Goal: Information Seeking & Learning: Understand process/instructions

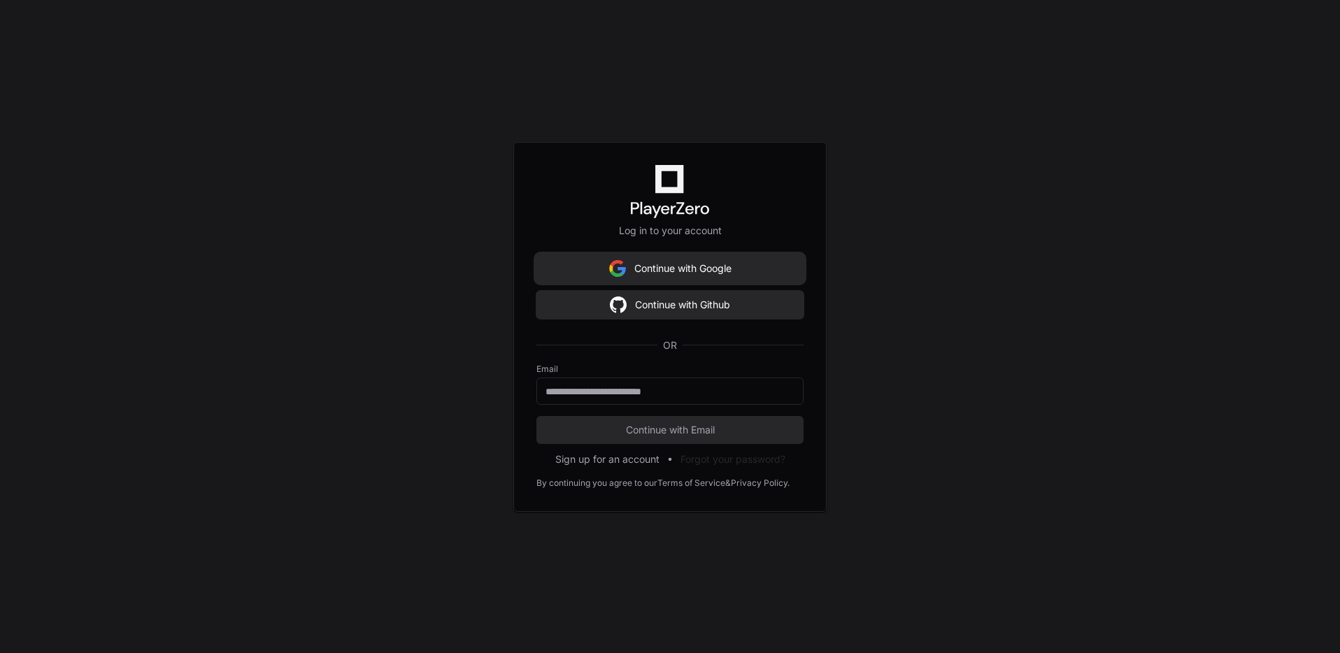
click at [747, 263] on button "Continue with Google" at bounding box center [669, 269] width 267 height 28
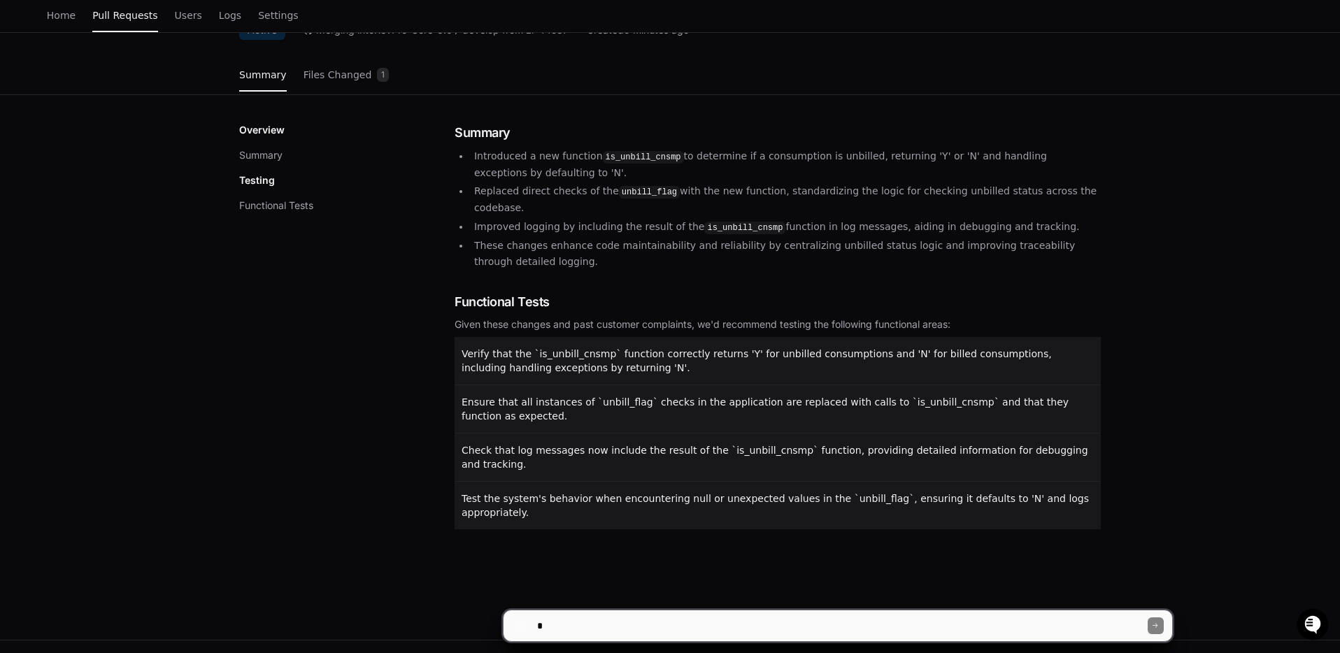
scroll to position [180, 0]
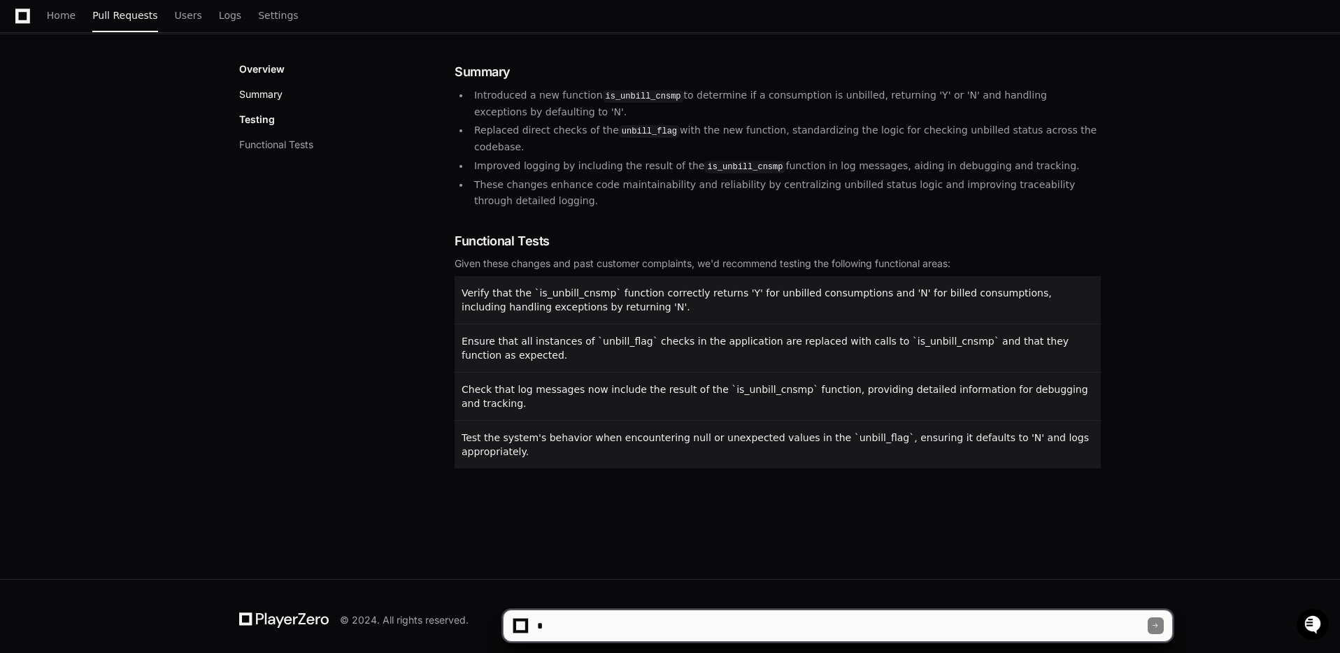
click at [276, 91] on button "Summary" at bounding box center [260, 94] width 43 height 14
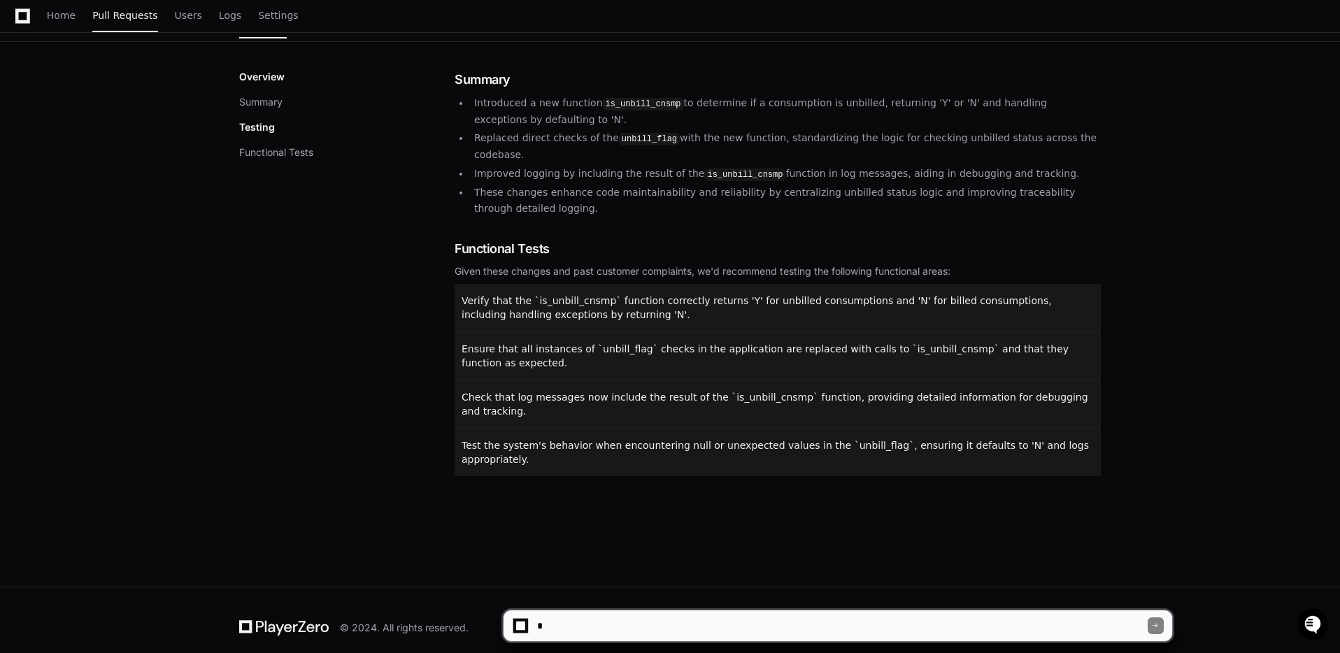
click at [271, 125] on p "Testing" at bounding box center [257, 127] width 36 height 14
click at [285, 148] on button "Functional Tests" at bounding box center [276, 152] width 74 height 14
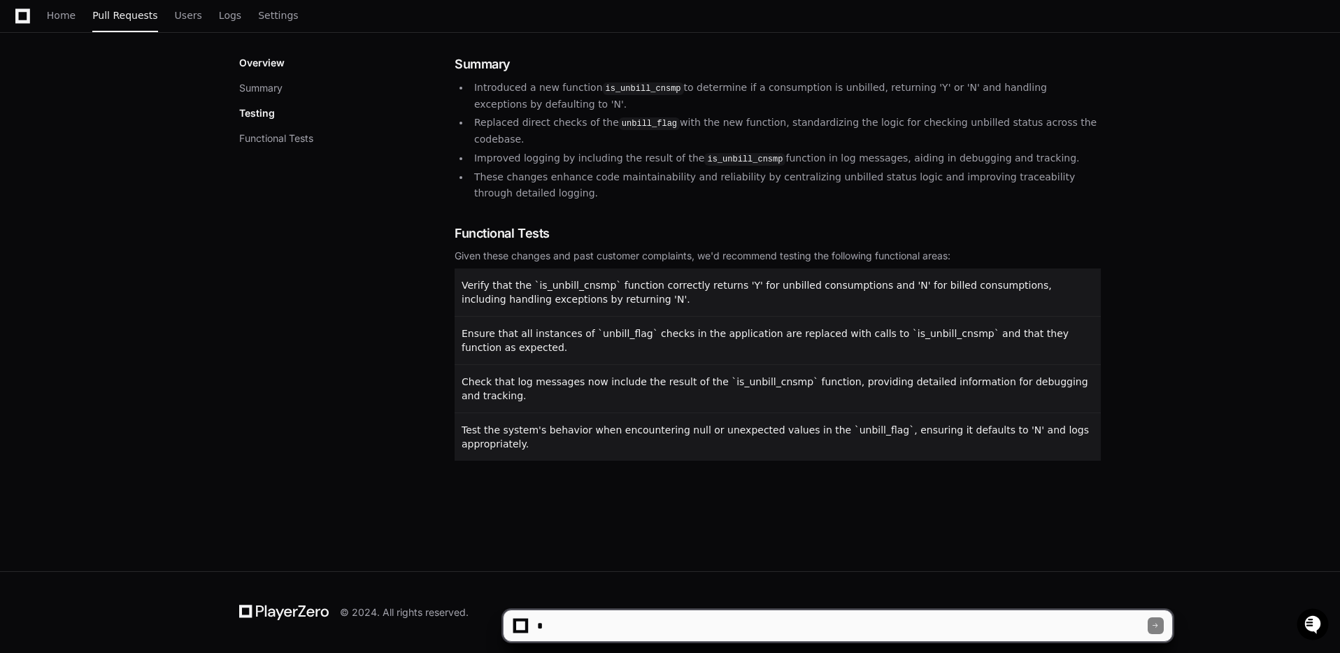
scroll to position [0, 0]
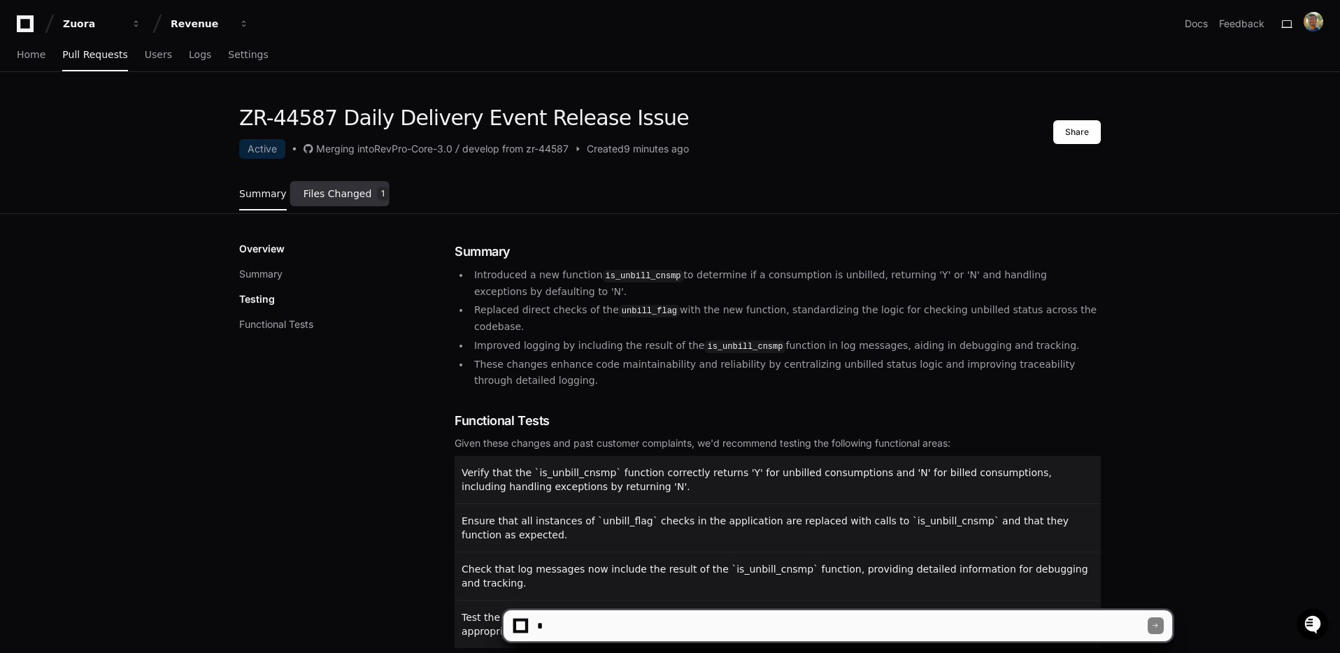
click at [343, 198] on span "Files Changed" at bounding box center [337, 194] width 69 height 8
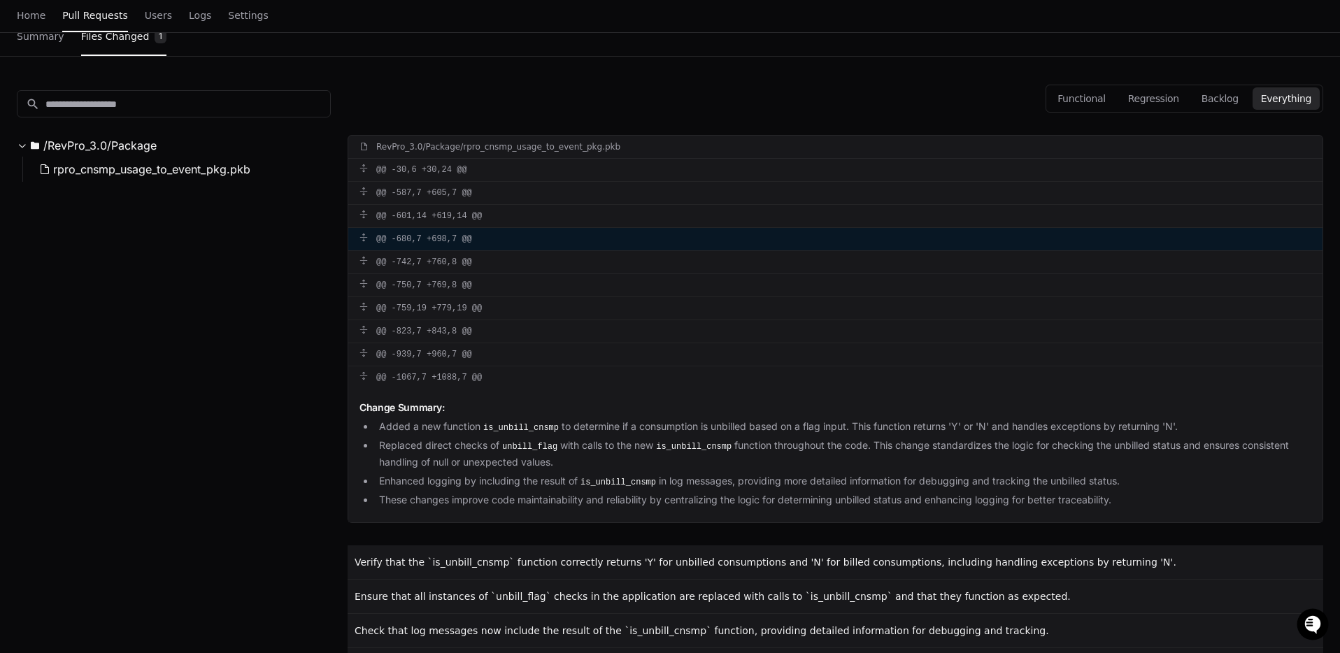
scroll to position [244, 0]
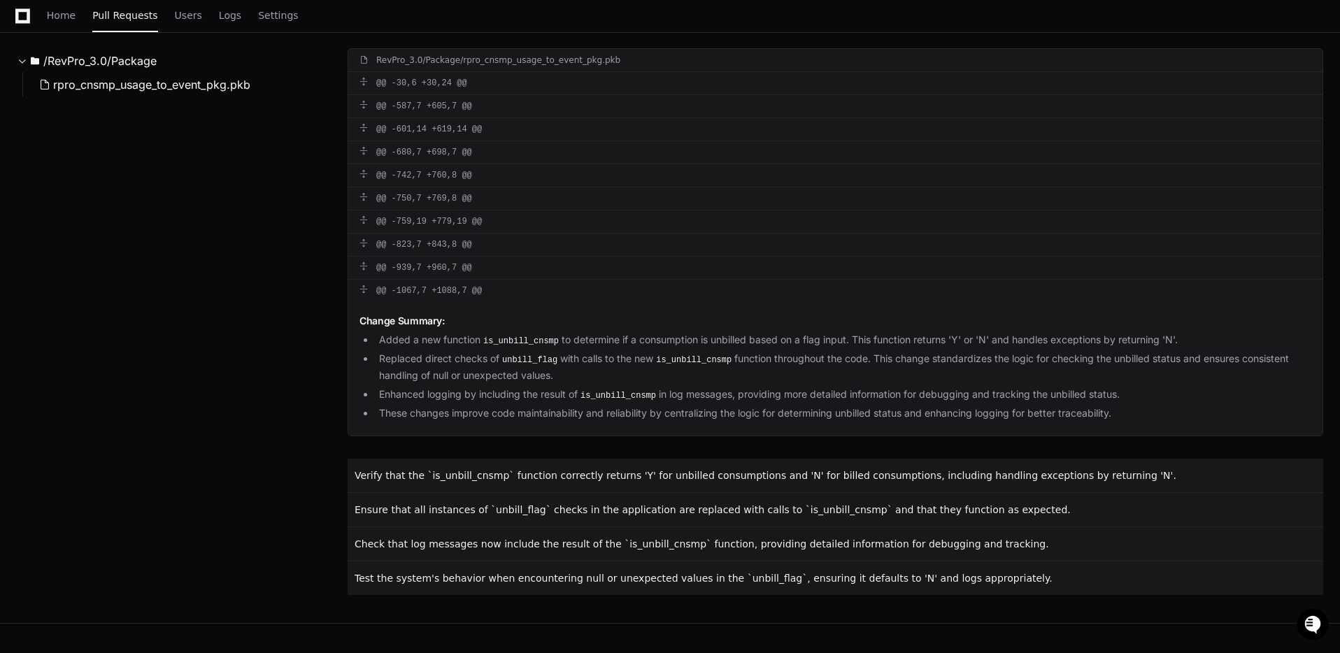
click at [1055, 583] on p "Test the system's behavior when encountering null or unexpected values in the `…" at bounding box center [837, 578] width 964 height 14
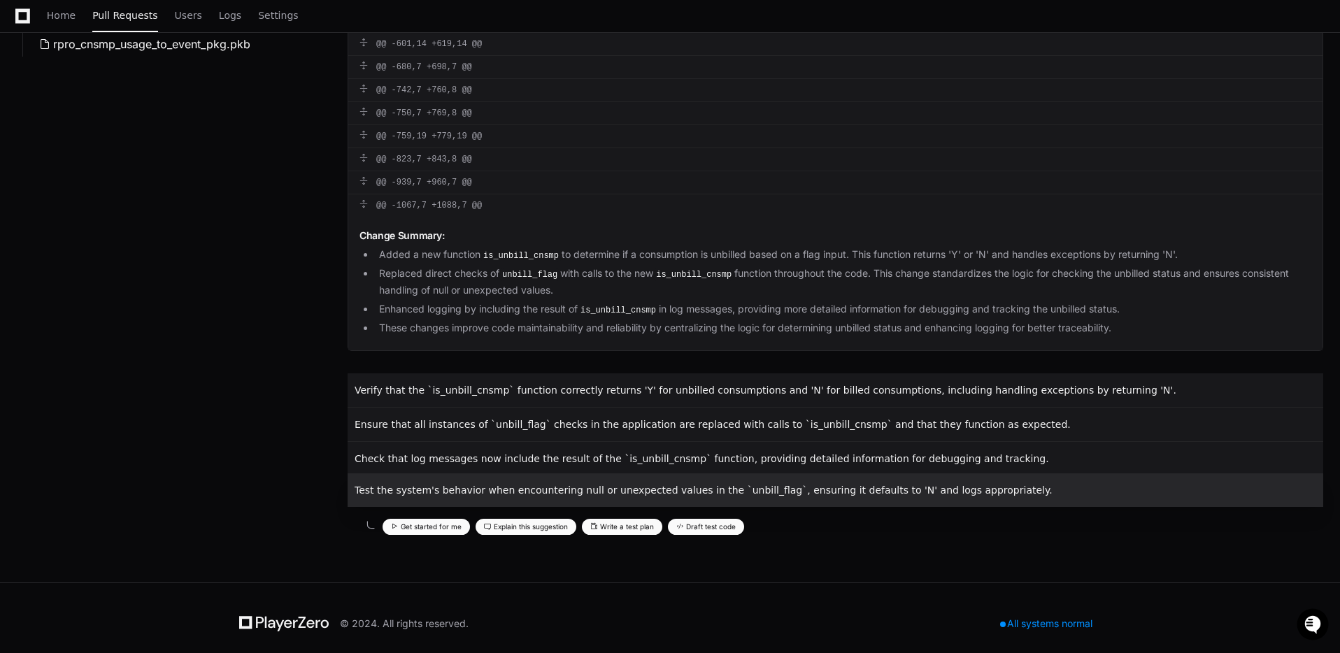
scroll to position [339, 0]
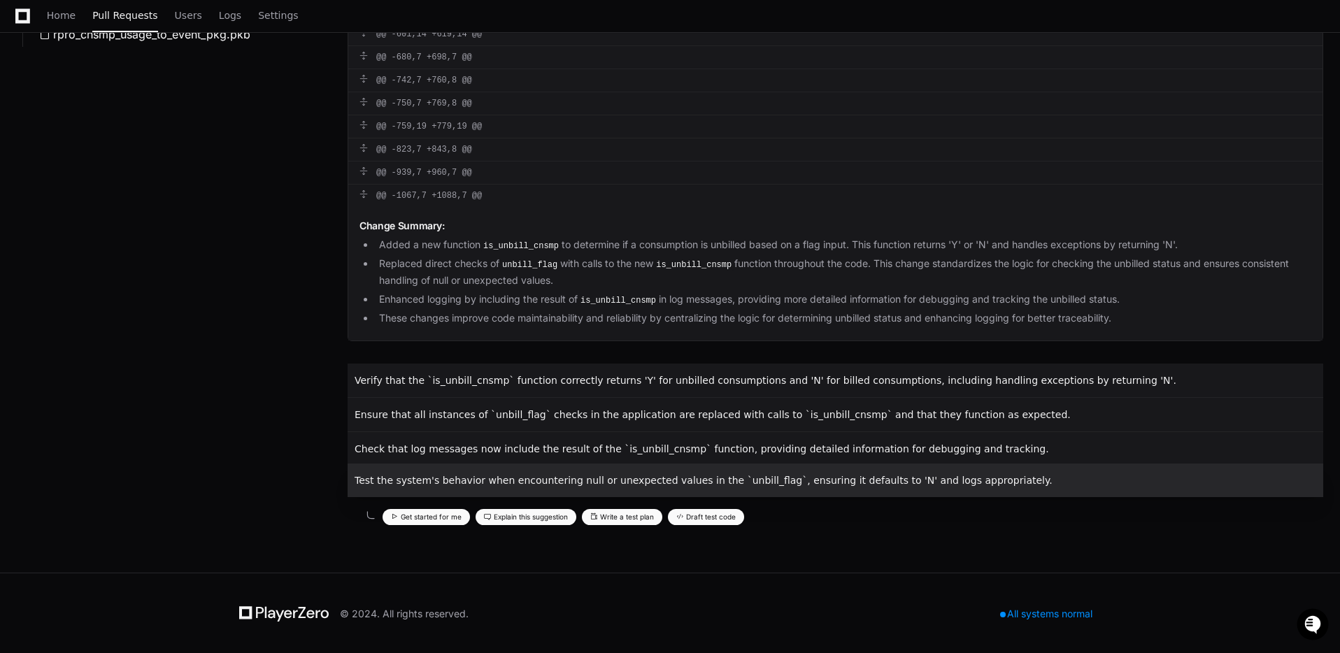
drag, startPoint x: 689, startPoint y: 510, endPoint x: 701, endPoint y: 513, distance: 12.1
click at [689, 510] on button "Draft test code" at bounding box center [706, 517] width 76 height 16
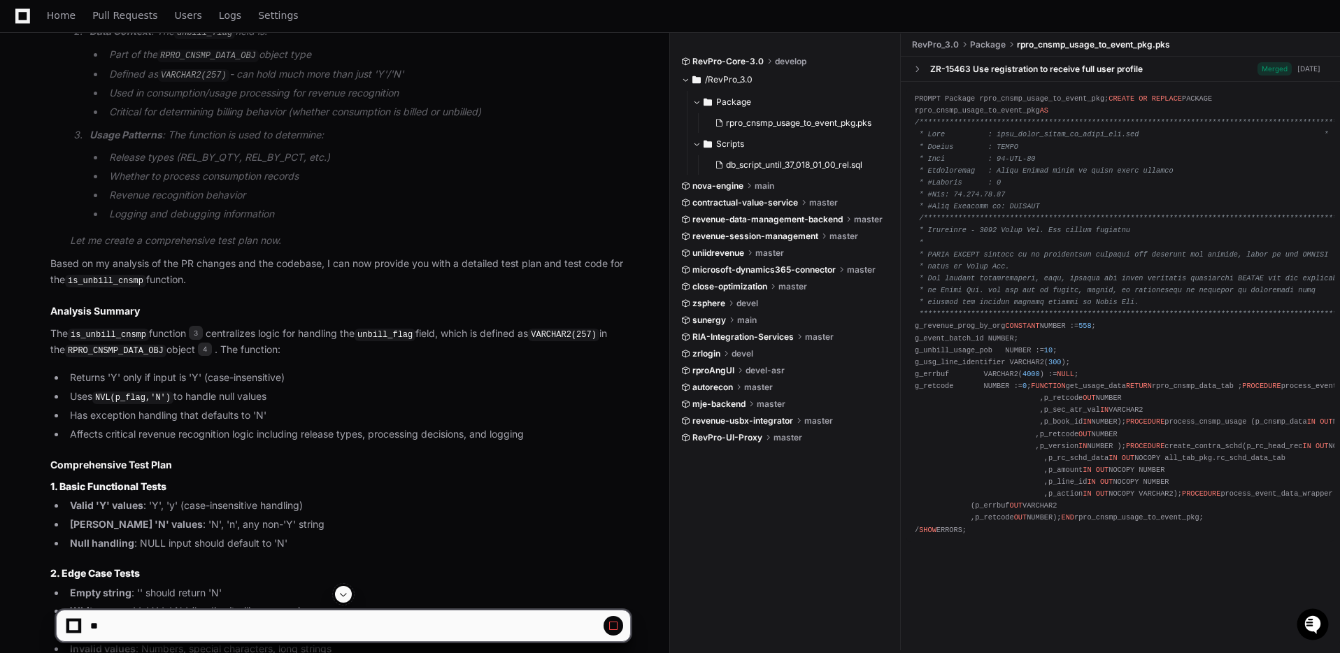
scroll to position [1143, 0]
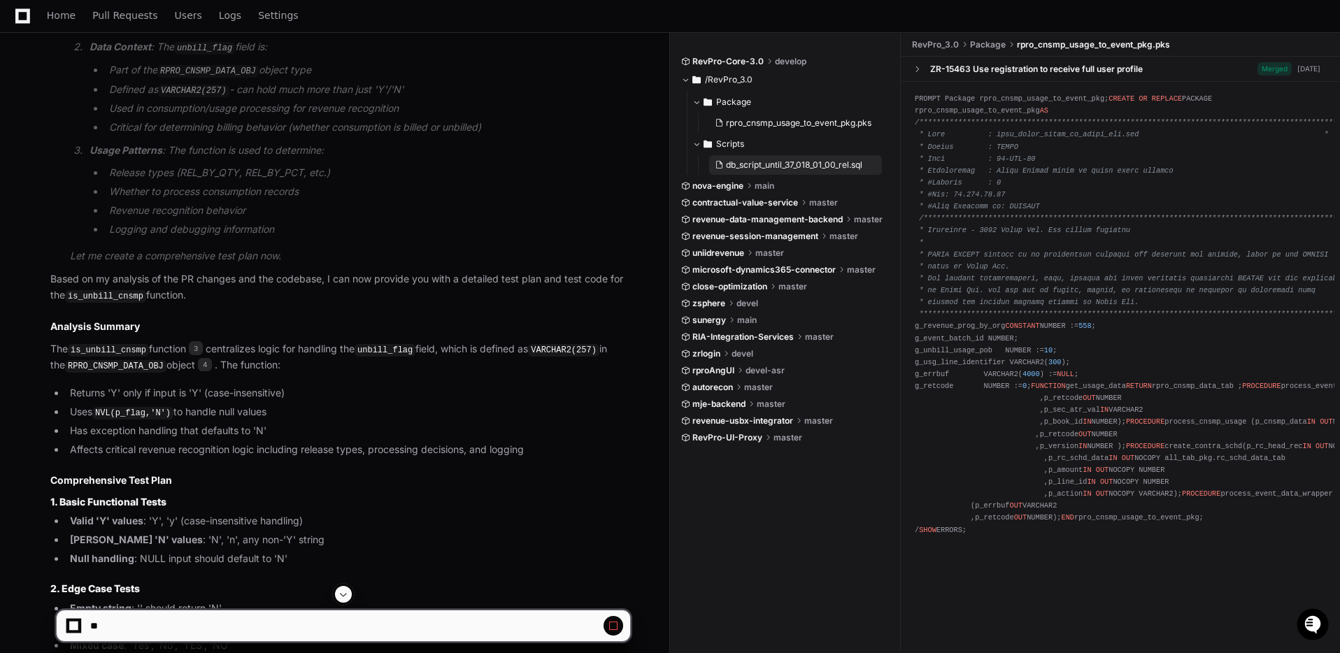
click at [828, 165] on span "db_script_until_37_018_01_00_rel.sql" at bounding box center [794, 164] width 136 height 11
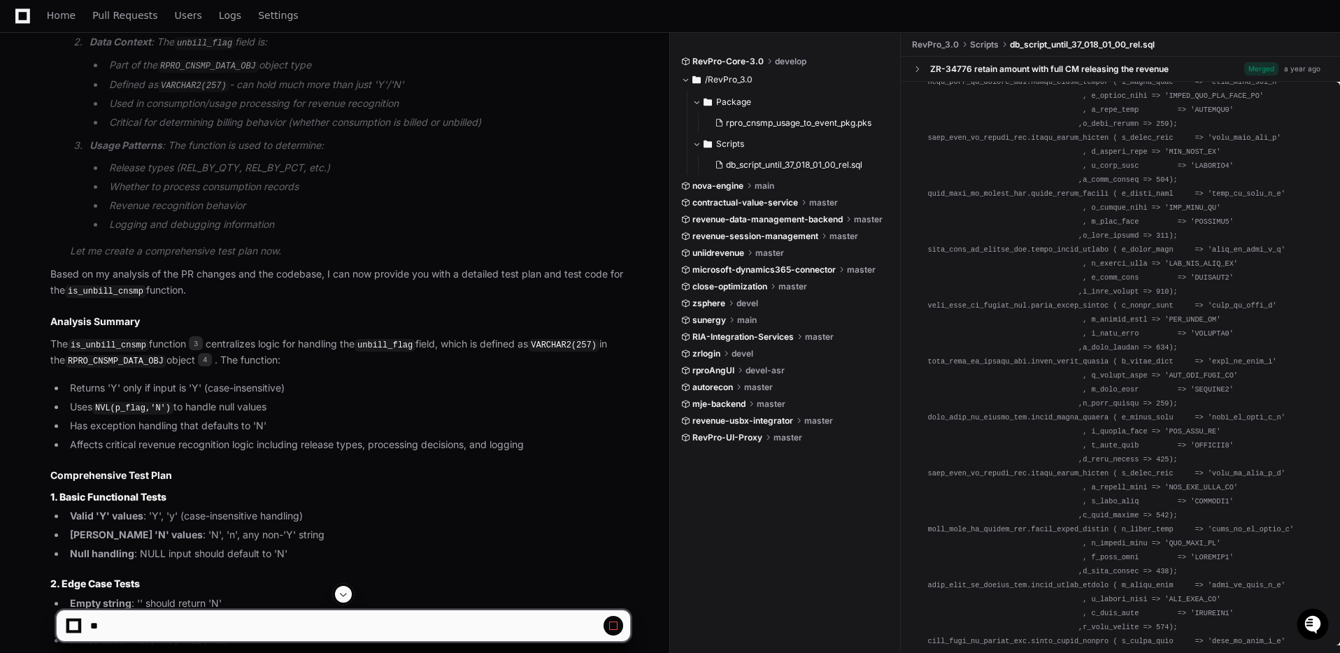
scroll to position [31992, 0]
click at [765, 123] on span "rpro_cnsmp_usage_to_event_pkg.pks" at bounding box center [798, 122] width 145 height 11
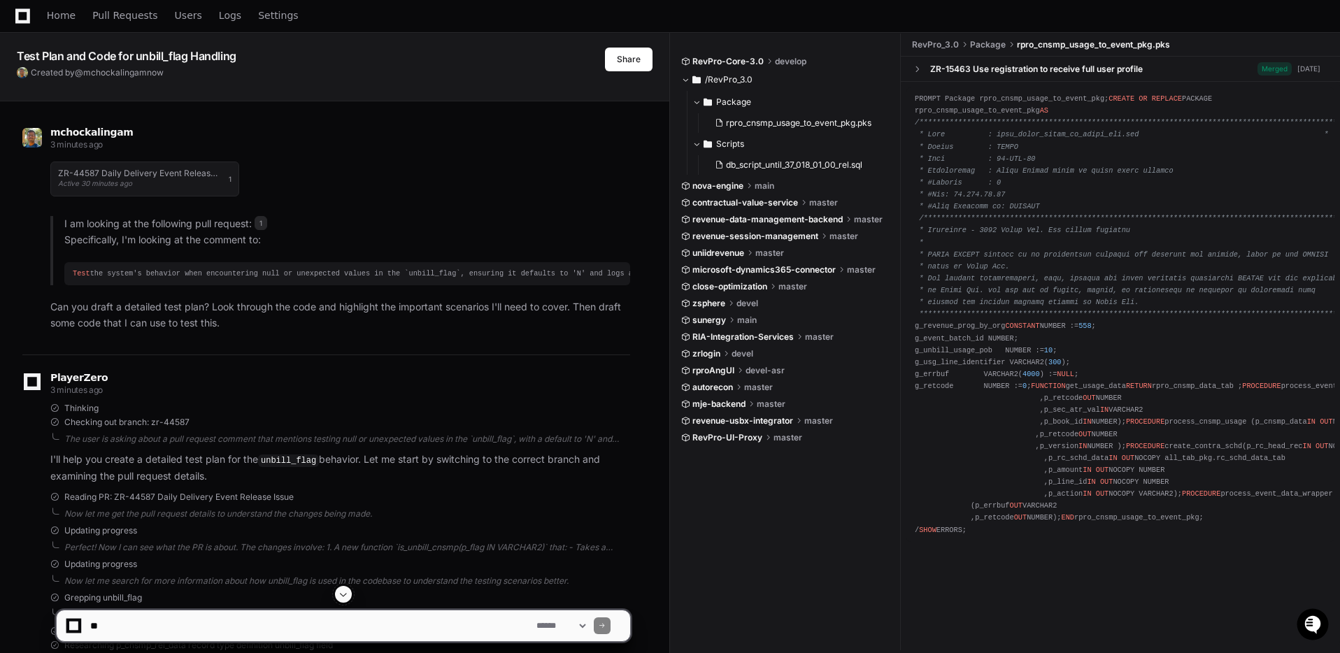
scroll to position [48, 0]
click at [637, 59] on button "Share" at bounding box center [629, 58] width 48 height 24
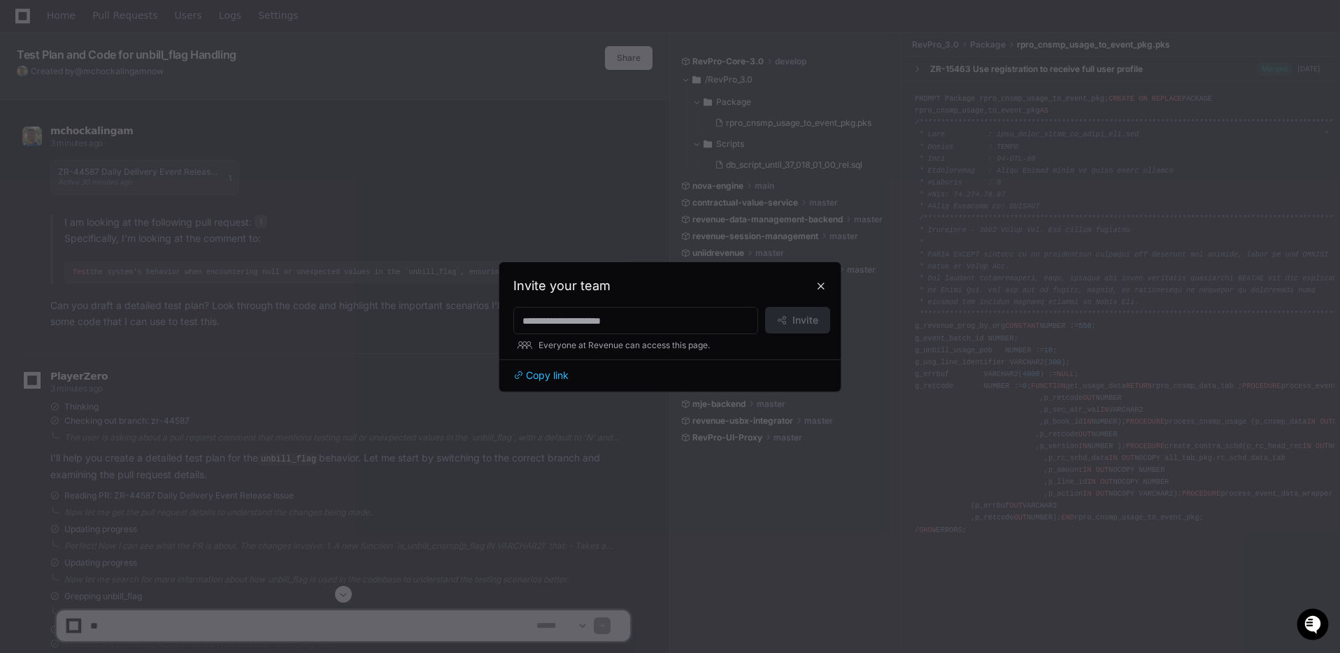
scroll to position [0, 0]
click at [566, 315] on input at bounding box center [635, 321] width 227 height 14
click at [671, 331] on div "****" at bounding box center [635, 320] width 245 height 27
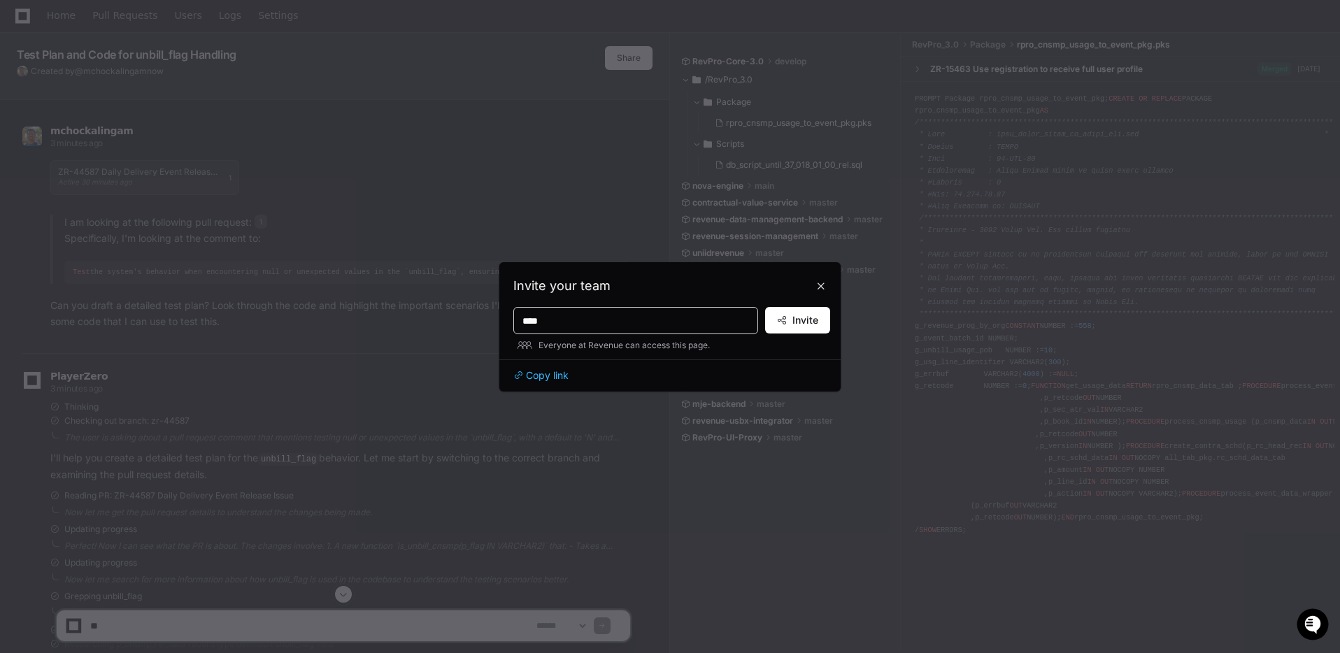
paste input "**********"
click at [671, 324] on input "**********" at bounding box center [635, 321] width 227 height 14
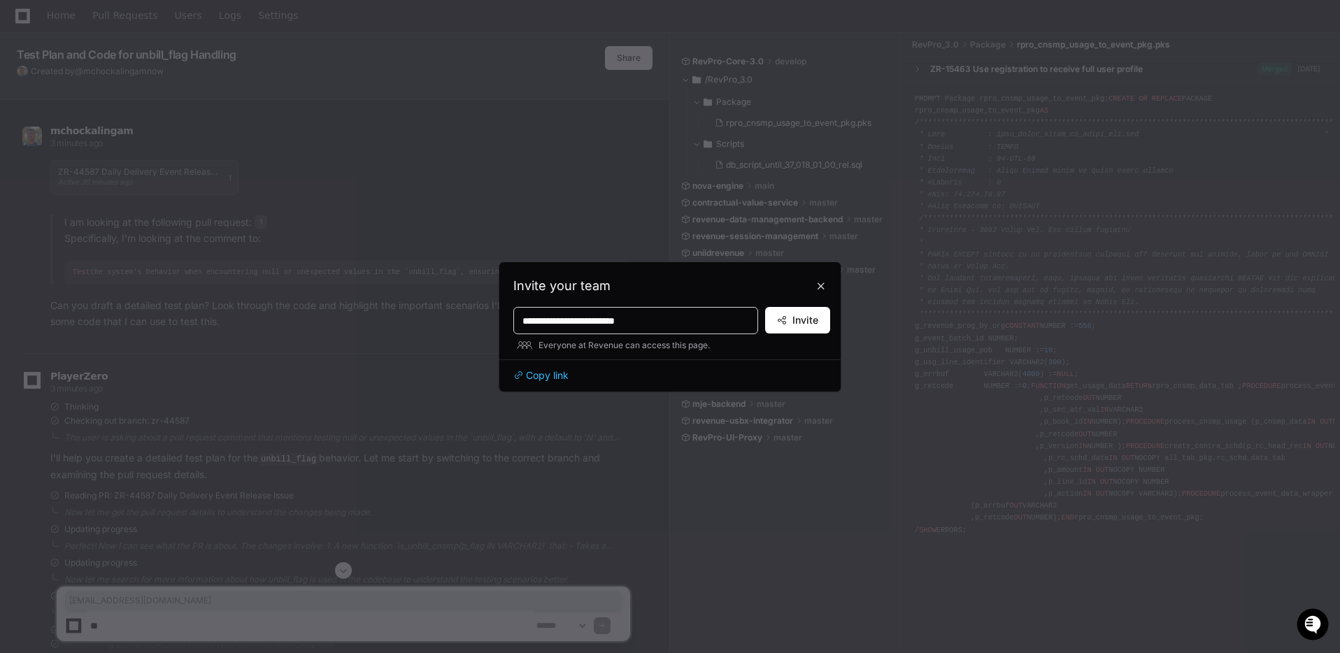
click at [671, 324] on input "**********" at bounding box center [635, 321] width 227 height 14
paste input
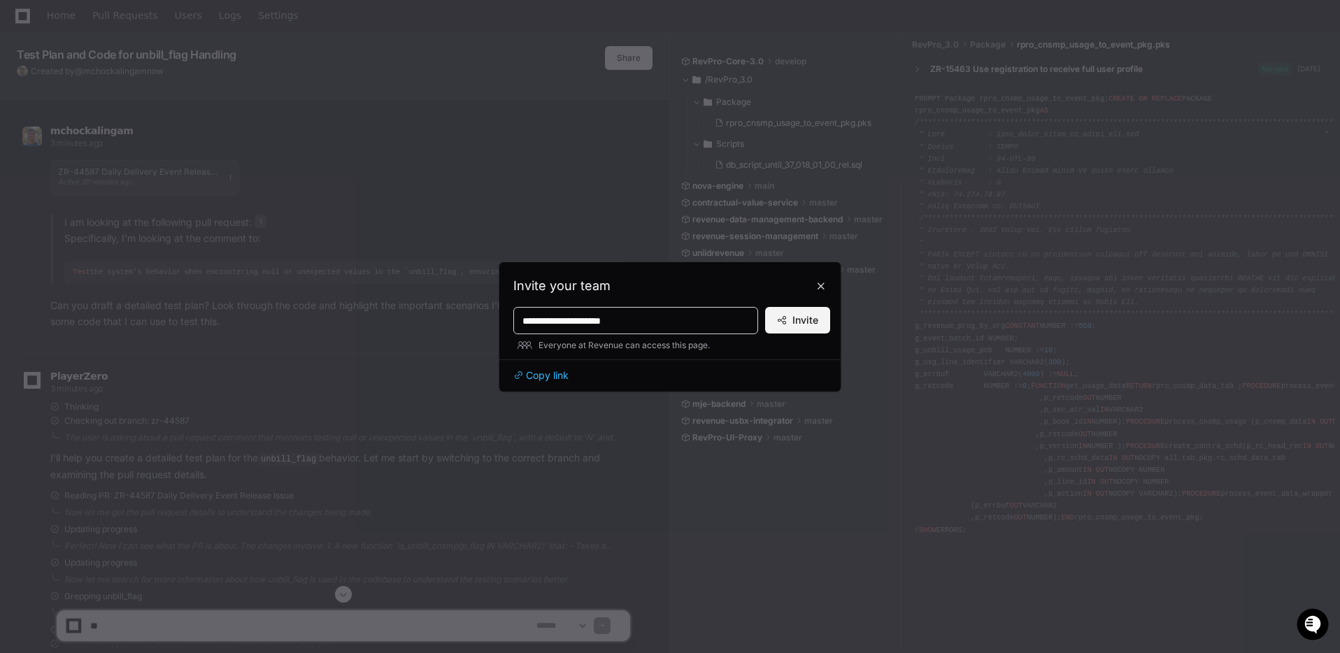
type input "**********"
click at [811, 322] on span "Invite" at bounding box center [805, 320] width 26 height 14
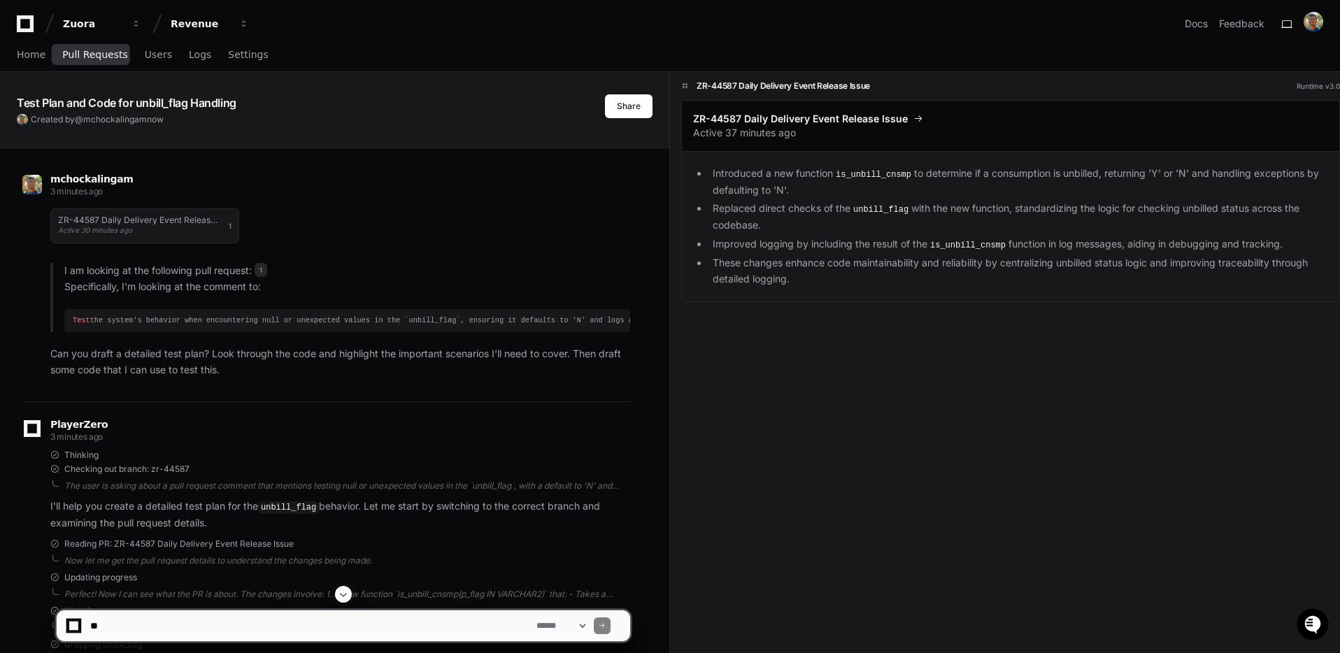
click at [99, 57] on span "Pull Requests" at bounding box center [94, 54] width 65 height 8
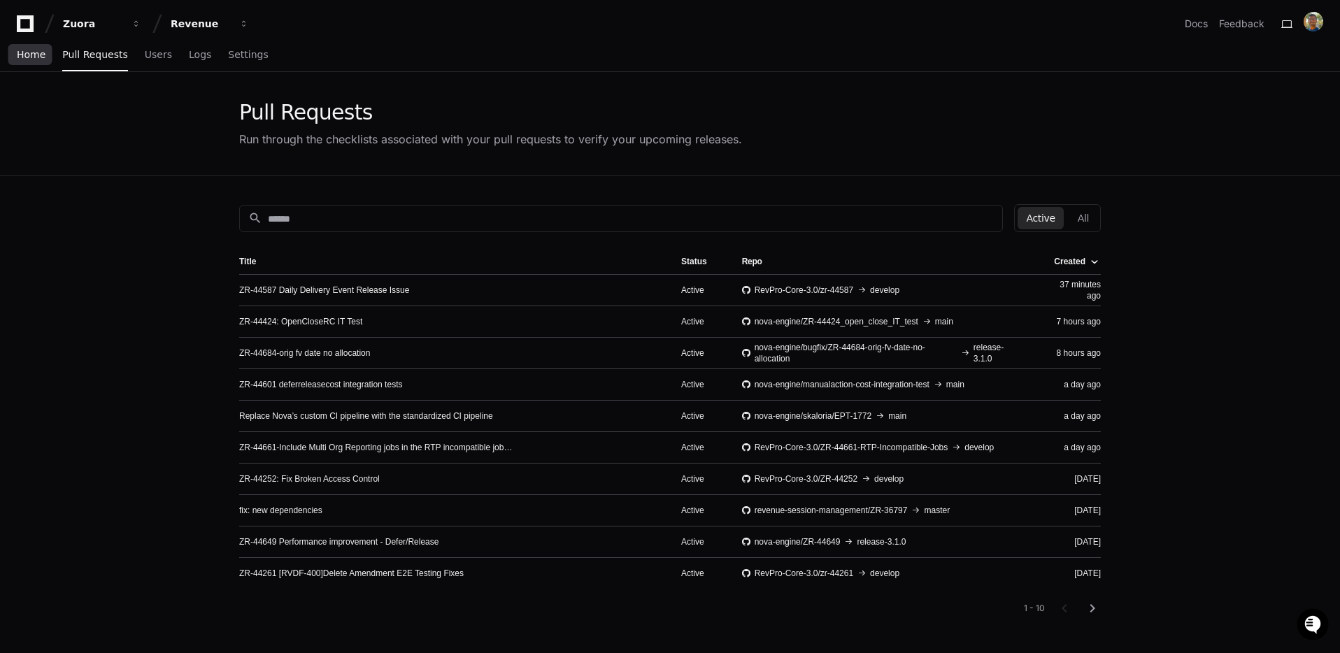
click at [17, 52] on span "Home" at bounding box center [31, 54] width 29 height 8
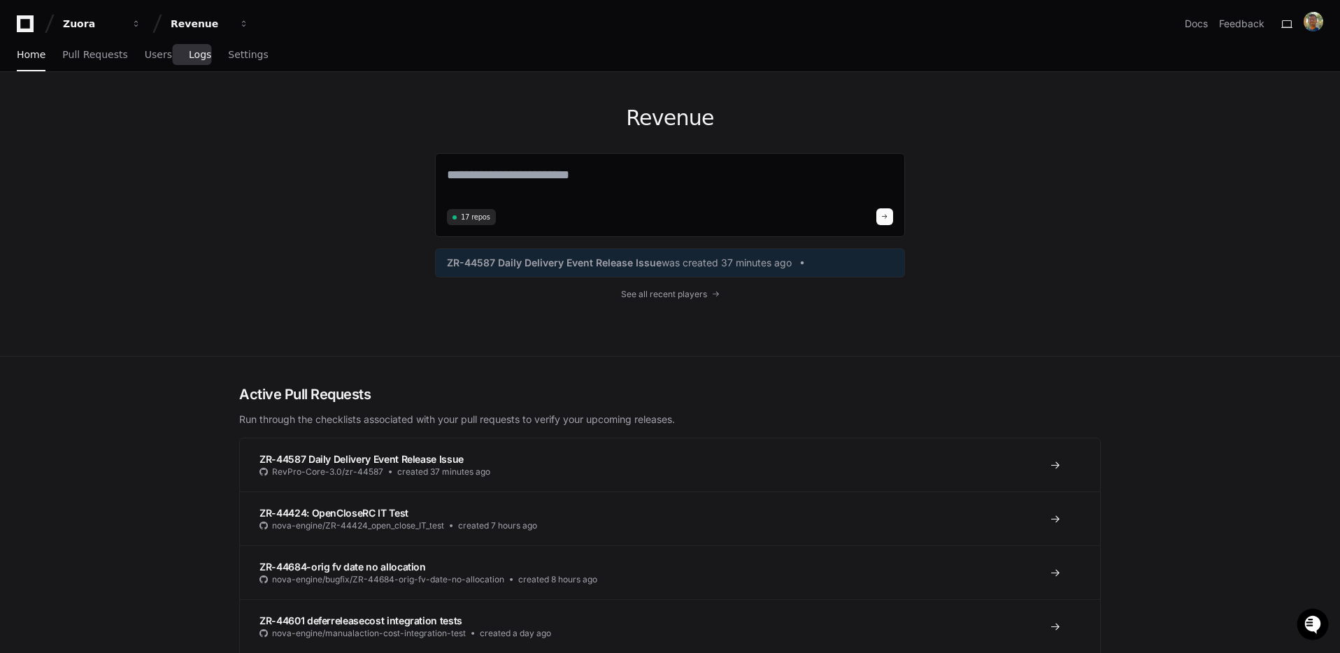
click at [195, 59] on span "Logs" at bounding box center [200, 54] width 22 height 8
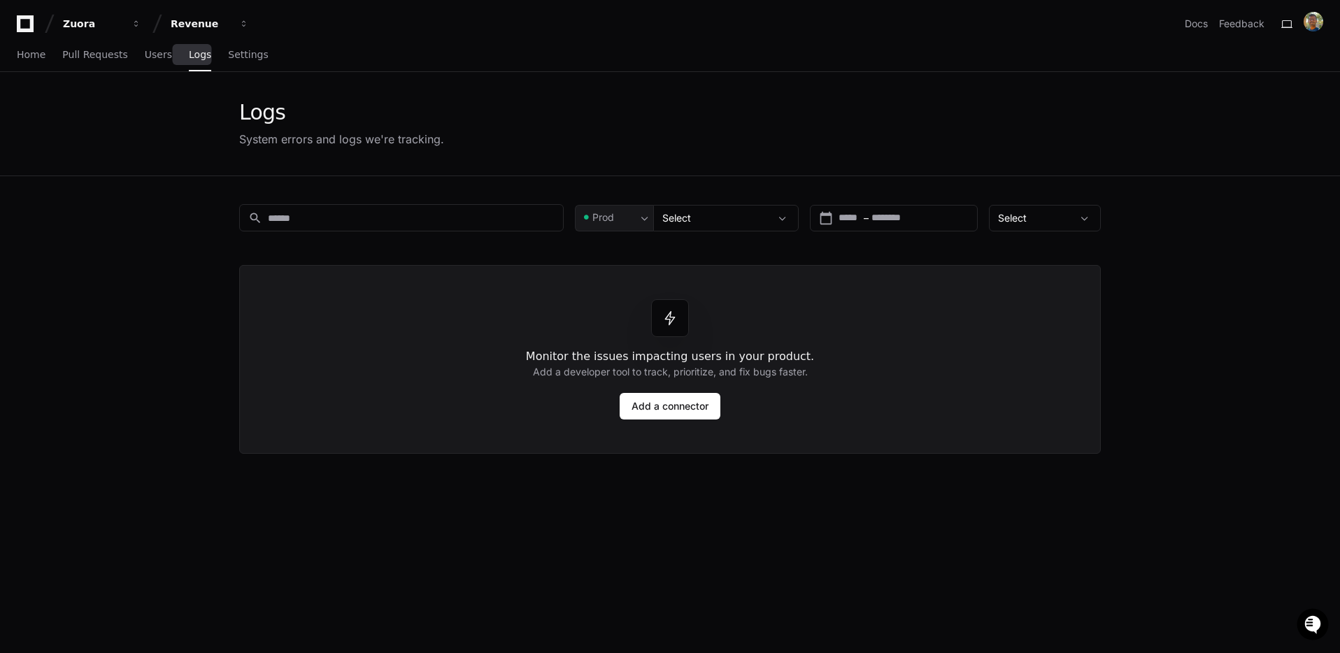
click at [165, 58] on div "Home Pull Requests Users Logs Settings" at bounding box center [143, 55] width 252 height 32
click at [161, 57] on span "Users" at bounding box center [158, 54] width 27 height 8
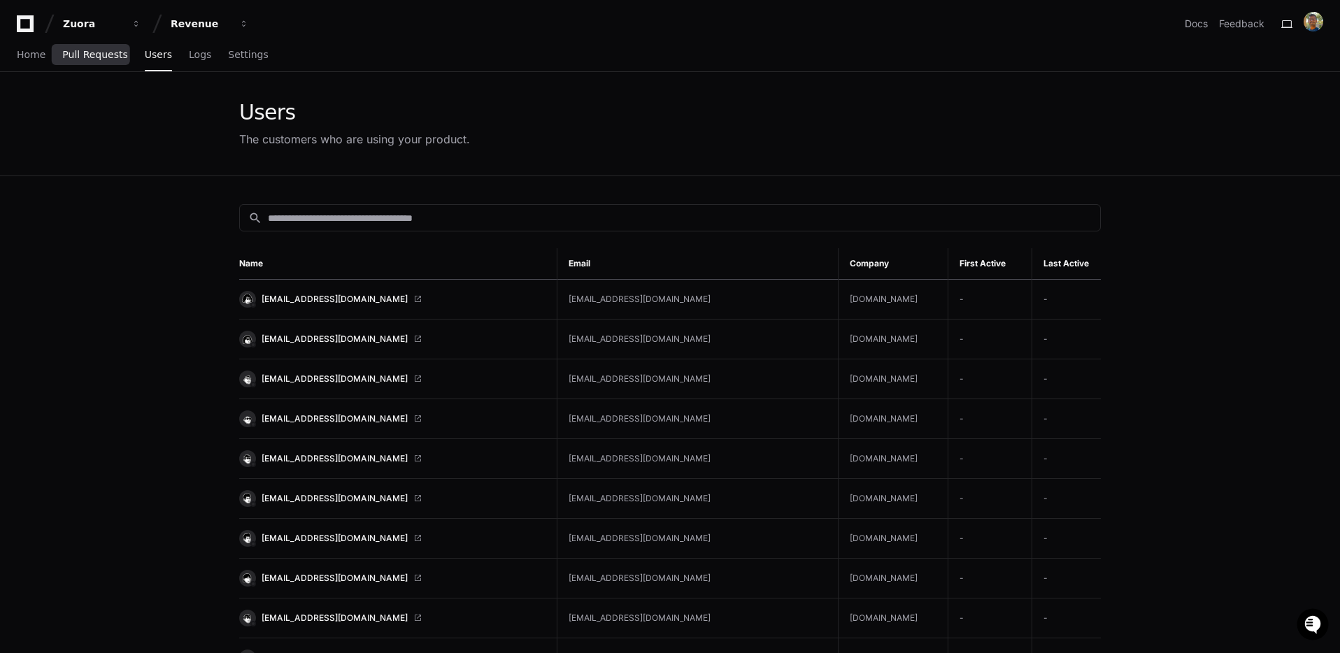
click at [109, 57] on span "Pull Requests" at bounding box center [94, 54] width 65 height 8
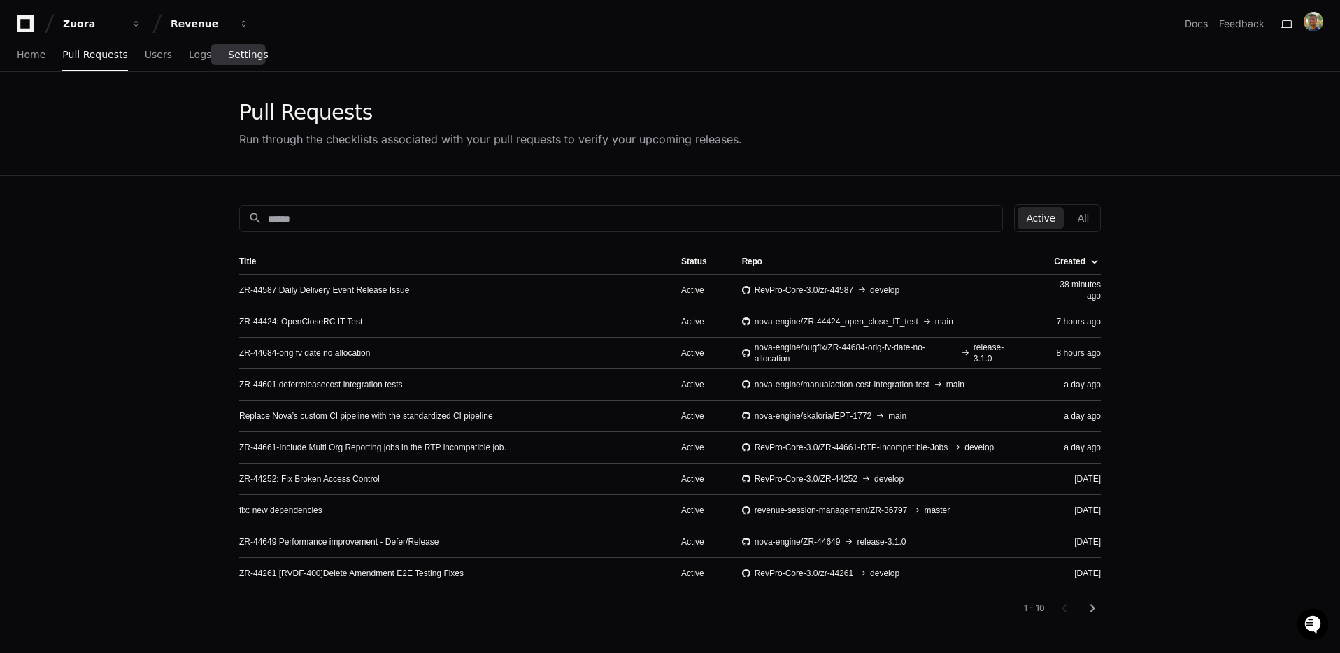
click at [242, 62] on link "Settings" at bounding box center [248, 55] width 40 height 32
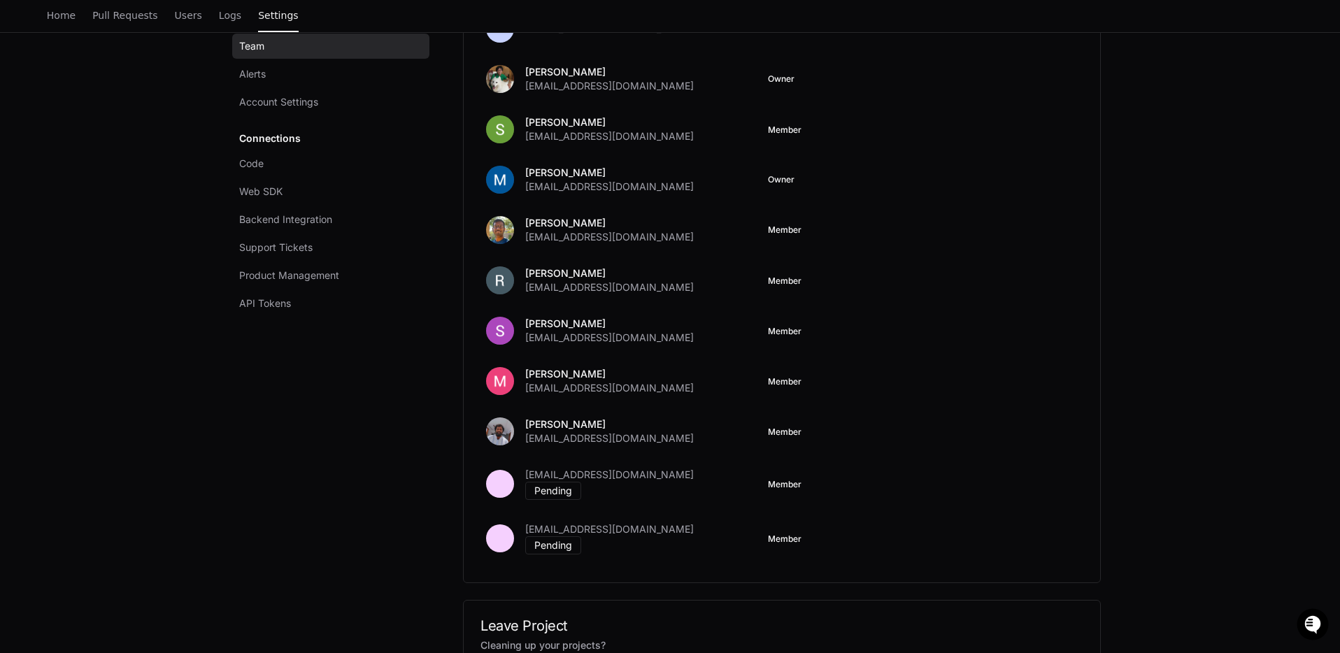
scroll to position [283, 0]
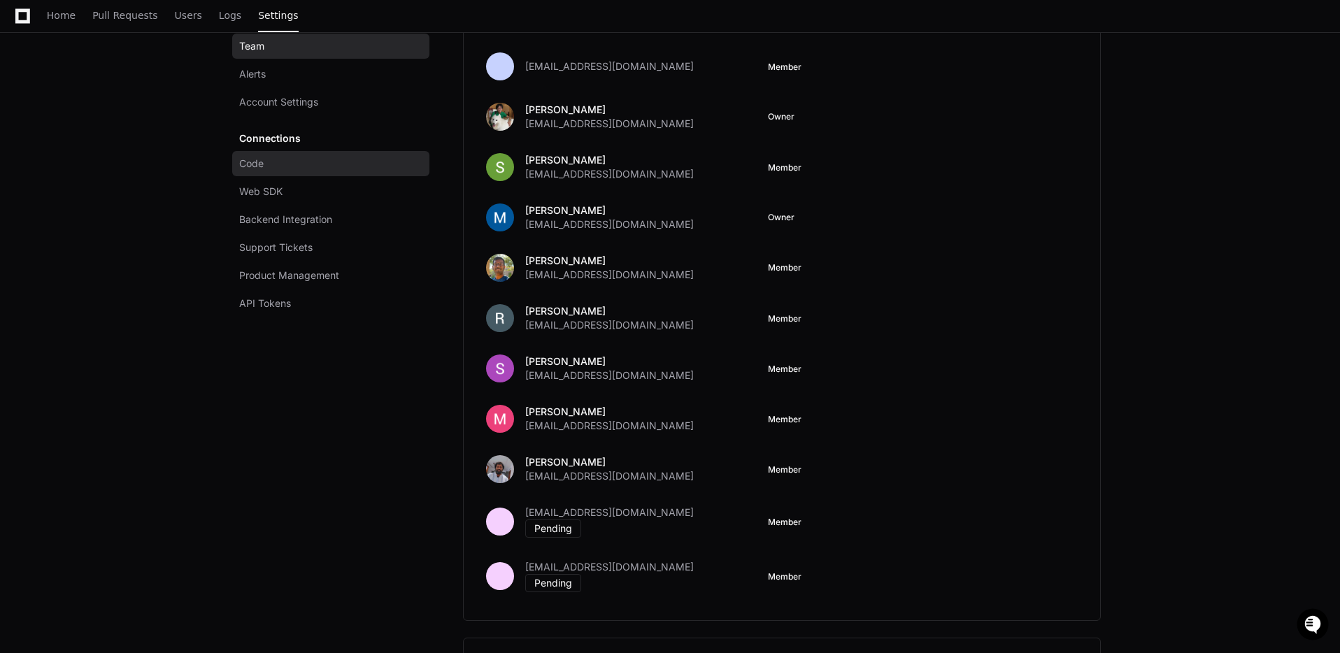
click at [261, 166] on span "Code" at bounding box center [251, 164] width 24 height 14
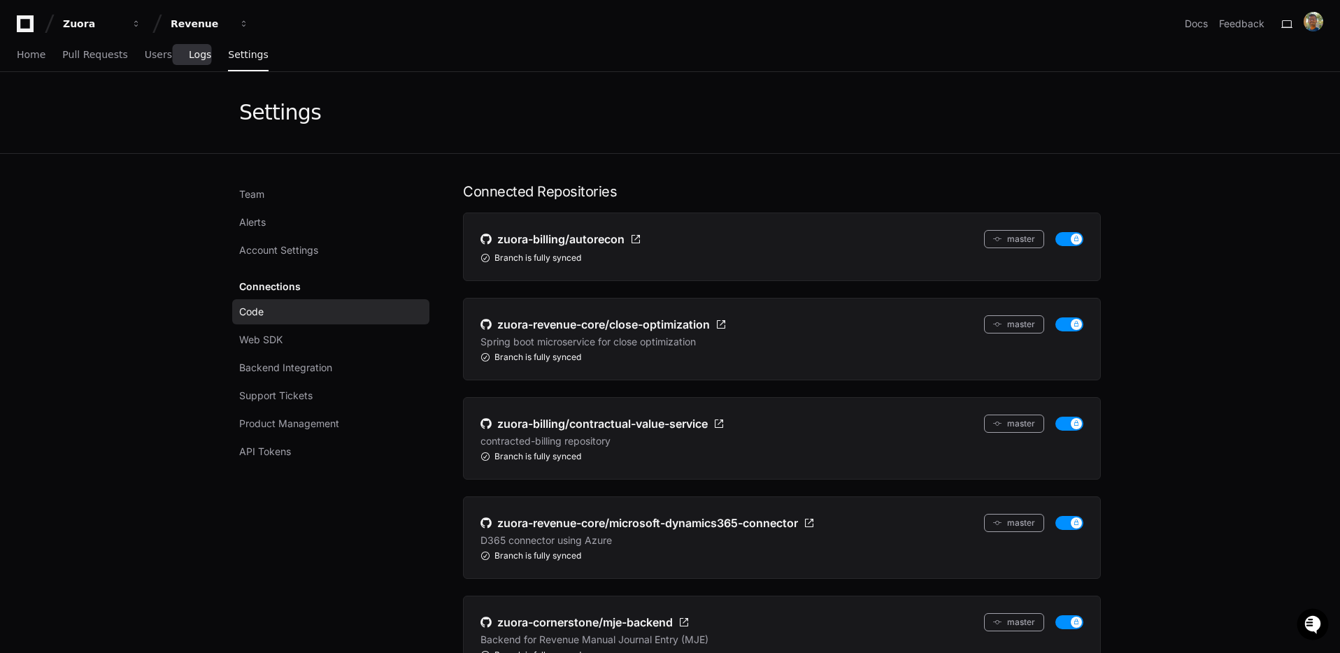
click at [195, 59] on span "Logs" at bounding box center [200, 54] width 22 height 8
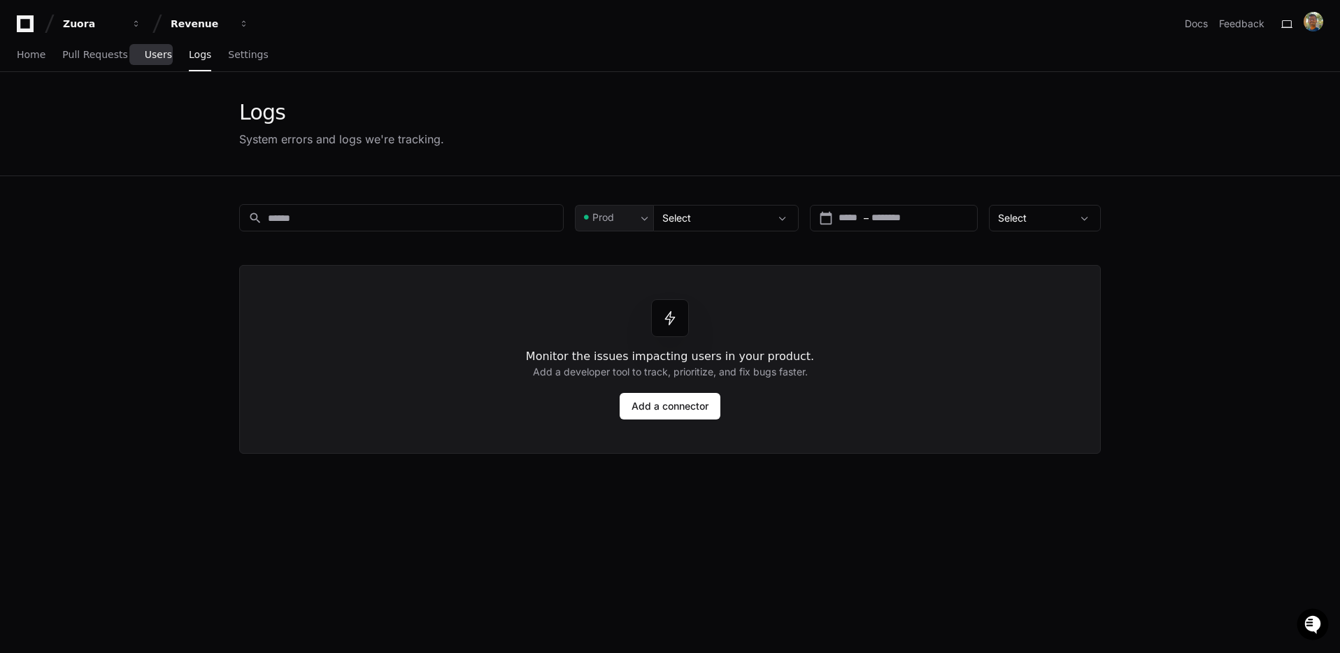
click at [159, 59] on span "Users" at bounding box center [158, 54] width 27 height 8
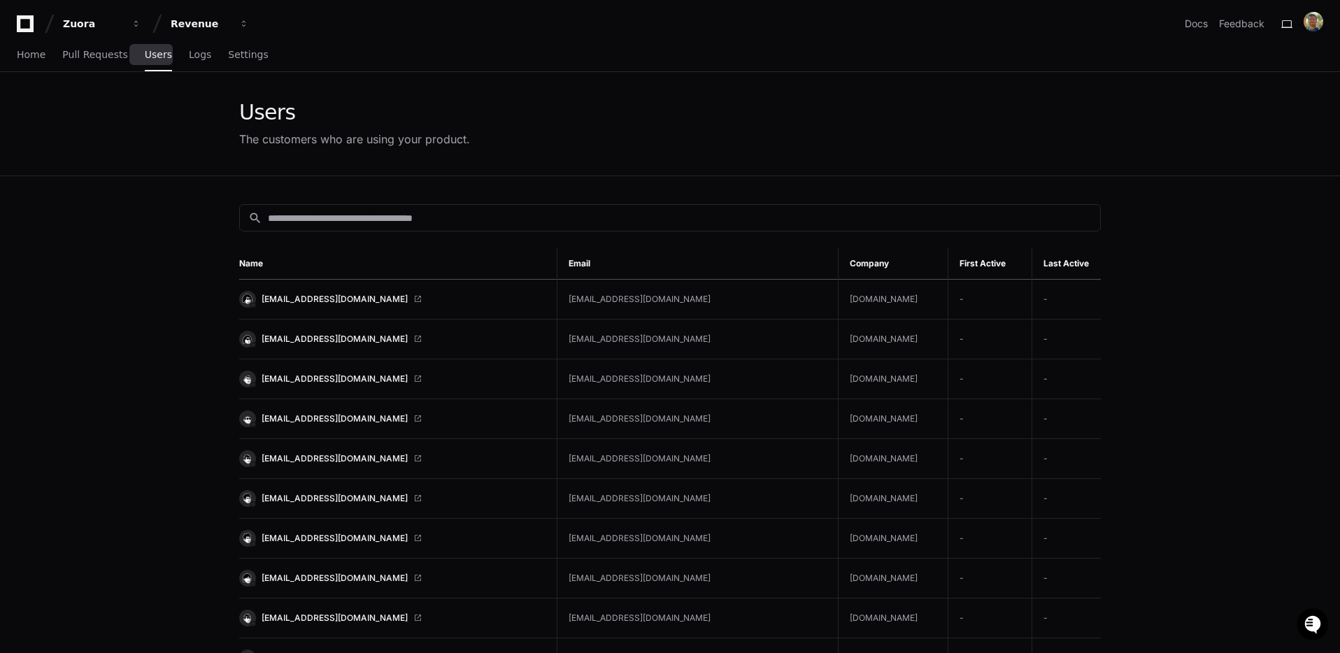
click at [130, 60] on div "Home Pull Requests Users Logs Settings" at bounding box center [143, 55] width 252 height 32
click at [92, 57] on span "Pull Requests" at bounding box center [94, 54] width 65 height 8
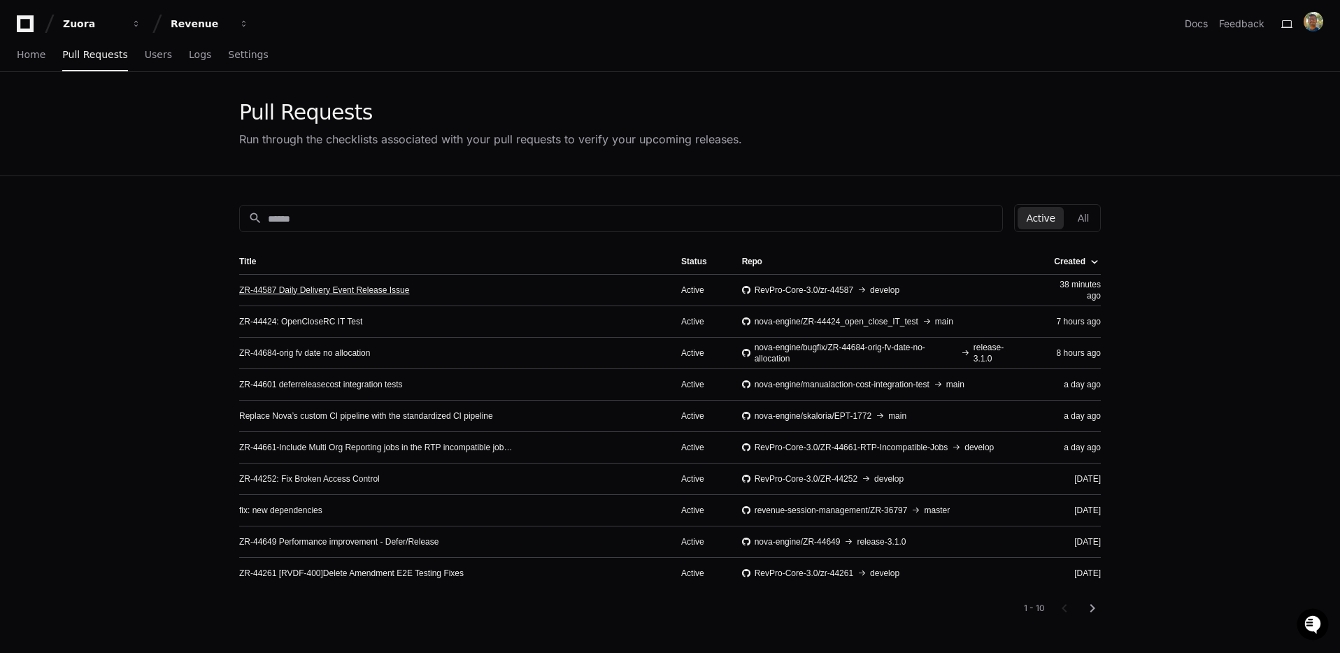
click at [269, 294] on link "ZR-44587 Daily Delivery Event Release Issue" at bounding box center [324, 290] width 170 height 11
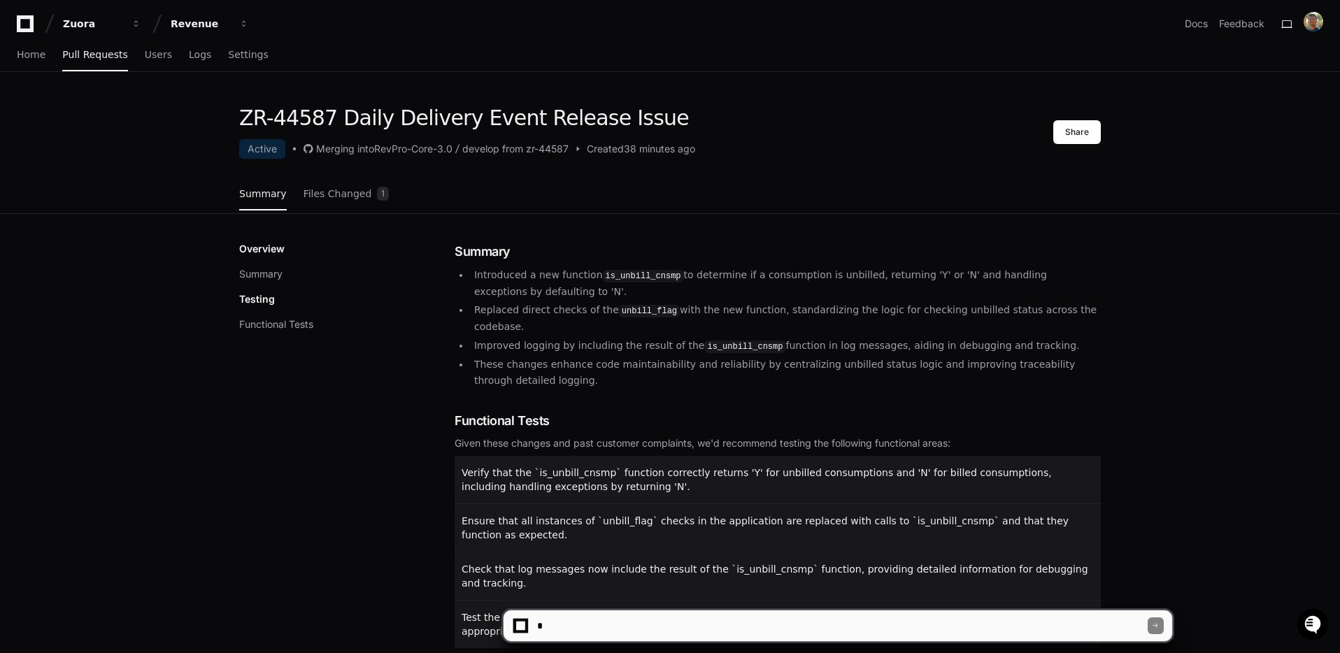
scroll to position [187, 0]
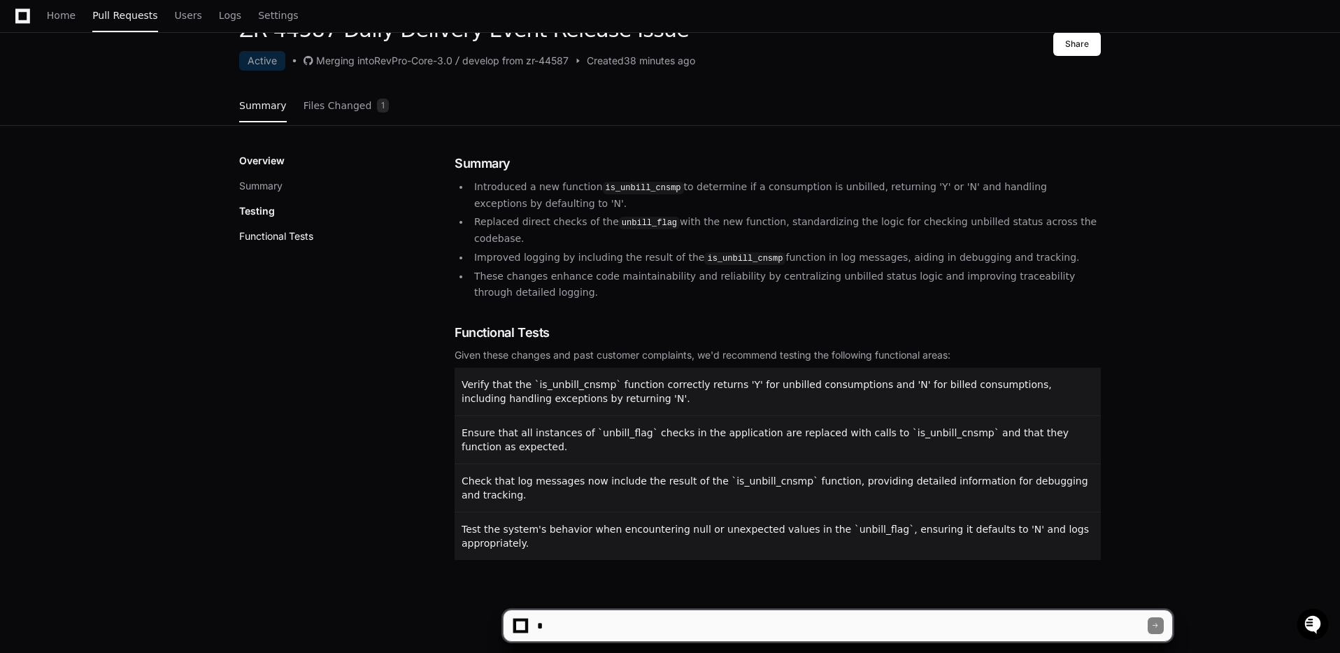
click at [296, 231] on button "Functional Tests" at bounding box center [276, 236] width 74 height 14
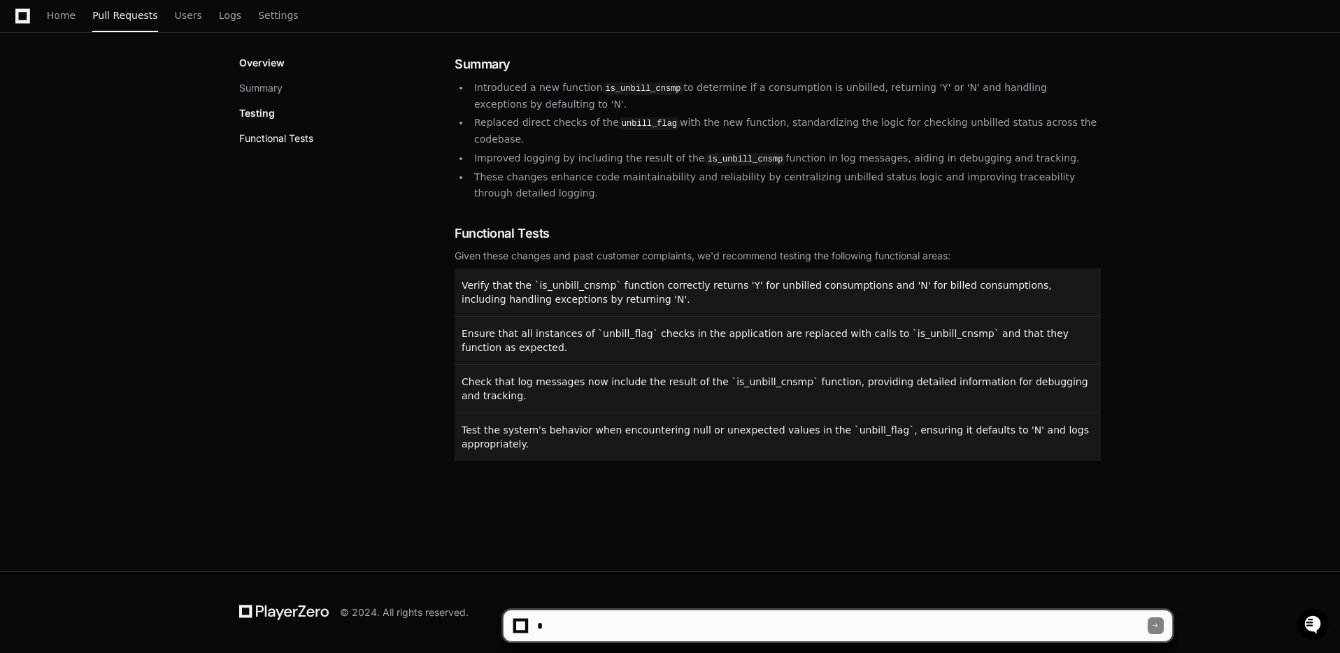
click at [303, 139] on button "Functional Tests" at bounding box center [276, 138] width 74 height 14
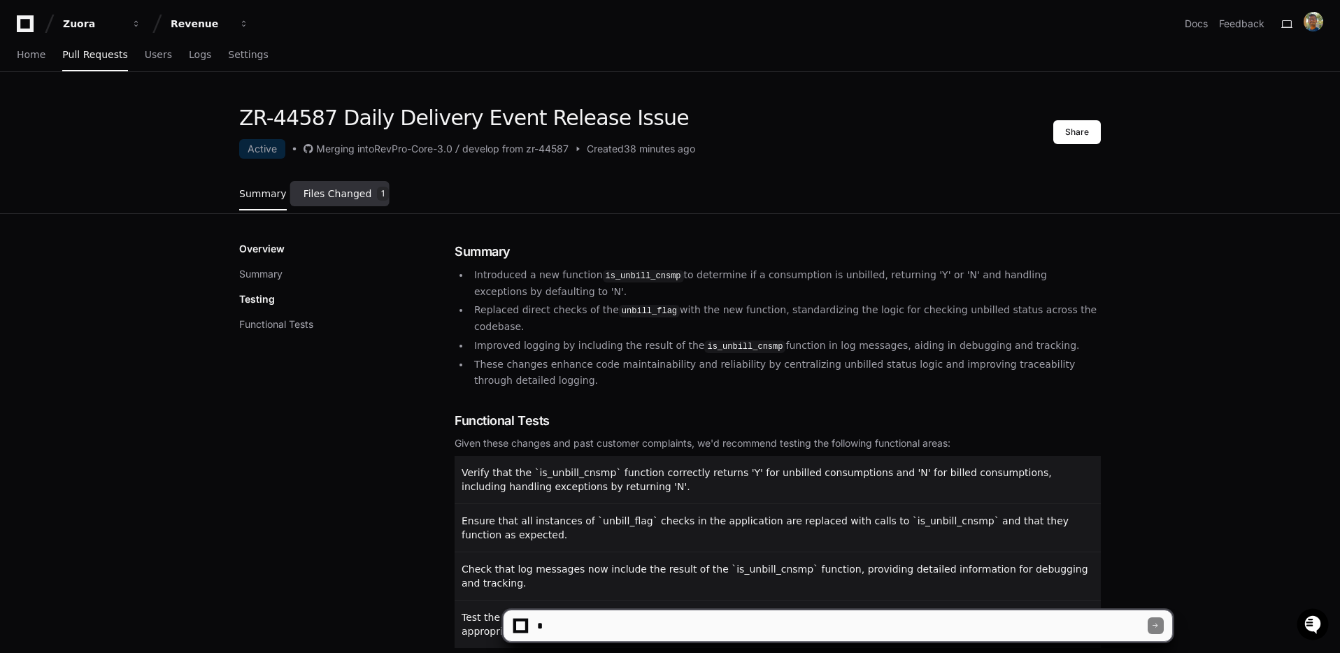
click at [324, 190] on span "Files Changed" at bounding box center [337, 194] width 69 height 8
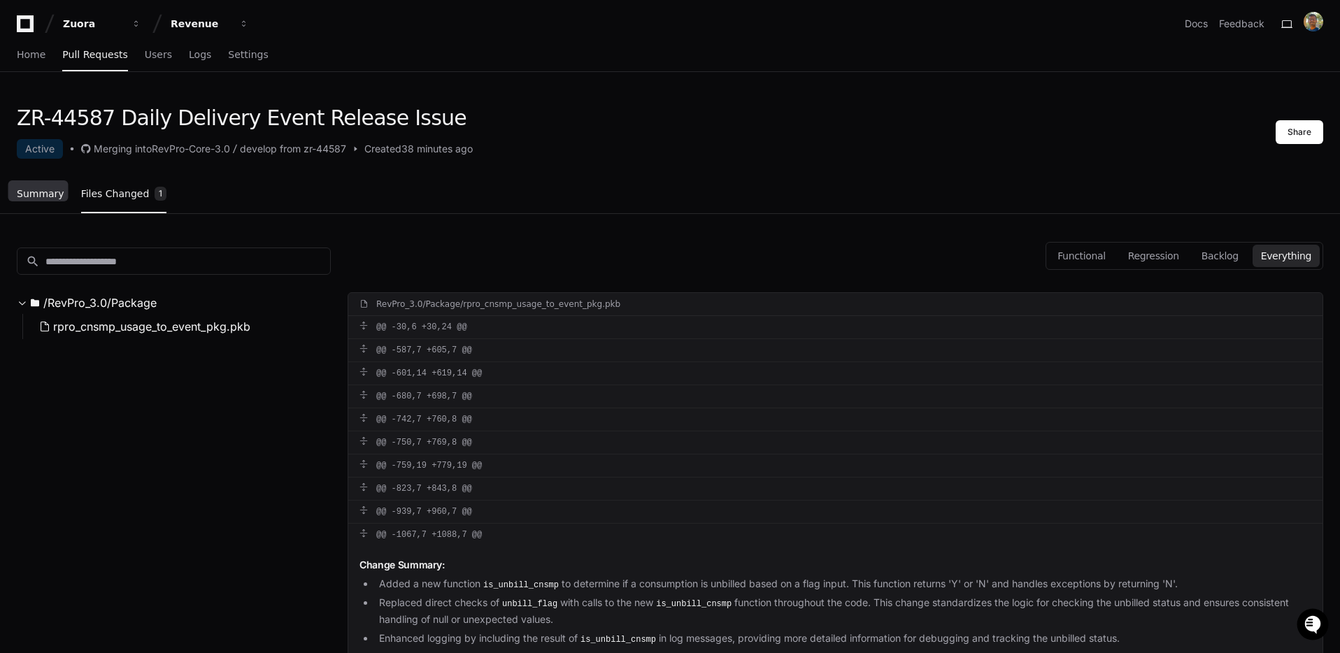
click at [50, 192] on span "Summary" at bounding box center [41, 194] width 48 height 8
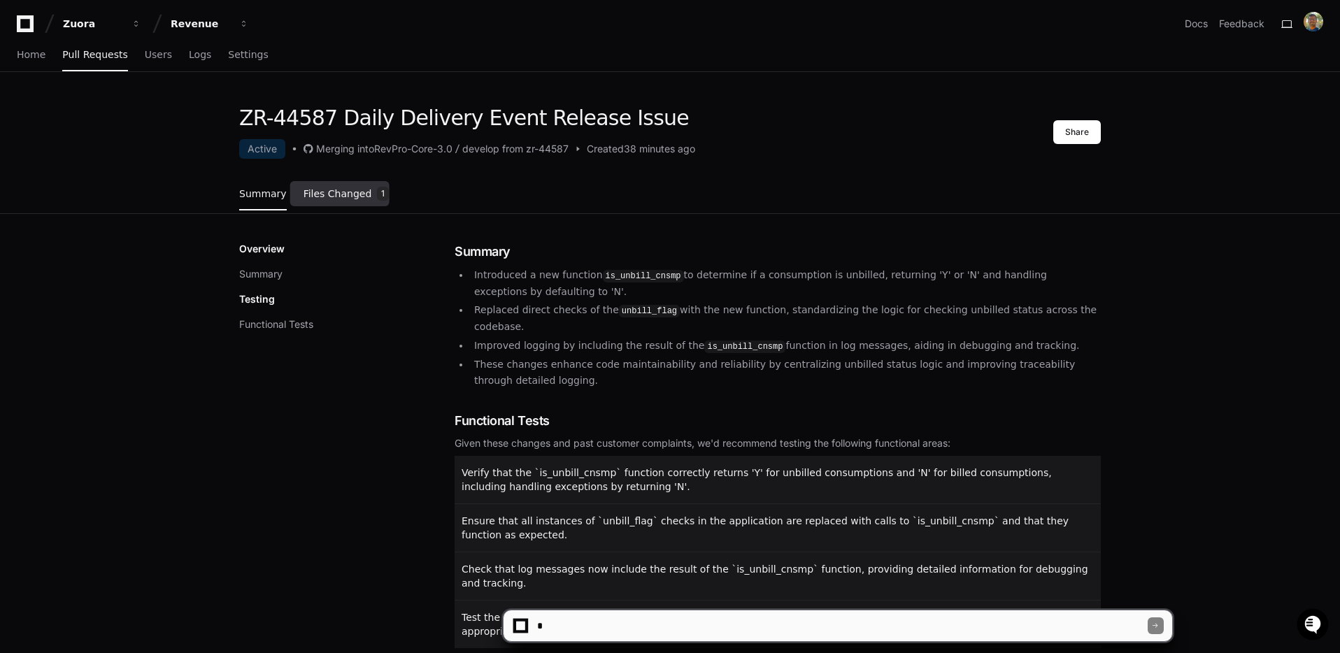
scroll to position [1, 0]
click at [1203, 24] on link "Docs" at bounding box center [1196, 23] width 23 height 14
click at [233, 54] on span "Settings" at bounding box center [248, 54] width 40 height 8
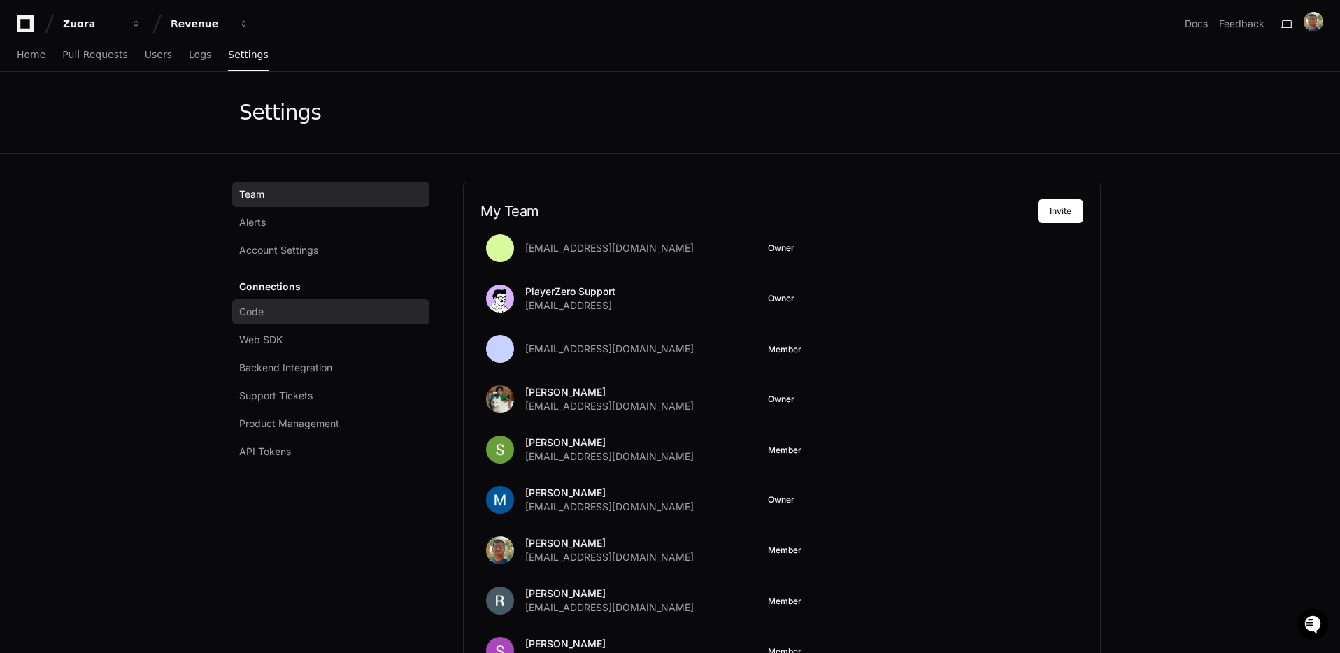
click at [287, 315] on link "Code" at bounding box center [330, 311] width 197 height 25
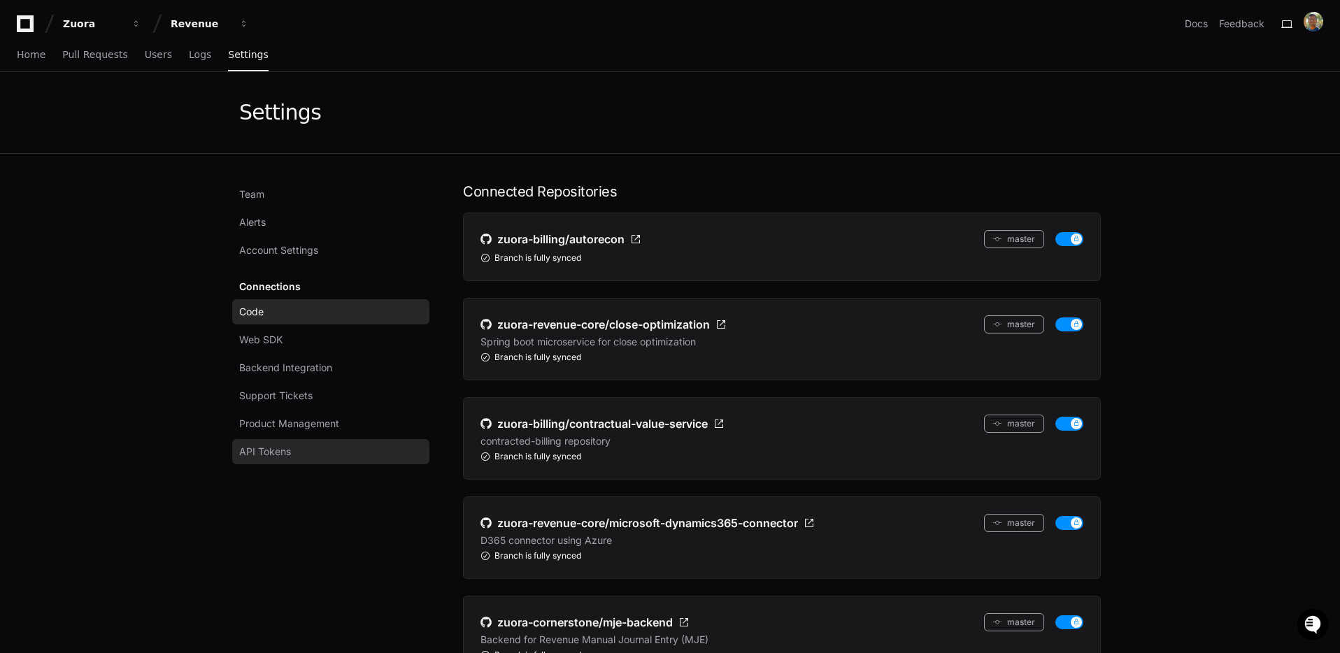
click at [279, 445] on span "API Tokens" at bounding box center [265, 452] width 52 height 14
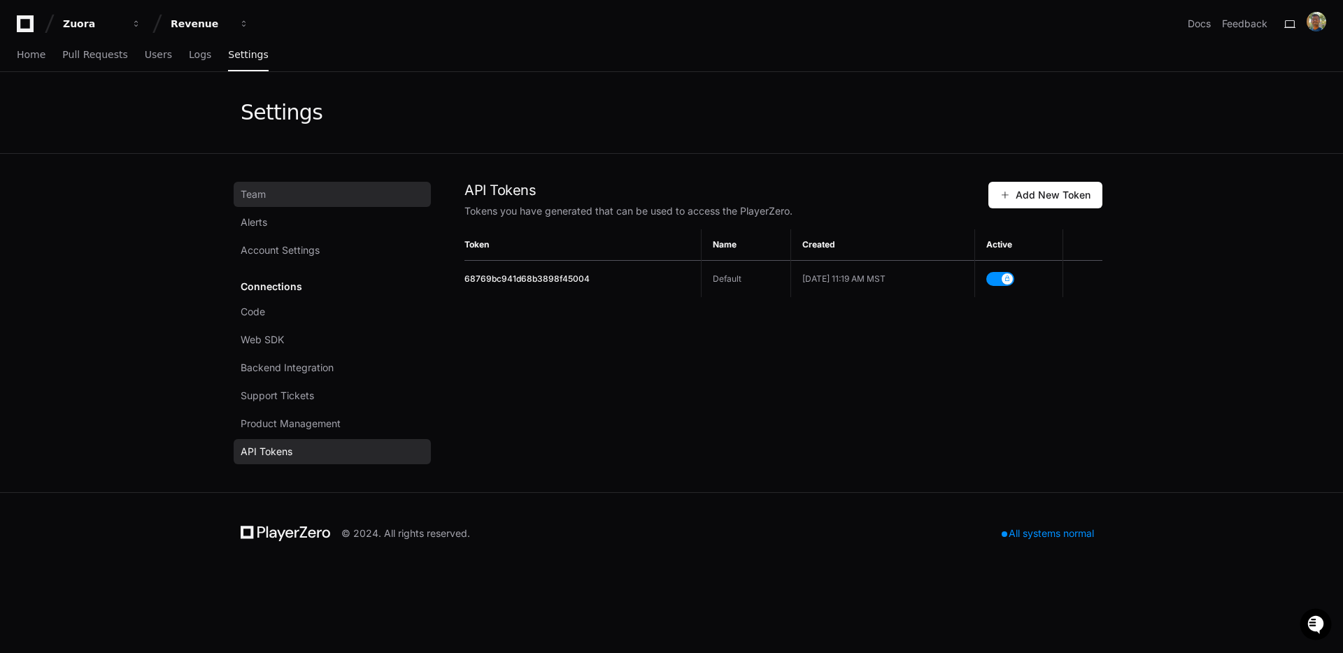
click at [253, 188] on span "Team" at bounding box center [253, 194] width 25 height 14
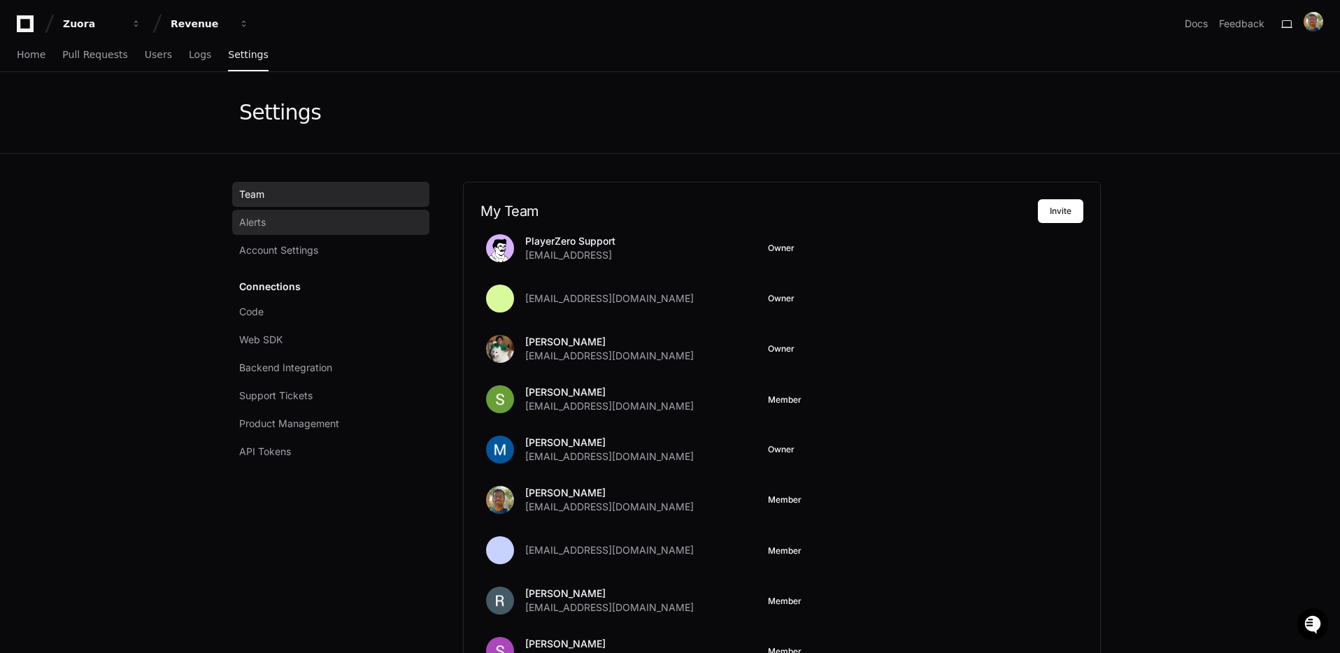
click at [266, 222] on span "Alerts" at bounding box center [252, 222] width 27 height 14
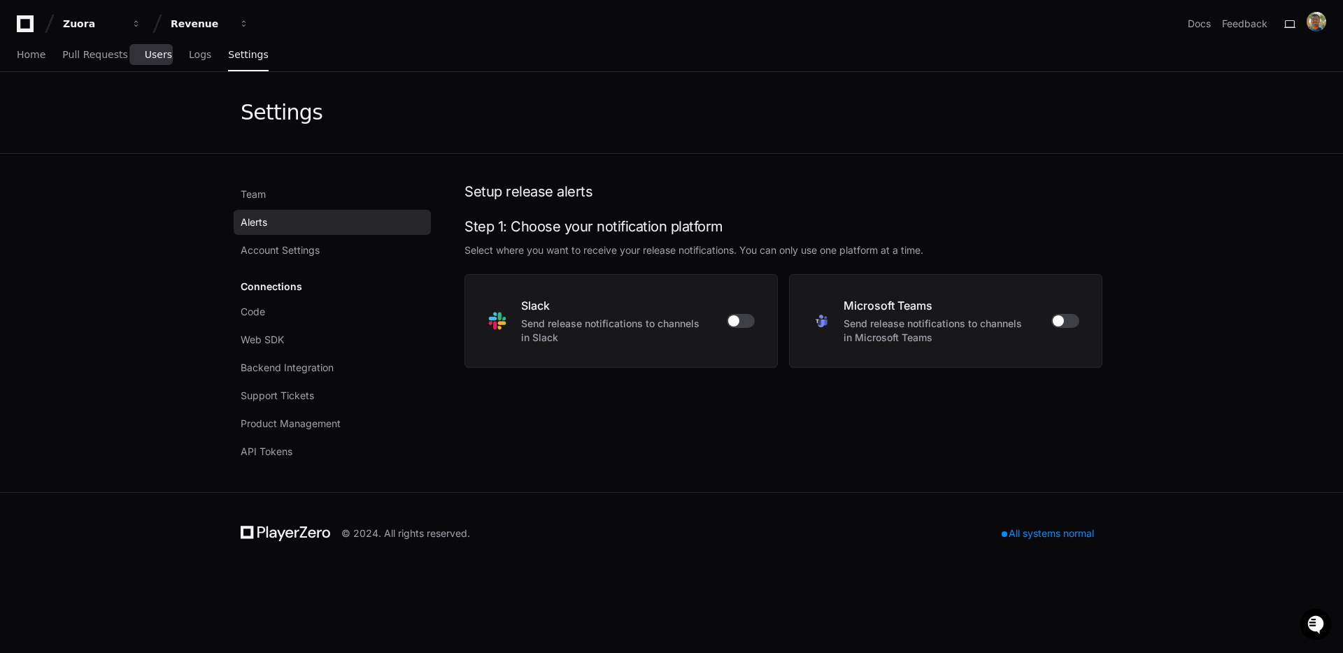
click at [145, 52] on span "Users" at bounding box center [158, 54] width 27 height 8
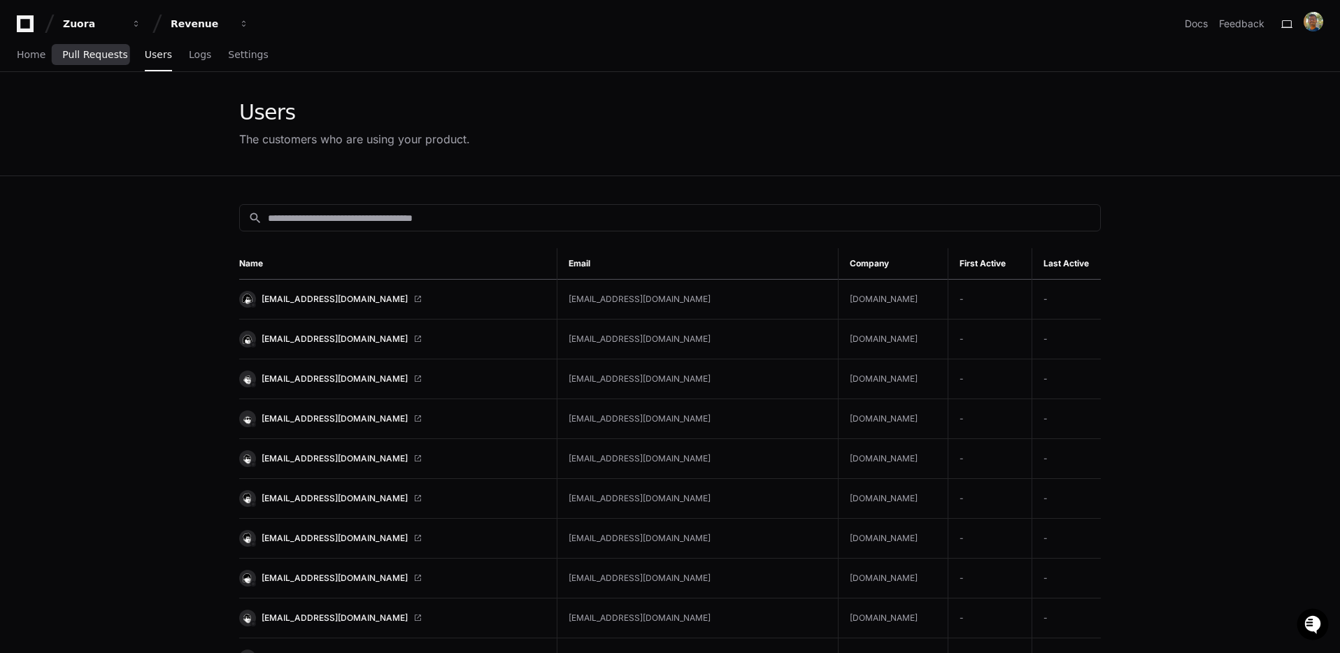
click at [87, 55] on span "Pull Requests" at bounding box center [94, 54] width 65 height 8
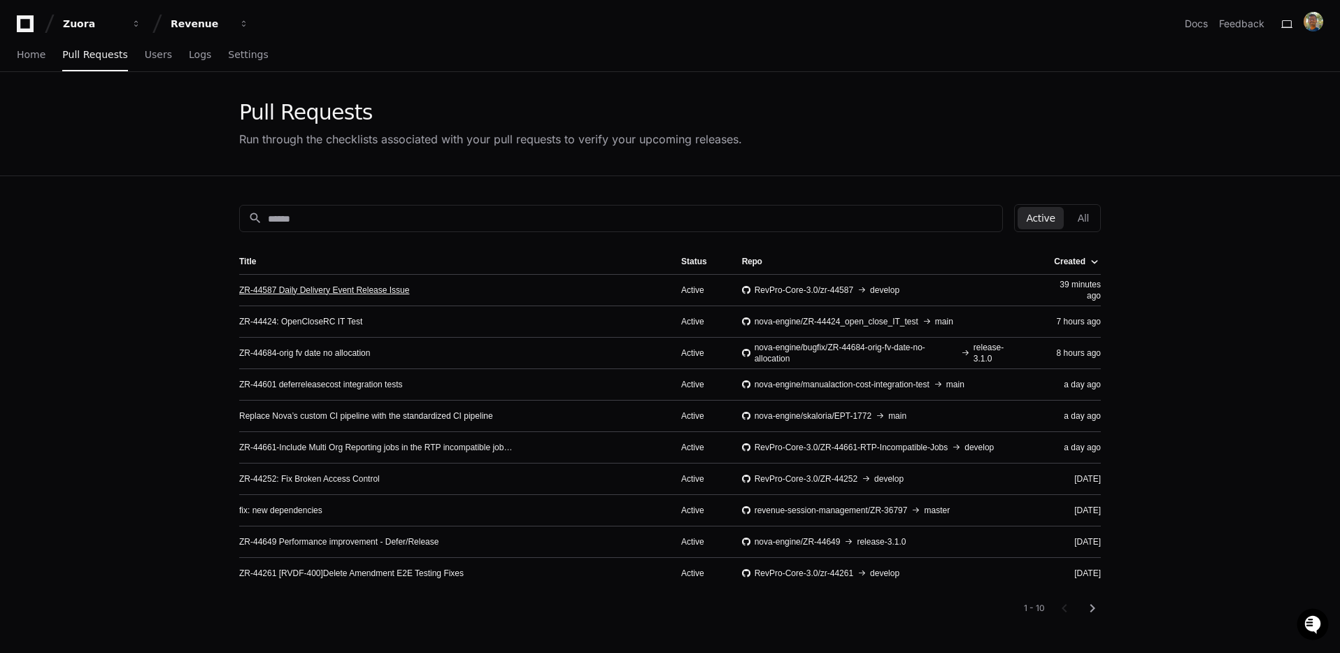
click at [321, 291] on link "ZR-44587 Daily Delivery Event Release Issue" at bounding box center [324, 290] width 170 height 11
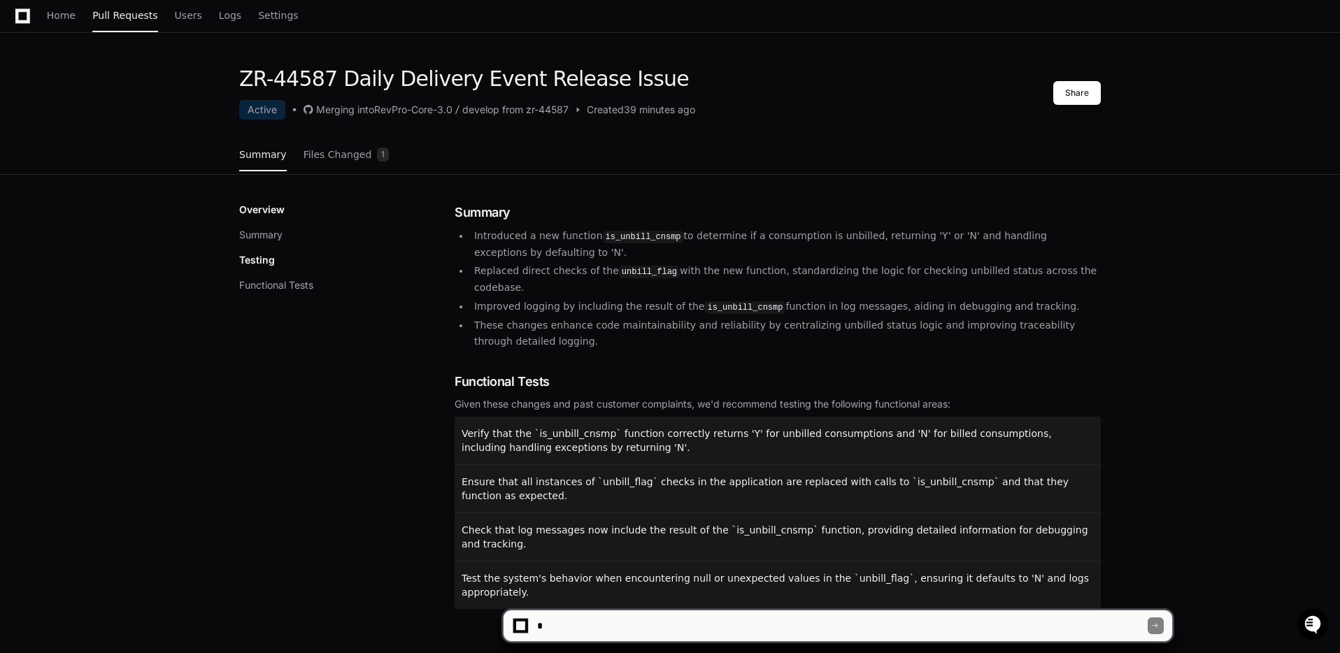
scroll to position [187, 0]
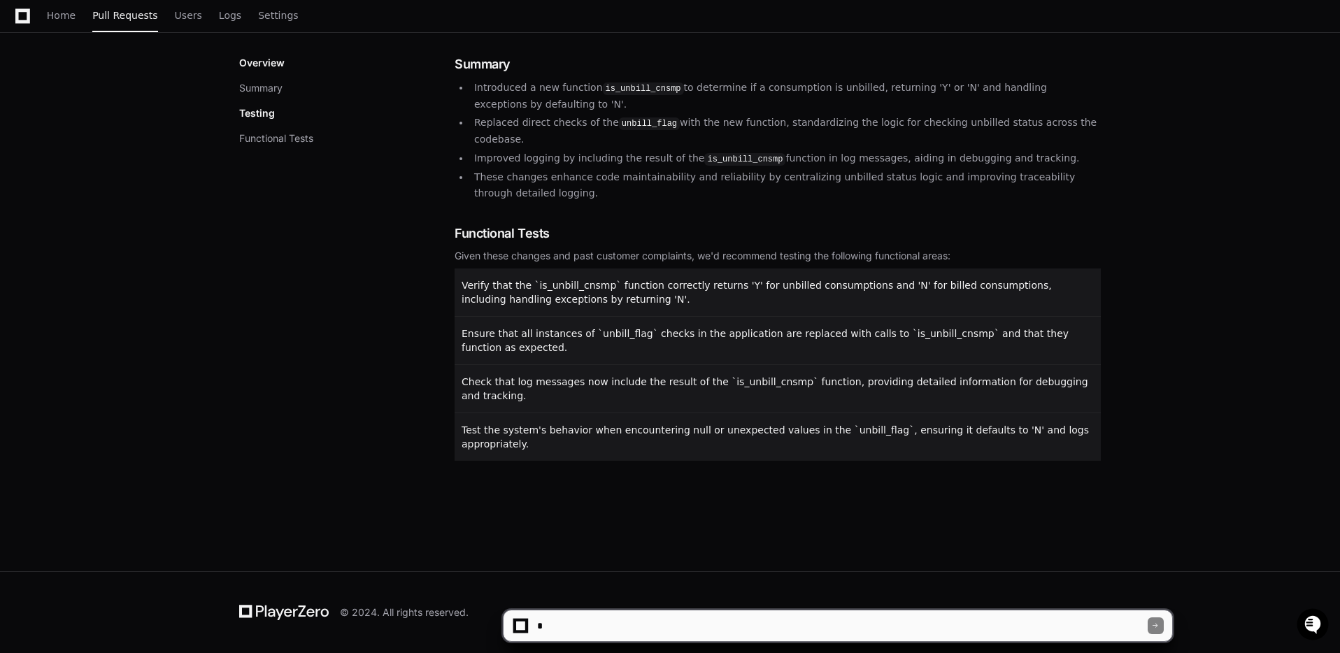
click at [613, 629] on textarea at bounding box center [840, 625] width 613 height 31
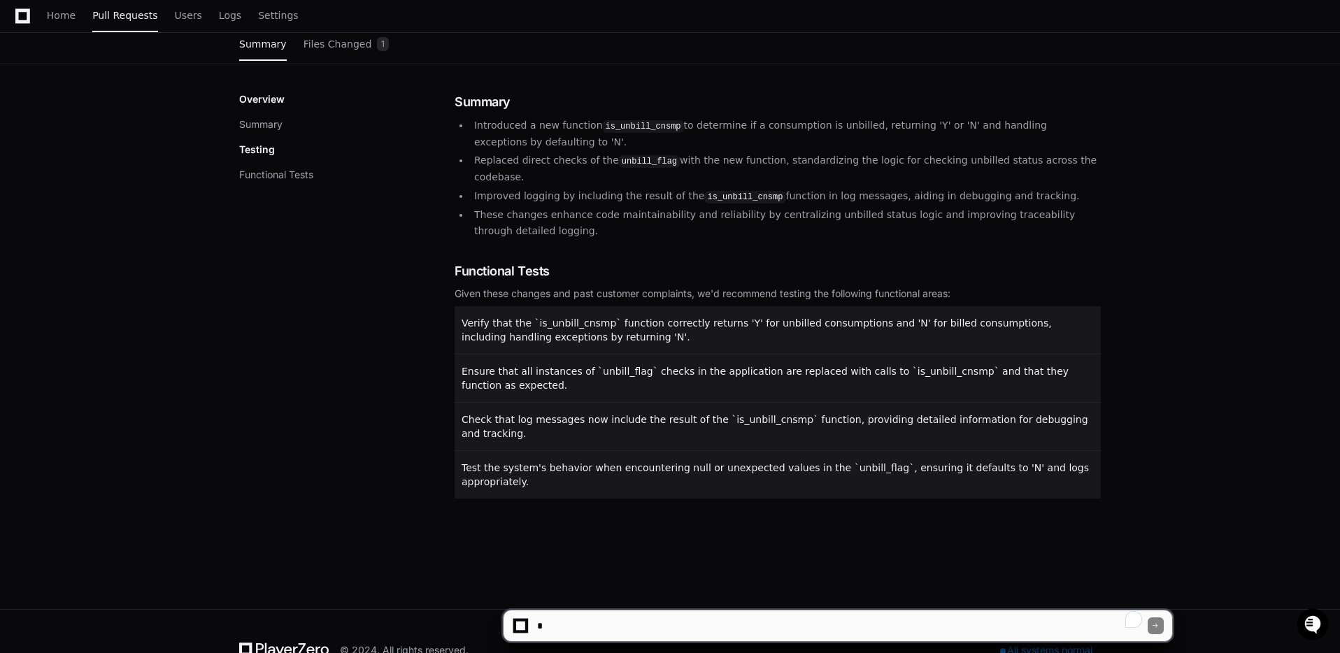
click at [306, 183] on div "Overview Summary Testing Functional Tests" at bounding box center [346, 295] width 215 height 406
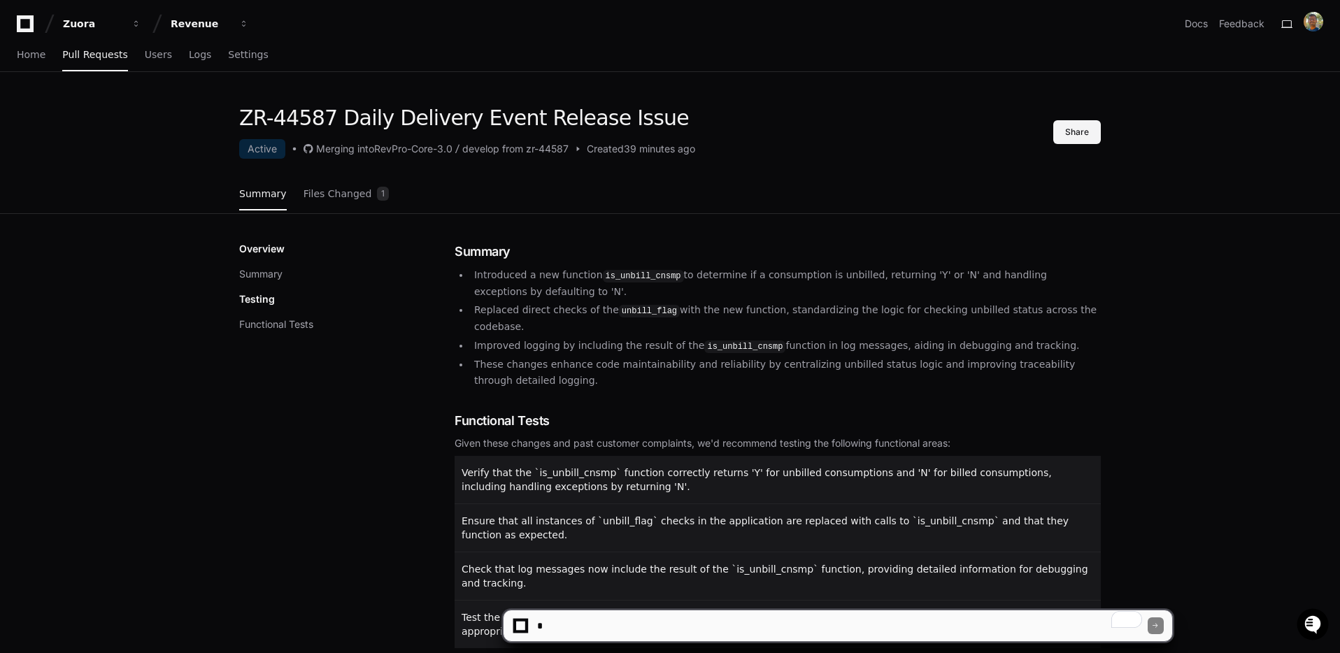
click at [1097, 131] on button "Share" at bounding box center [1077, 132] width 48 height 24
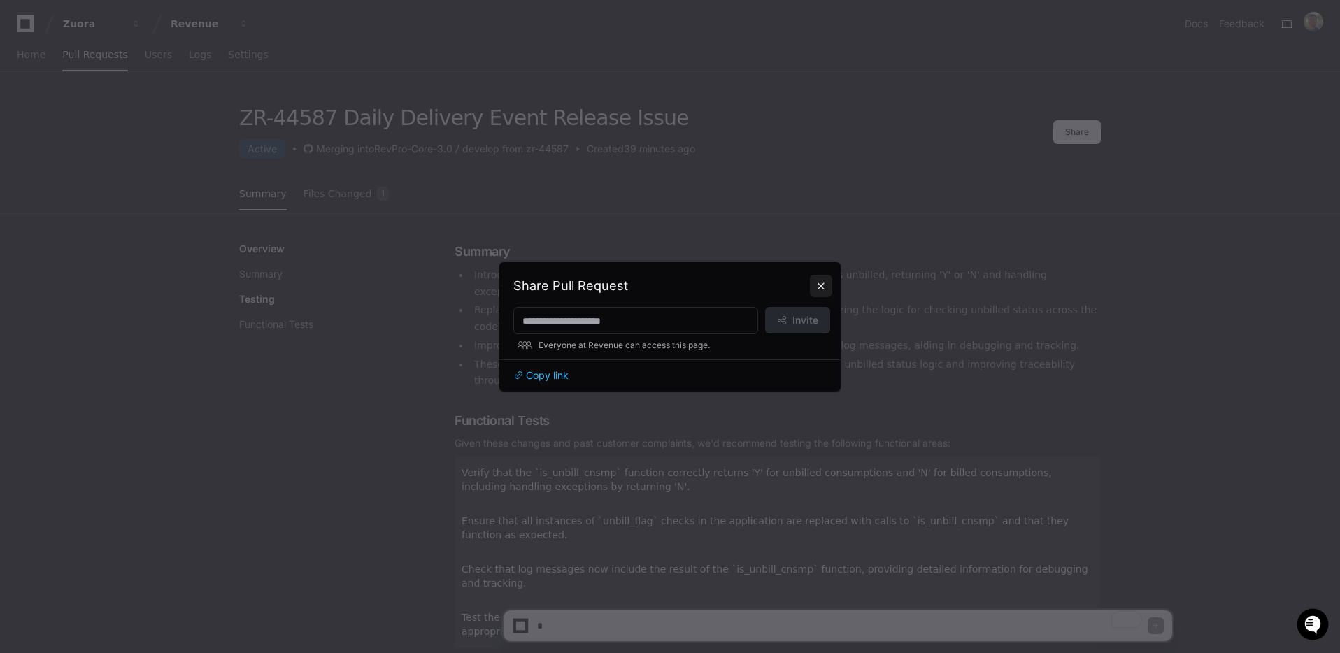
click at [824, 289] on button at bounding box center [821, 286] width 22 height 22
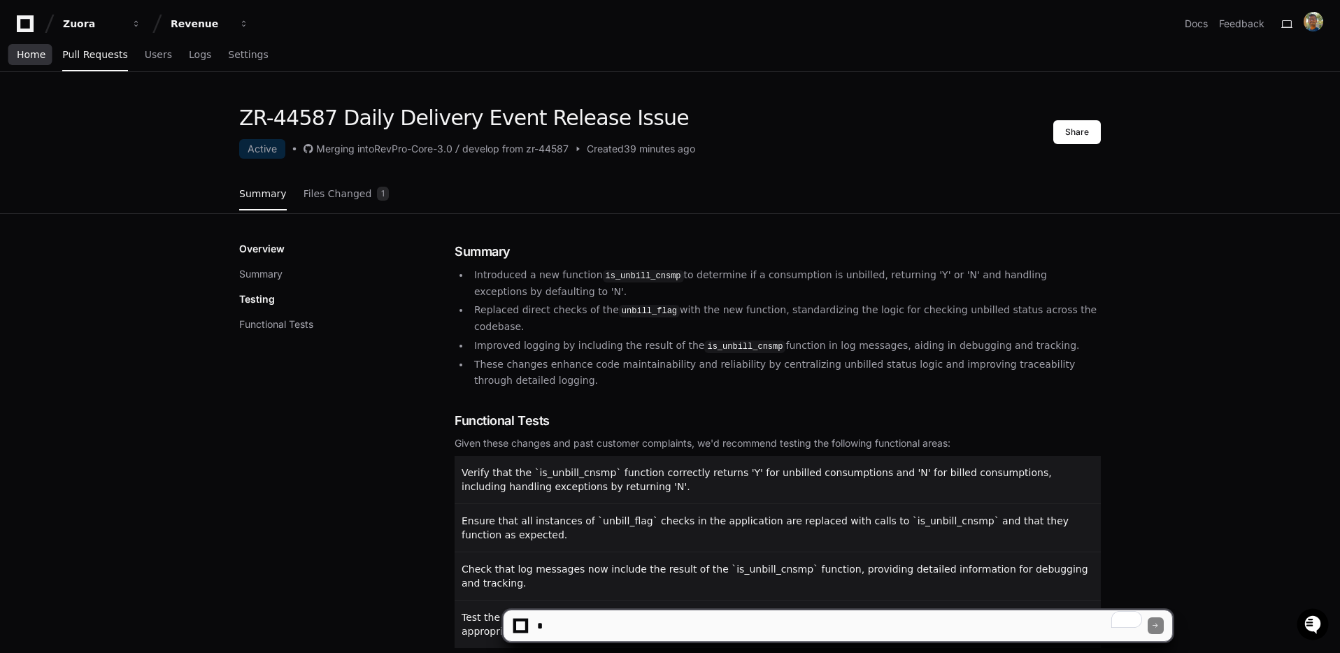
click at [40, 61] on link "Home" at bounding box center [31, 55] width 29 height 32
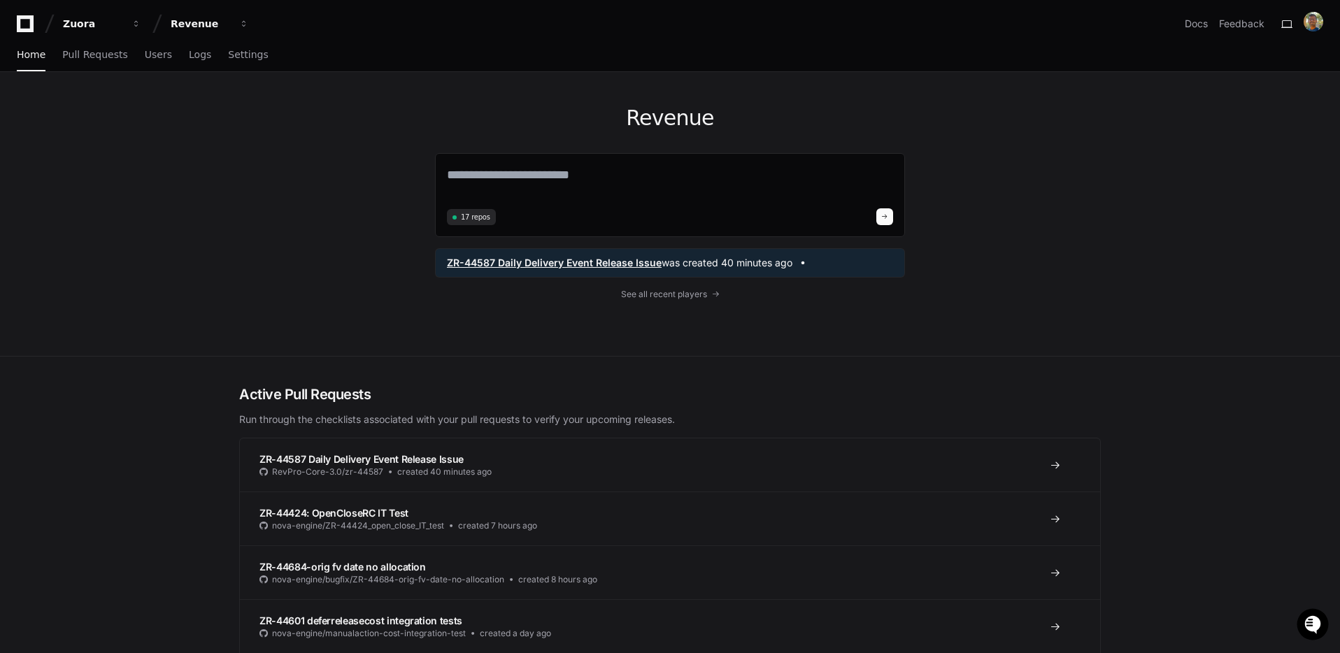
click at [710, 268] on span "was created 40 minutes ago" at bounding box center [727, 263] width 131 height 14
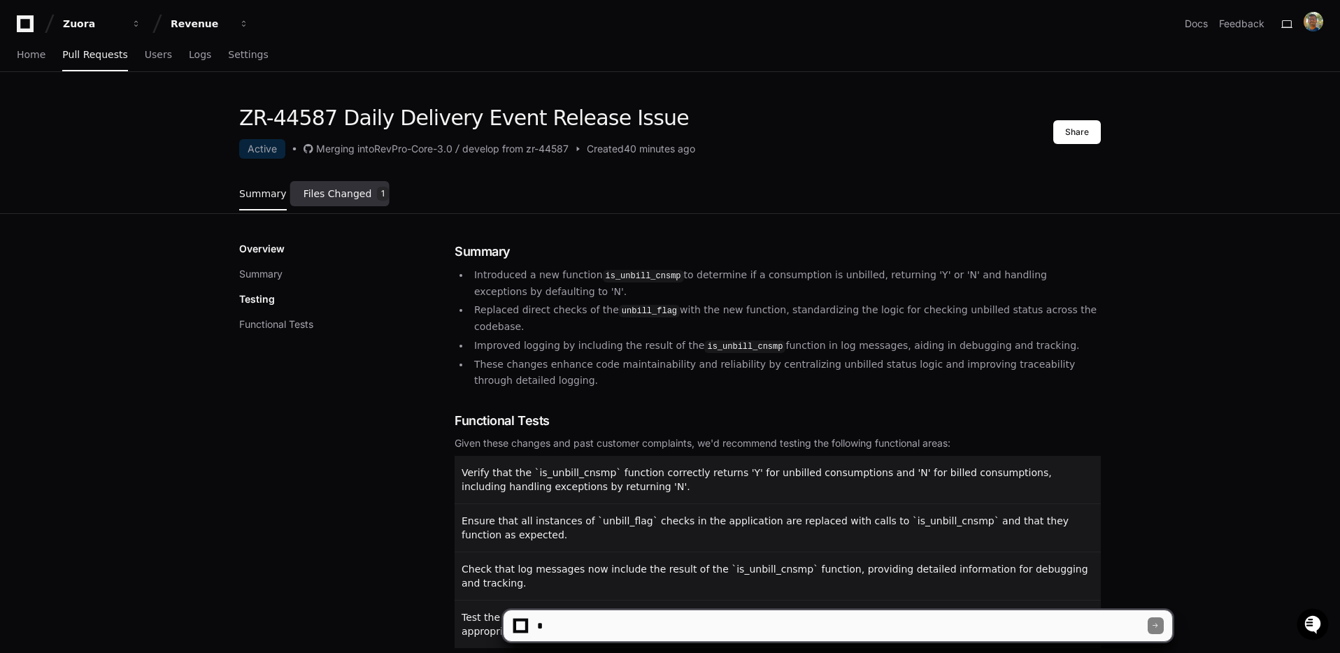
click at [334, 191] on span "Files Changed" at bounding box center [337, 194] width 69 height 8
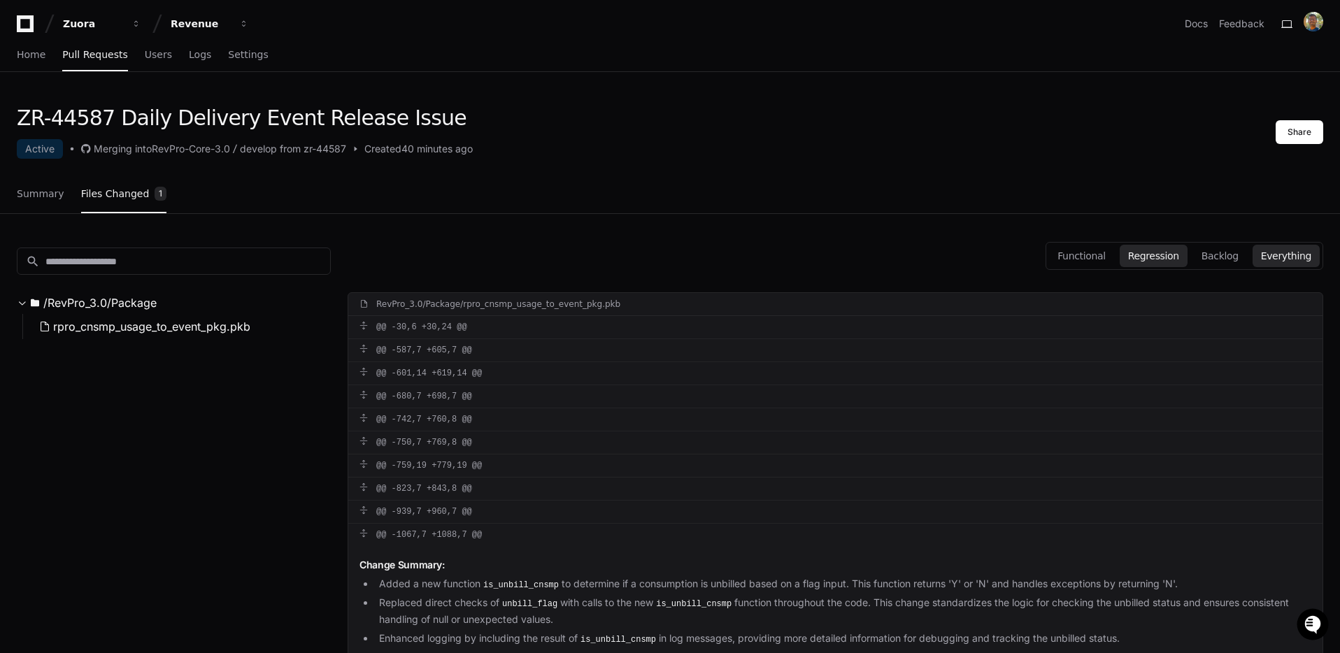
click at [1168, 258] on button "Regression" at bounding box center [1154, 256] width 68 height 22
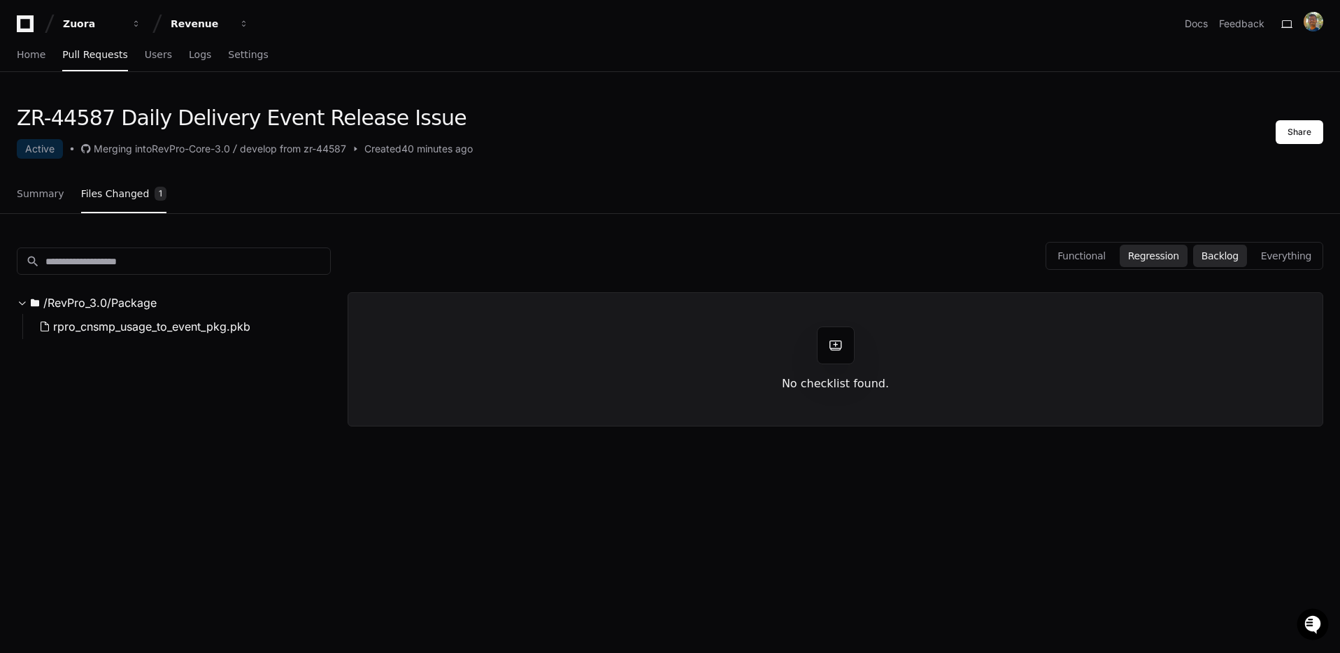
click at [1219, 255] on button "Backlog" at bounding box center [1220, 256] width 54 height 22
click at [1098, 252] on button "Functional" at bounding box center [1081, 256] width 65 height 22
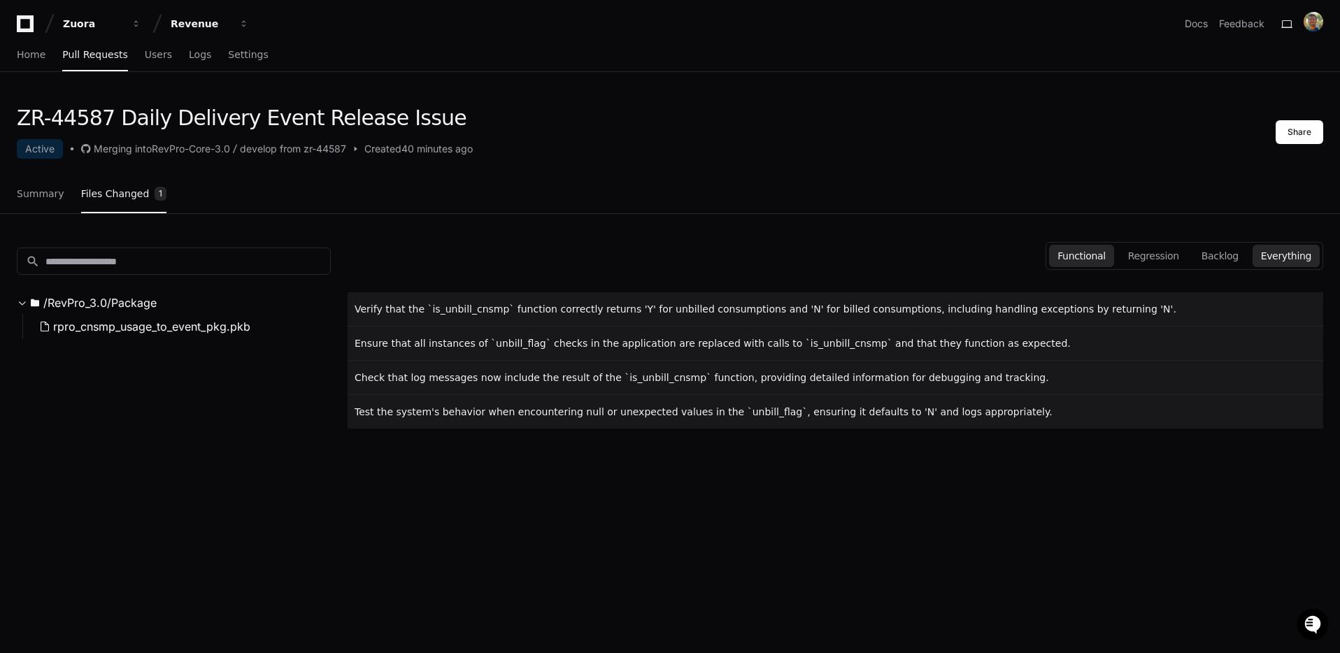
click at [1277, 255] on button "Everything" at bounding box center [1285, 256] width 67 height 22
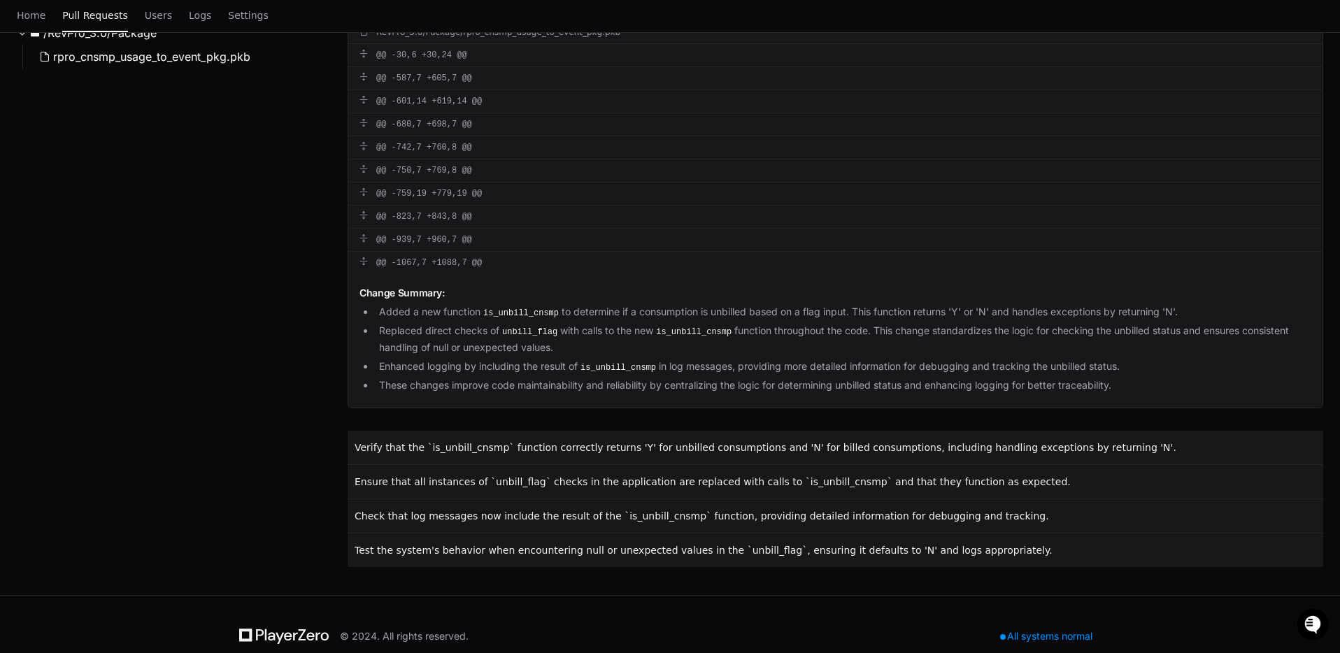
scroll to position [296, 0]
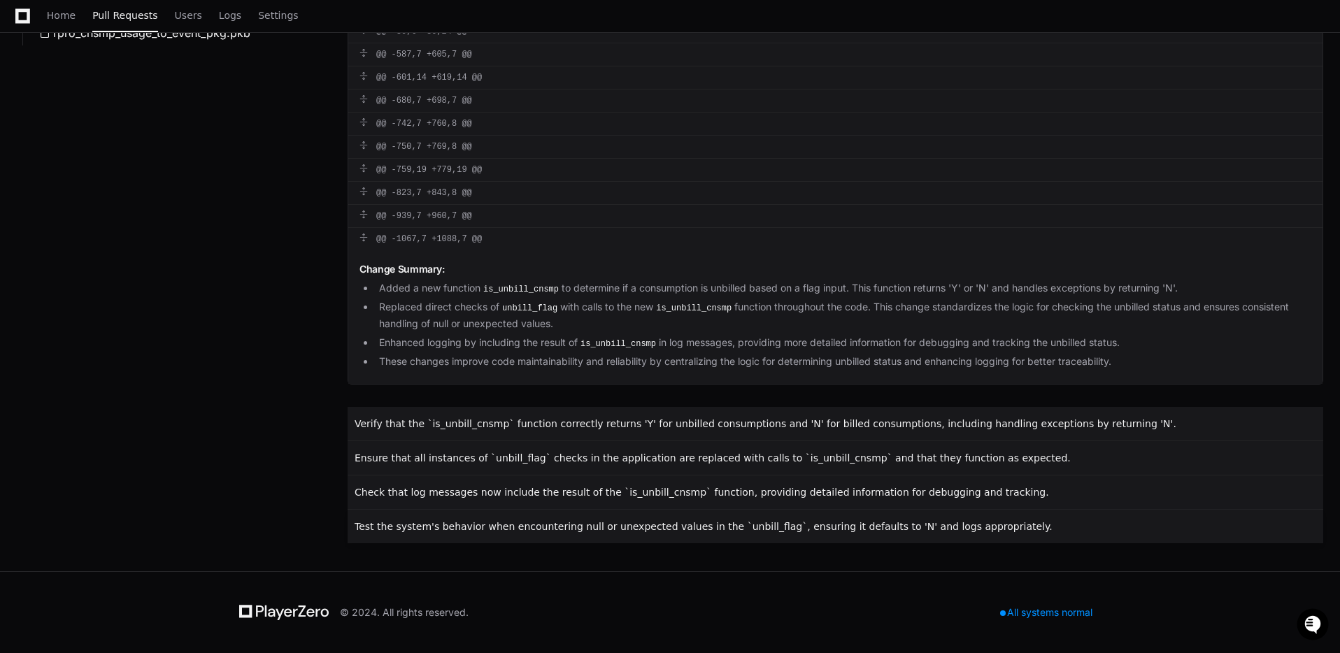
click at [679, 527] on span "Test the system's behavior when encountering null or unexpected values in the `…" at bounding box center [704, 526] width 698 height 11
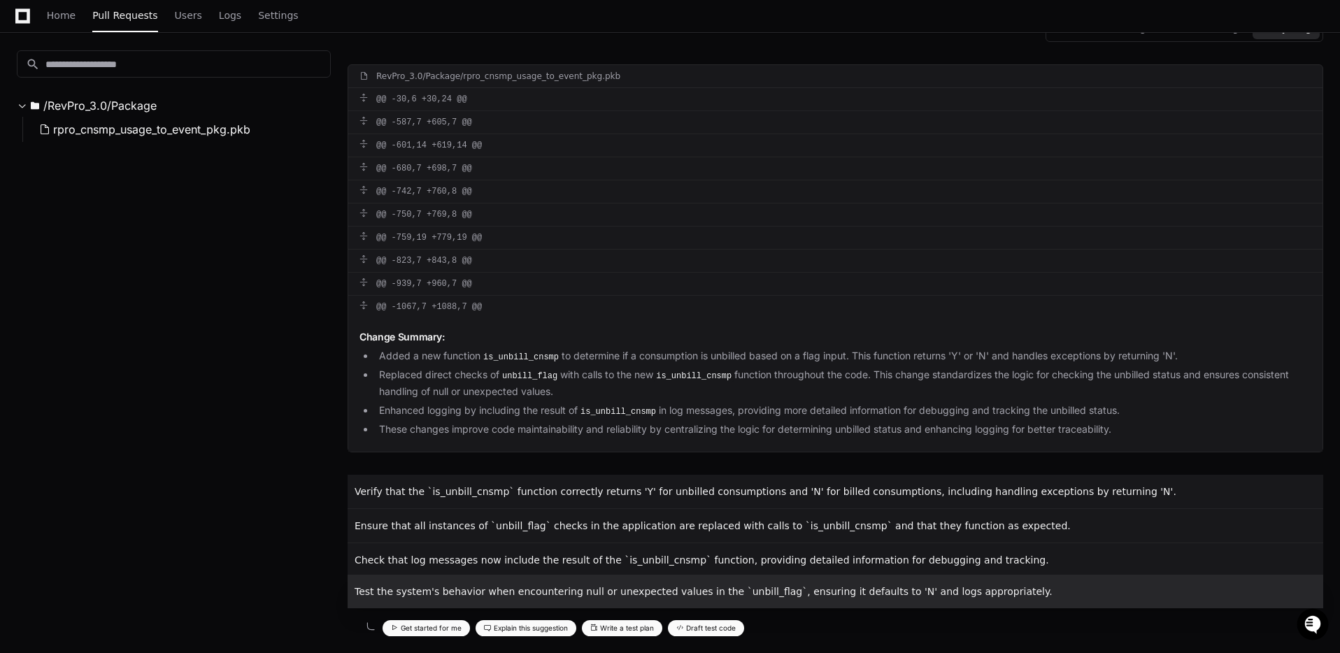
scroll to position [339, 0]
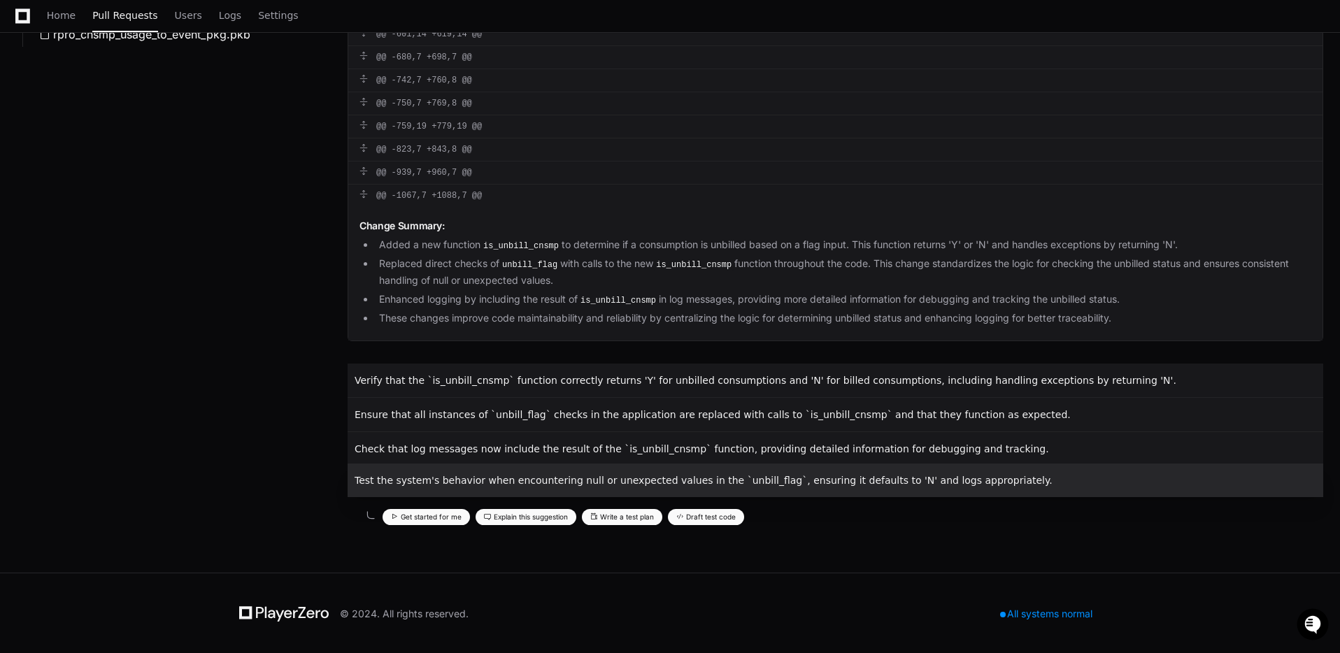
click at [735, 515] on button "Draft test code" at bounding box center [706, 517] width 76 height 16
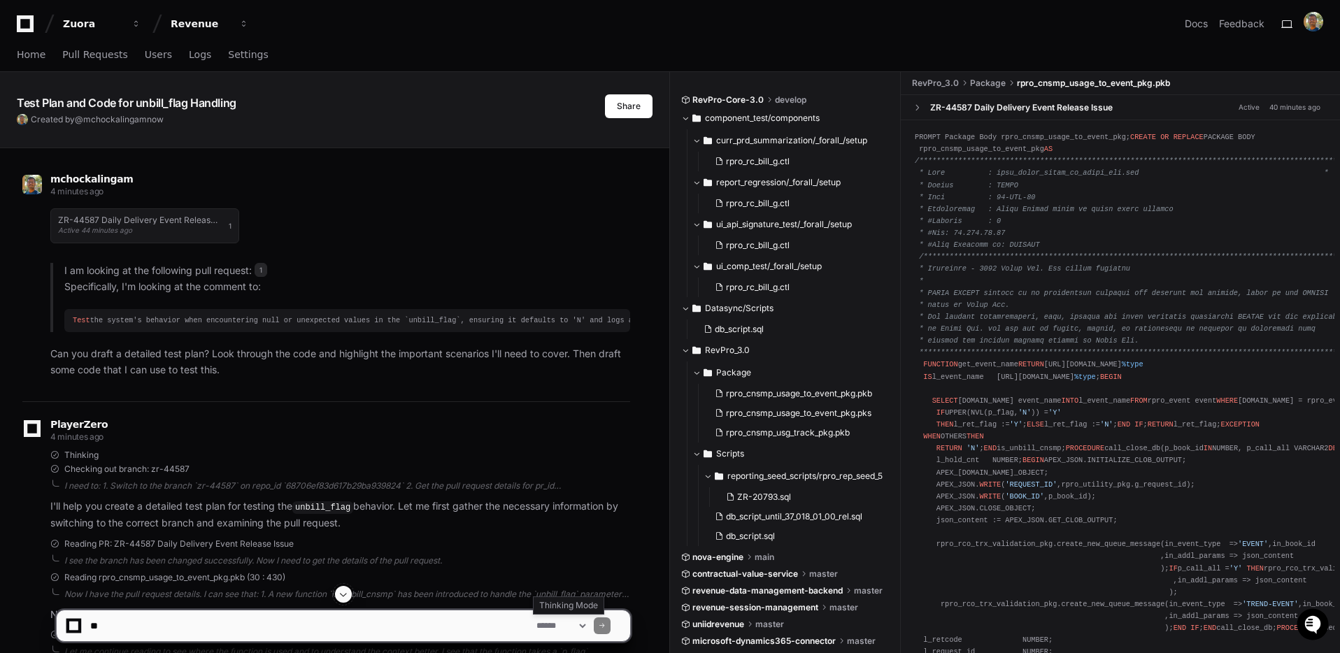
click at [588, 625] on select "**********" at bounding box center [561, 626] width 55 height 10
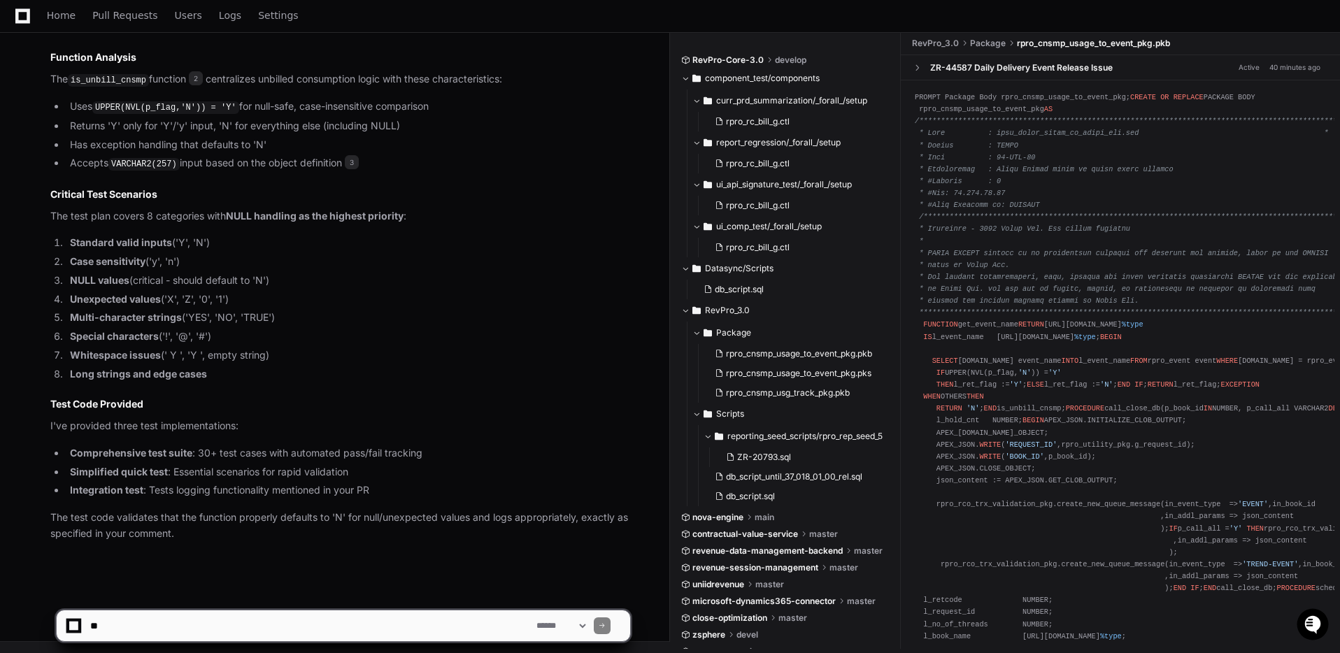
scroll to position [5642, 0]
click at [225, 622] on textarea at bounding box center [310, 625] width 446 height 31
click at [130, 359] on article "Summary I've analyzed the pull request 1 and created a comprehensive test plan …" at bounding box center [340, 261] width 580 height 561
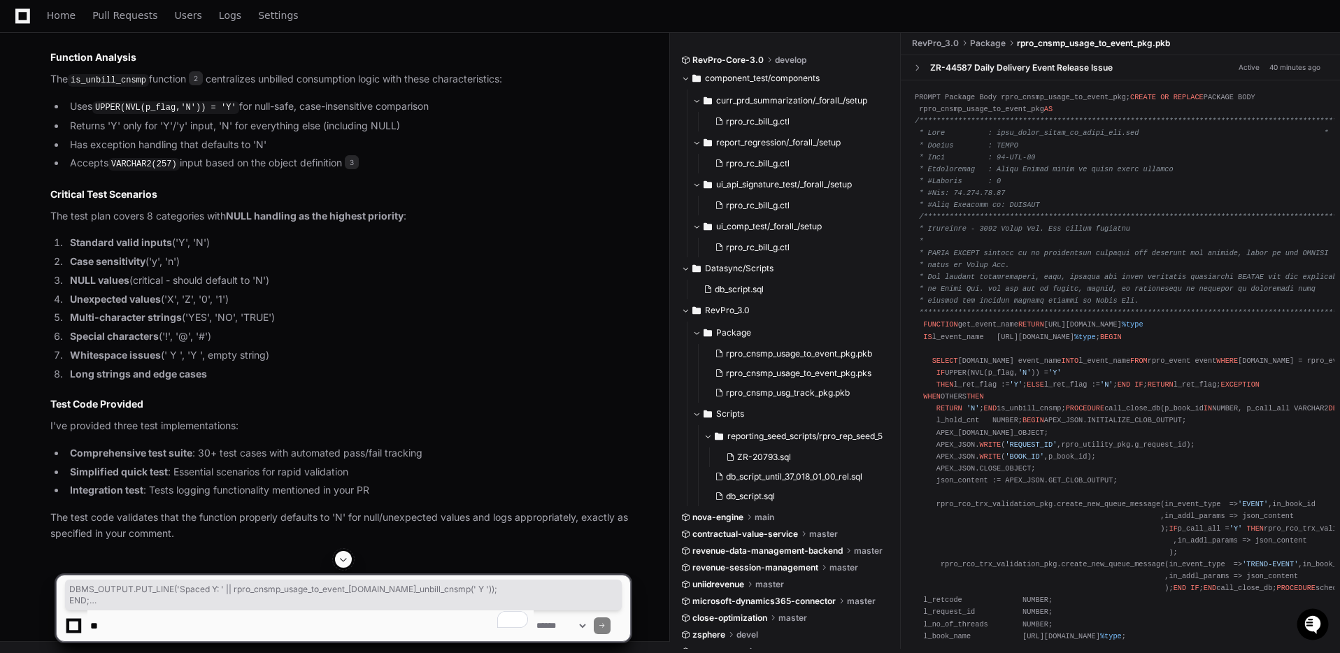
drag, startPoint x: 73, startPoint y: 231, endPoint x: 67, endPoint y: 208, distance: 23.9
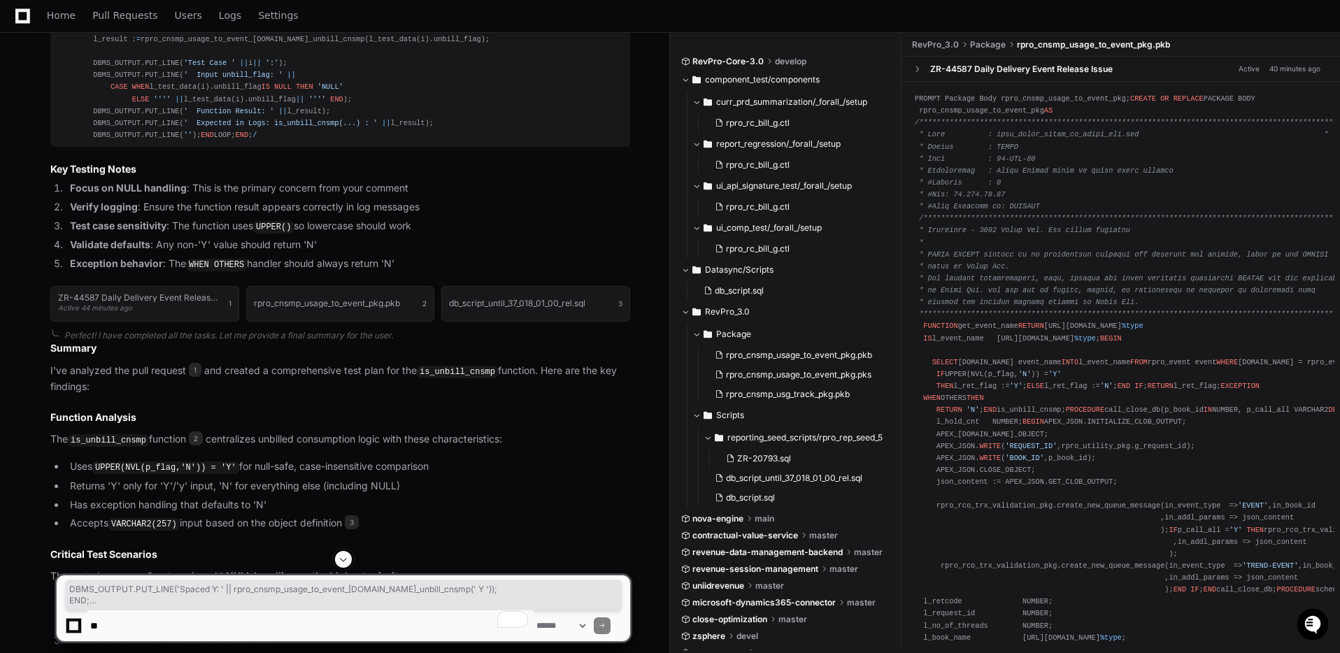
scroll to position [4097, 0]
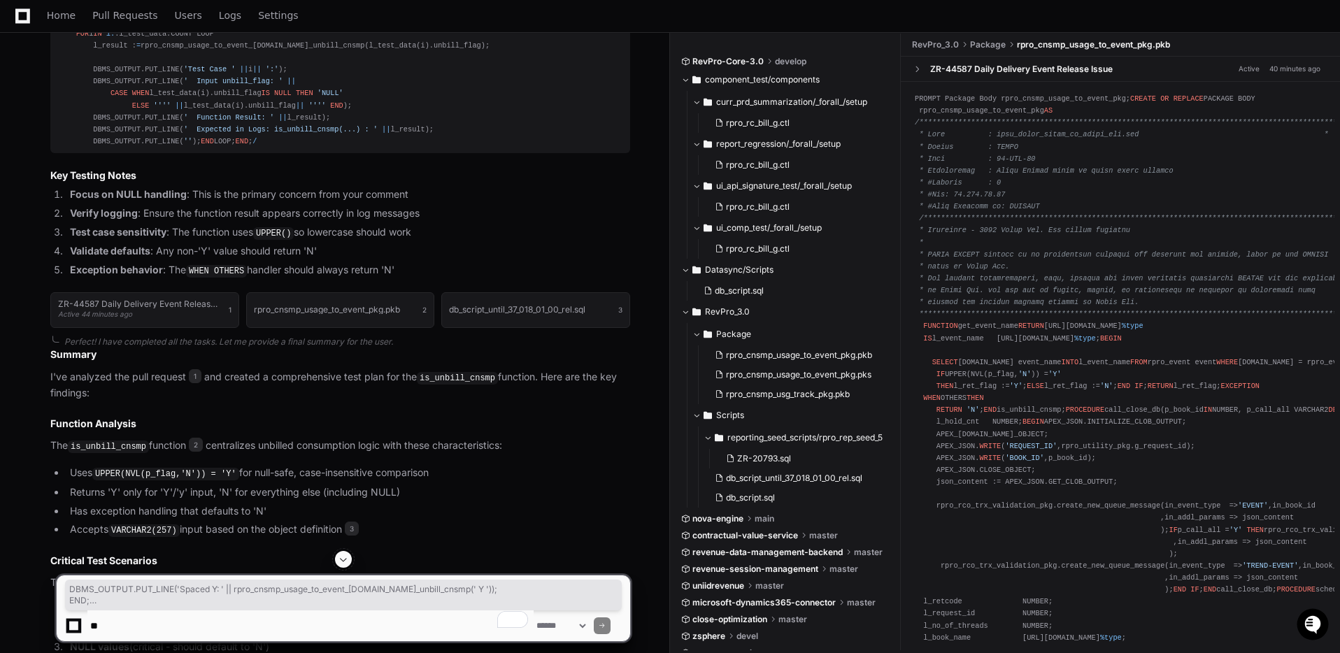
click at [134, 587] on span "DBMS_OUTPUT.PUT_LINE('Spaced Y: ' || rpro_cnsmp_usage_to_event_[DOMAIN_NAME]_un…" at bounding box center [343, 595] width 548 height 22
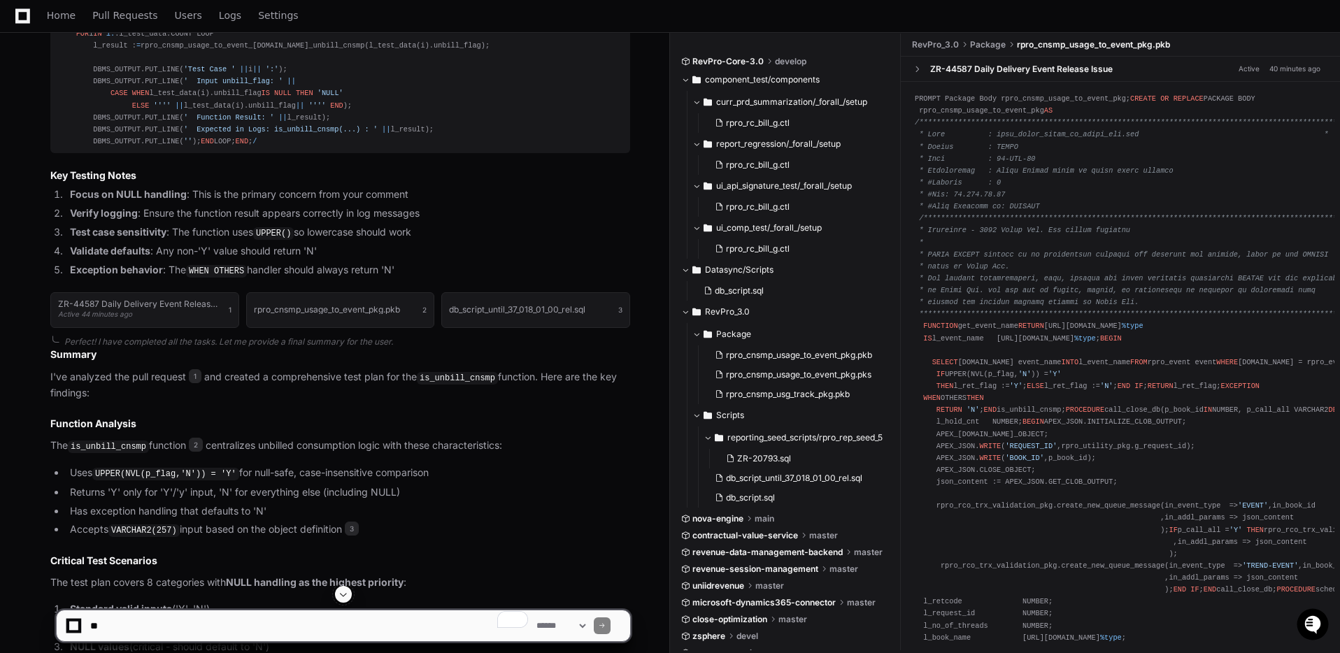
scroll to position [2606, 0]
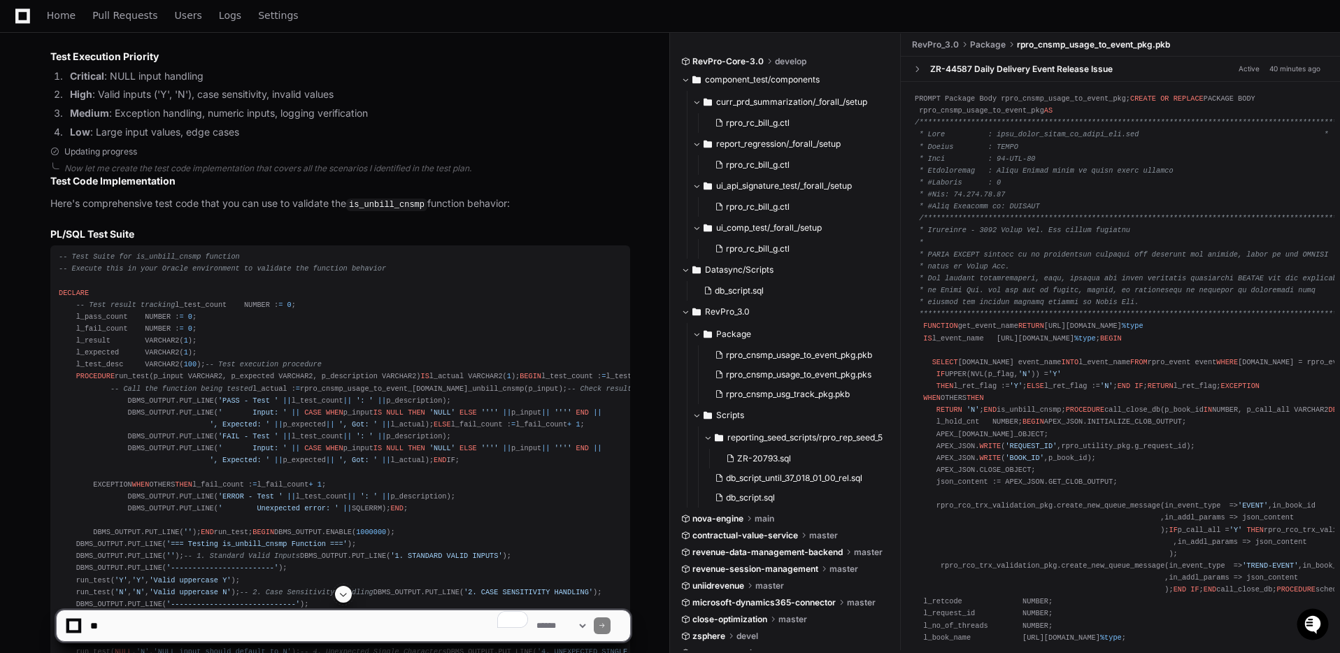
click at [134, 587] on div at bounding box center [343, 594] width 575 height 17
drag, startPoint x: 122, startPoint y: 294, endPoint x: 106, endPoint y: 301, distance: 18.5
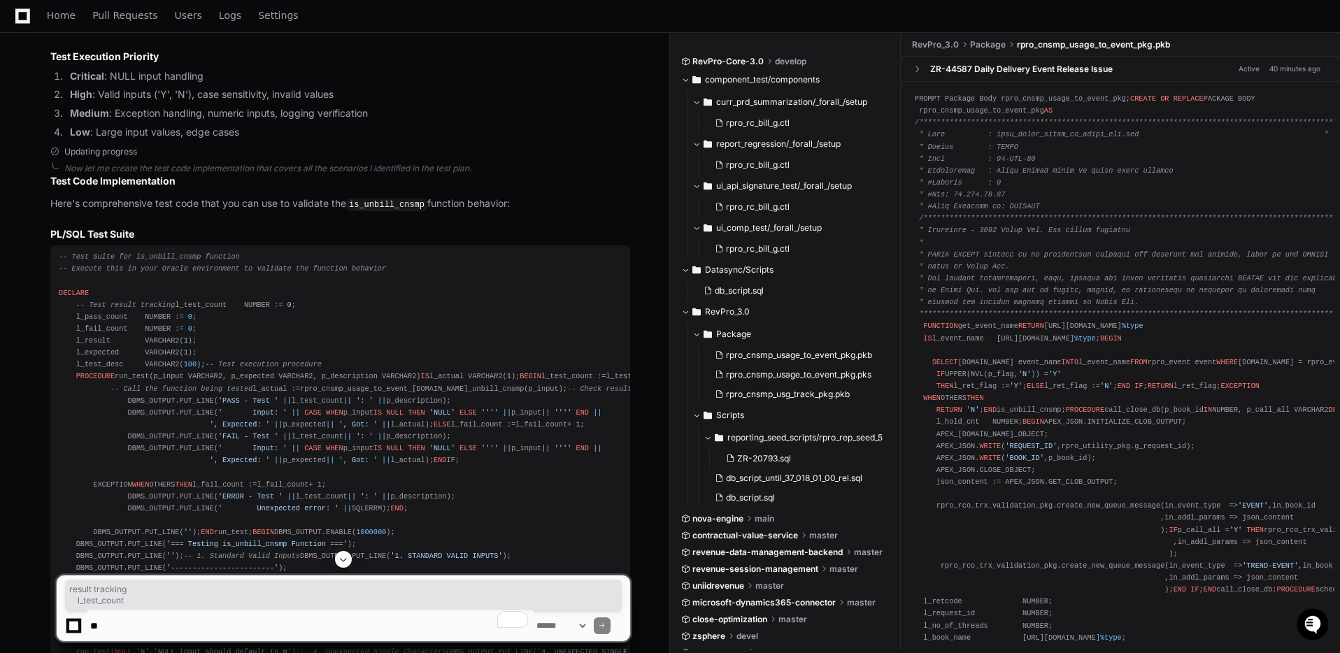
drag, startPoint x: 106, startPoint y: 301, endPoint x: 155, endPoint y: 331, distance: 57.4
drag, startPoint x: 62, startPoint y: 251, endPoint x: 81, endPoint y: 264, distance: 23.7
drag, startPoint x: 58, startPoint y: 253, endPoint x: 472, endPoint y: 543, distance: 505.2
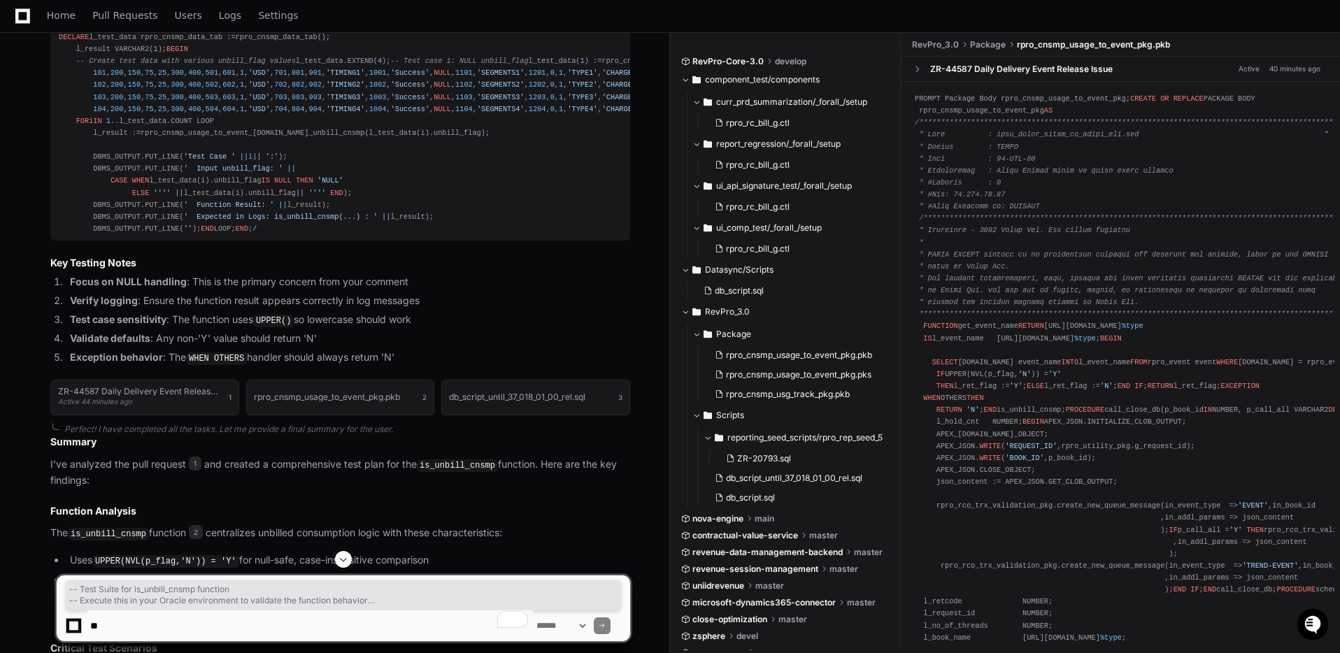
scroll to position [4011, 0]
copy div "-- Test Suite for is_unbill_cnsmp function -- Execute this in your Oracle envir…"
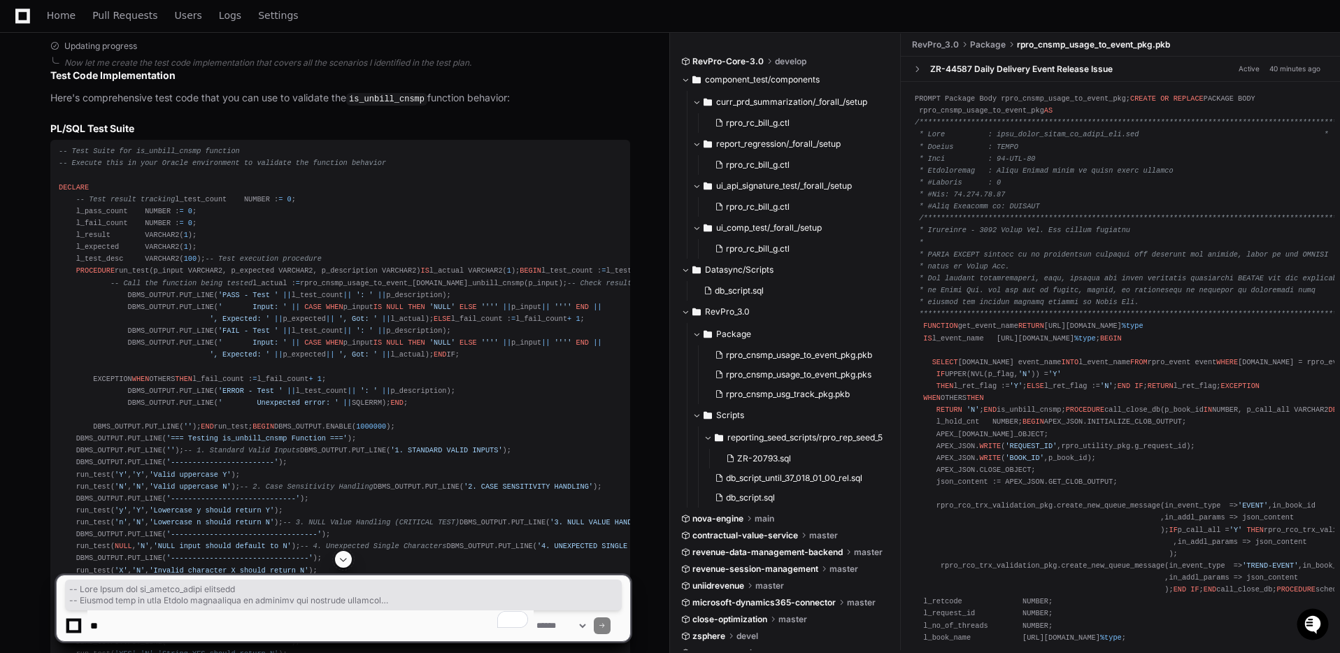
scroll to position [2623, 0]
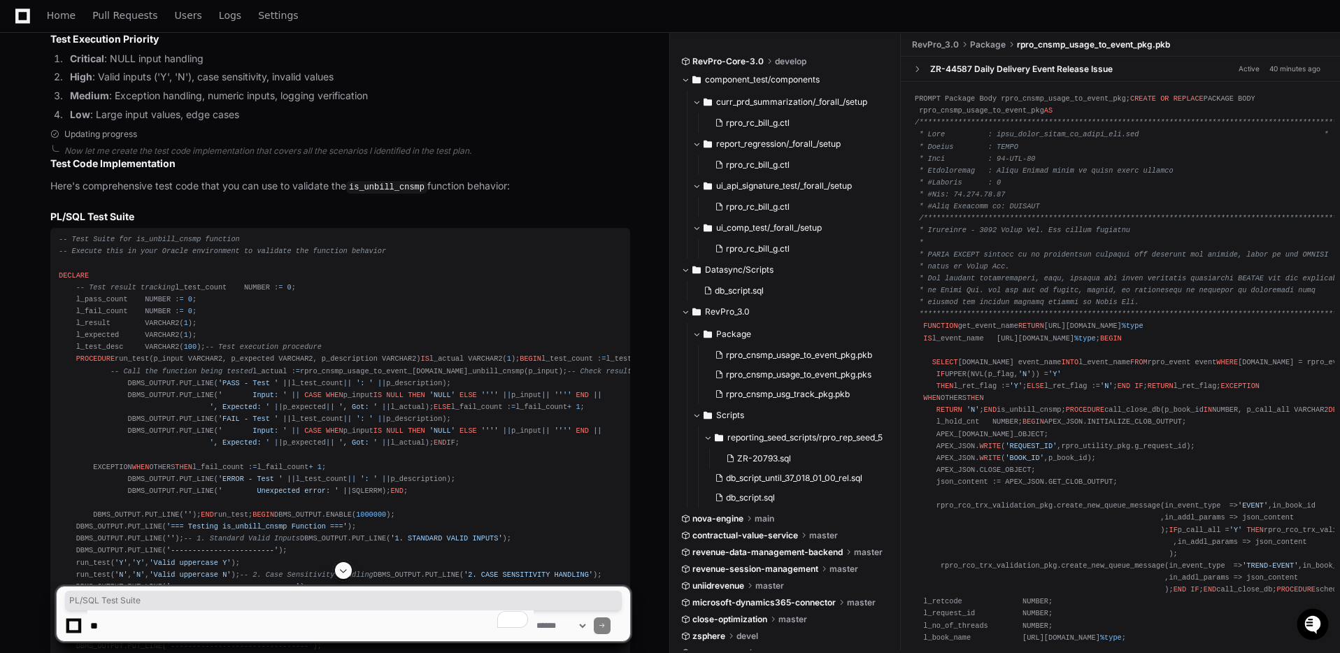
drag, startPoint x: 136, startPoint y: 213, endPoint x: 49, endPoint y: 213, distance: 86.7
copy h3 "PL/SQL Test Suite"
click at [56, 210] on h3 "PL/SQL Test Suite" at bounding box center [340, 217] width 580 height 14
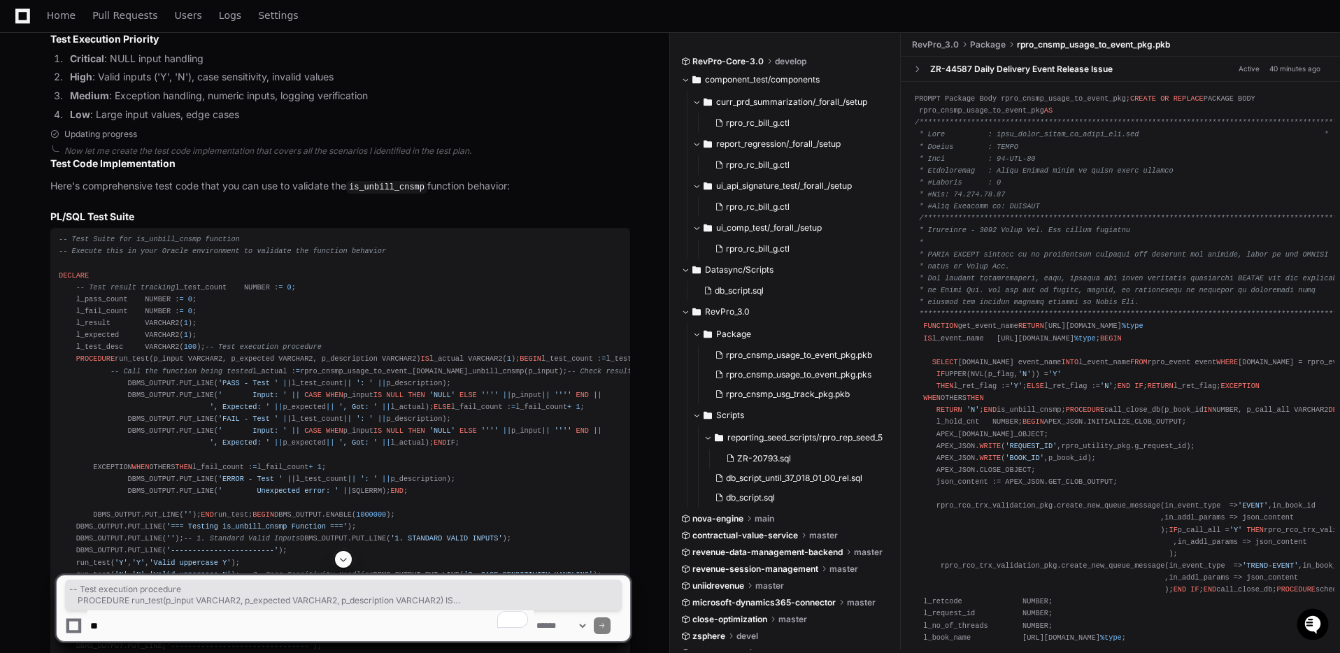
scroll to position [4334, 0]
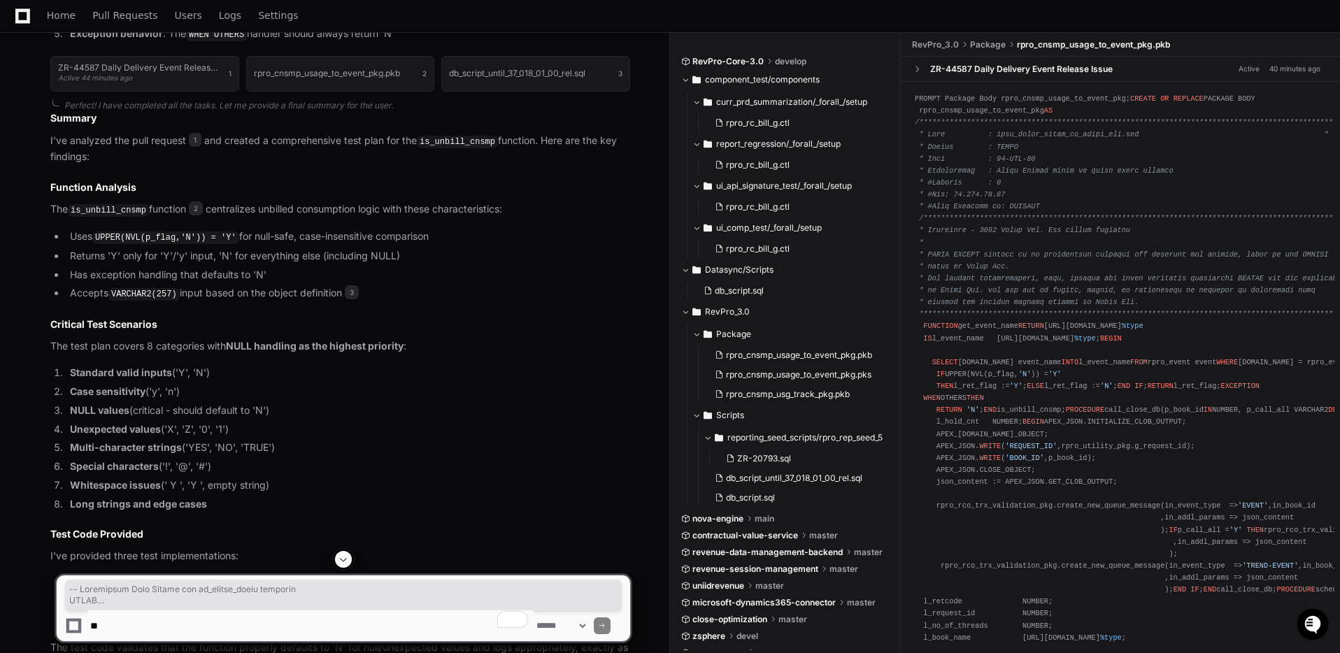
drag, startPoint x: 59, startPoint y: 205, endPoint x: 122, endPoint y: 462, distance: 265.1
copy div "-- Simplified Test Script for is_unbill_cnsmp function BEGIN DBMS_OUTPUT.ENABLE…"
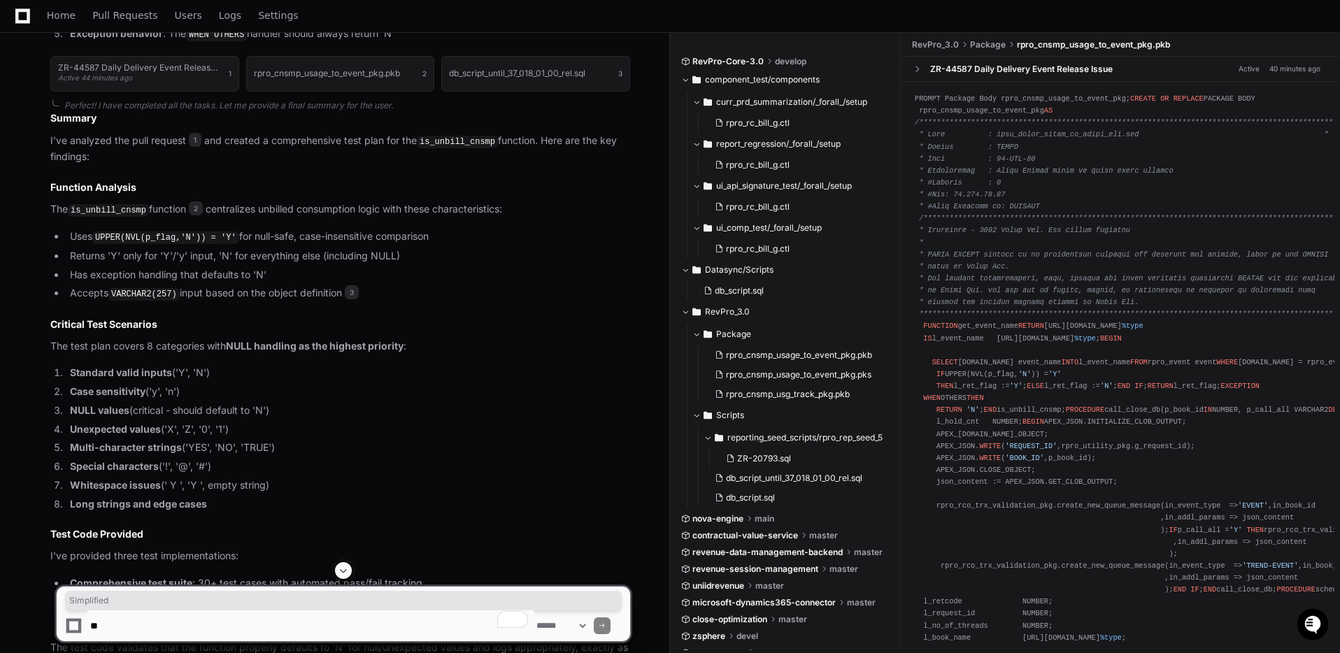
copy article "Alternative Simplified Test Script"
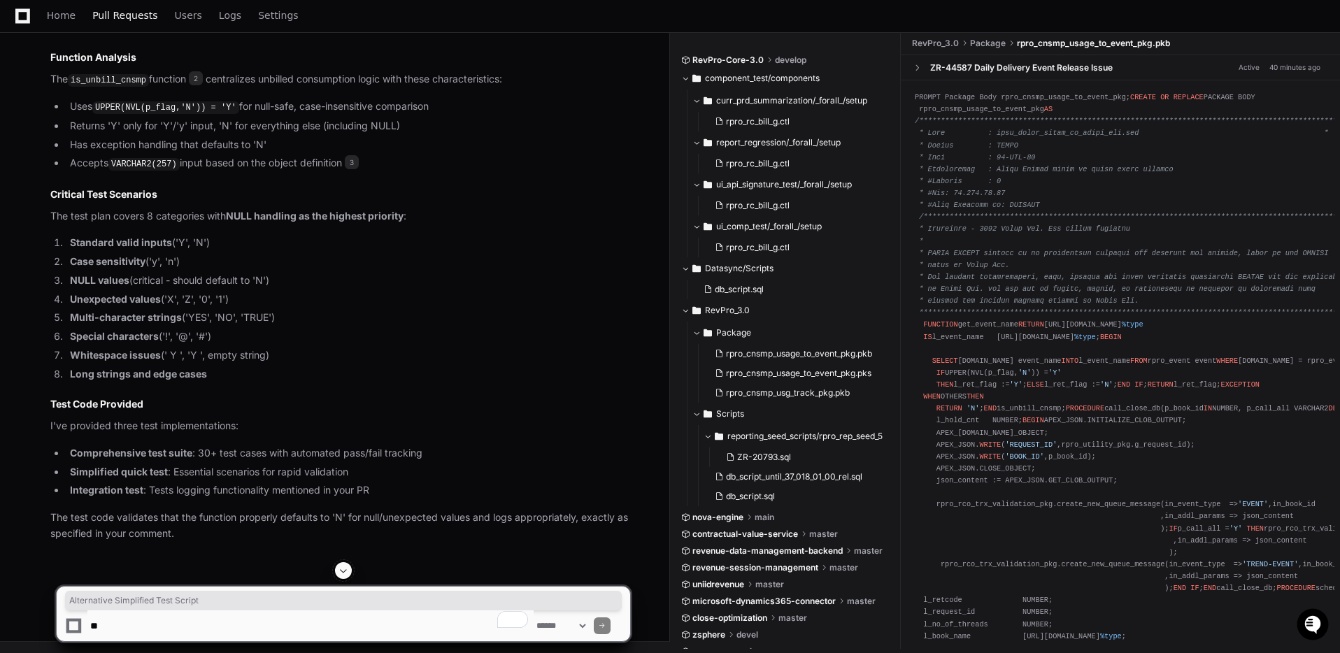
scroll to position [4557, 0]
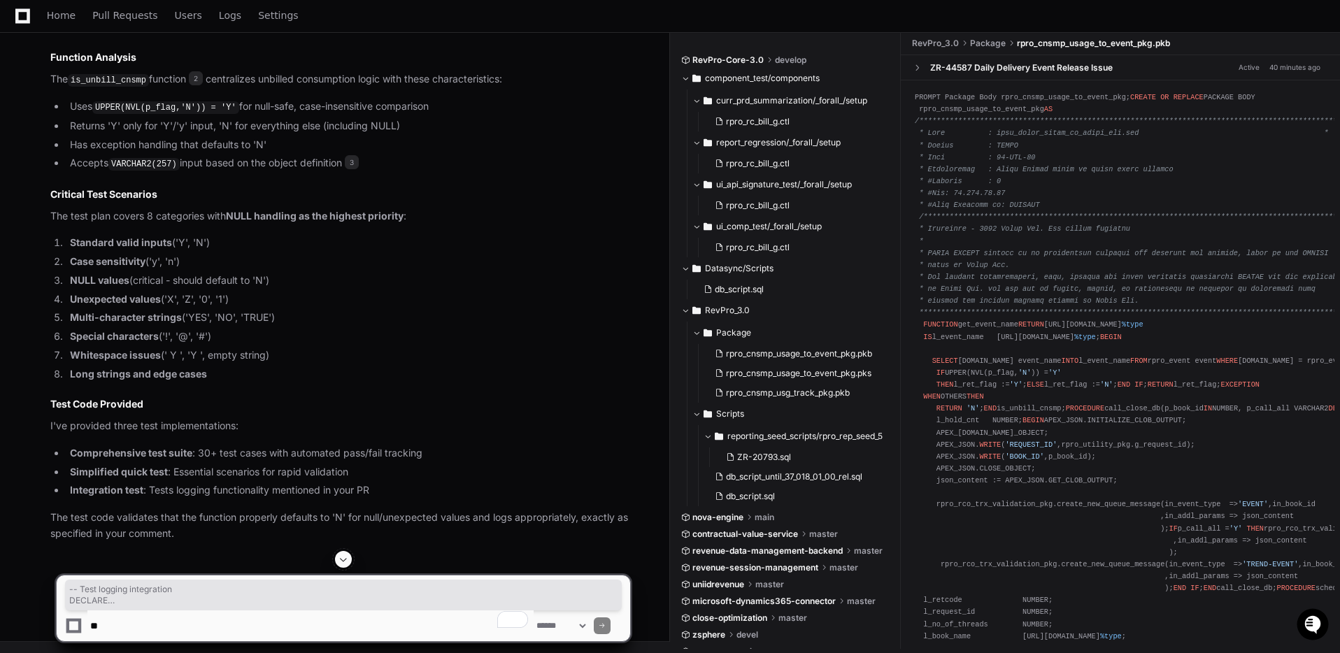
drag, startPoint x: 58, startPoint y: 322, endPoint x: 216, endPoint y: 427, distance: 189.3
copy div "-- Test logging integration DECLARE l_test_data rpro_cnsmp_data_tab : = rpro_cn…"
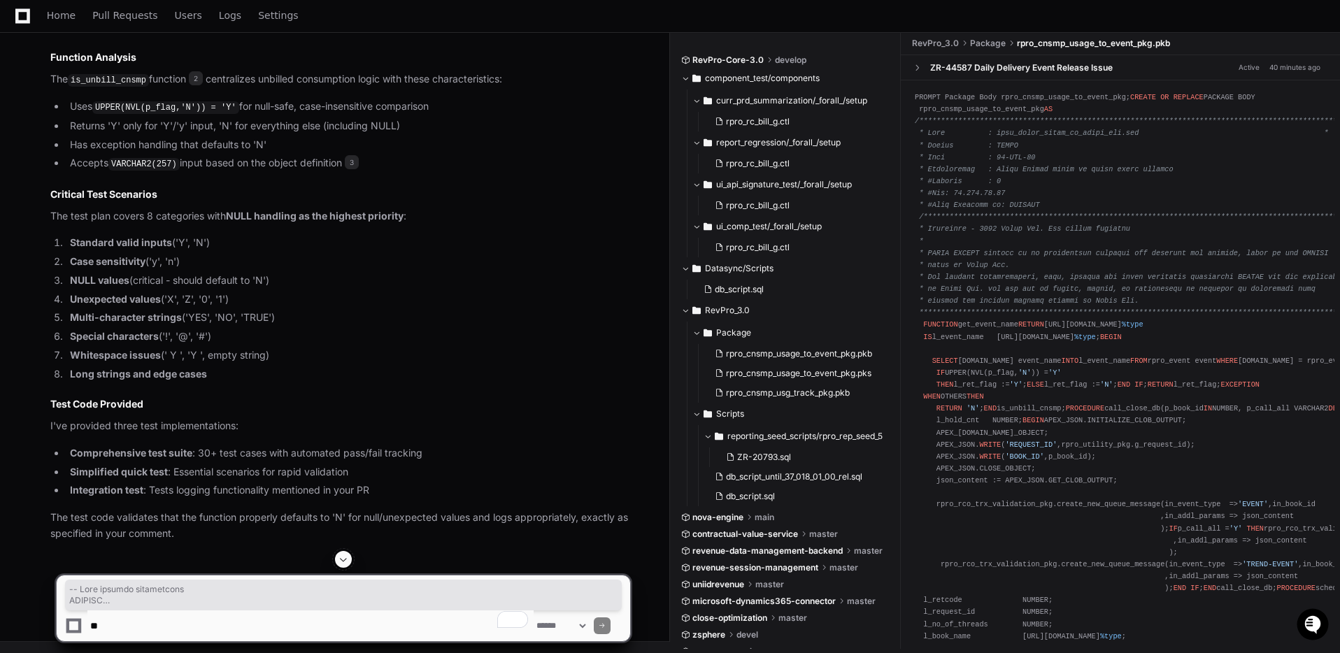
scroll to position [4708, 0]
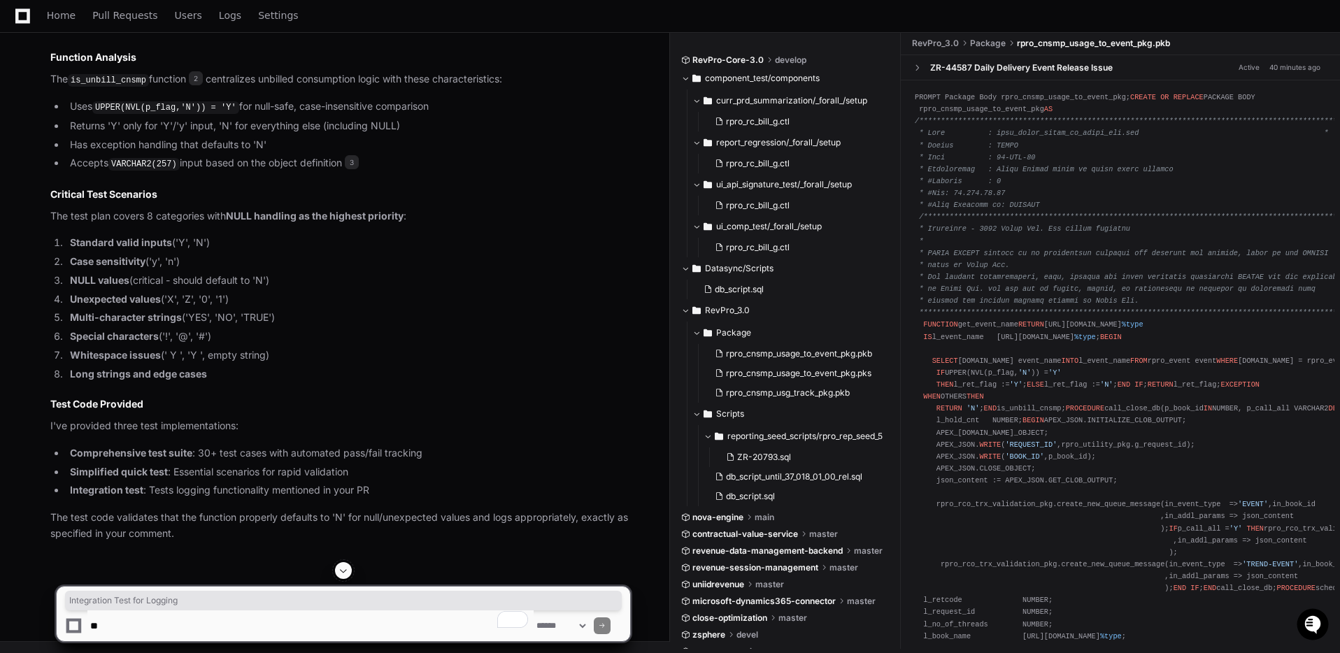
copy article "Integration Test for Logging"
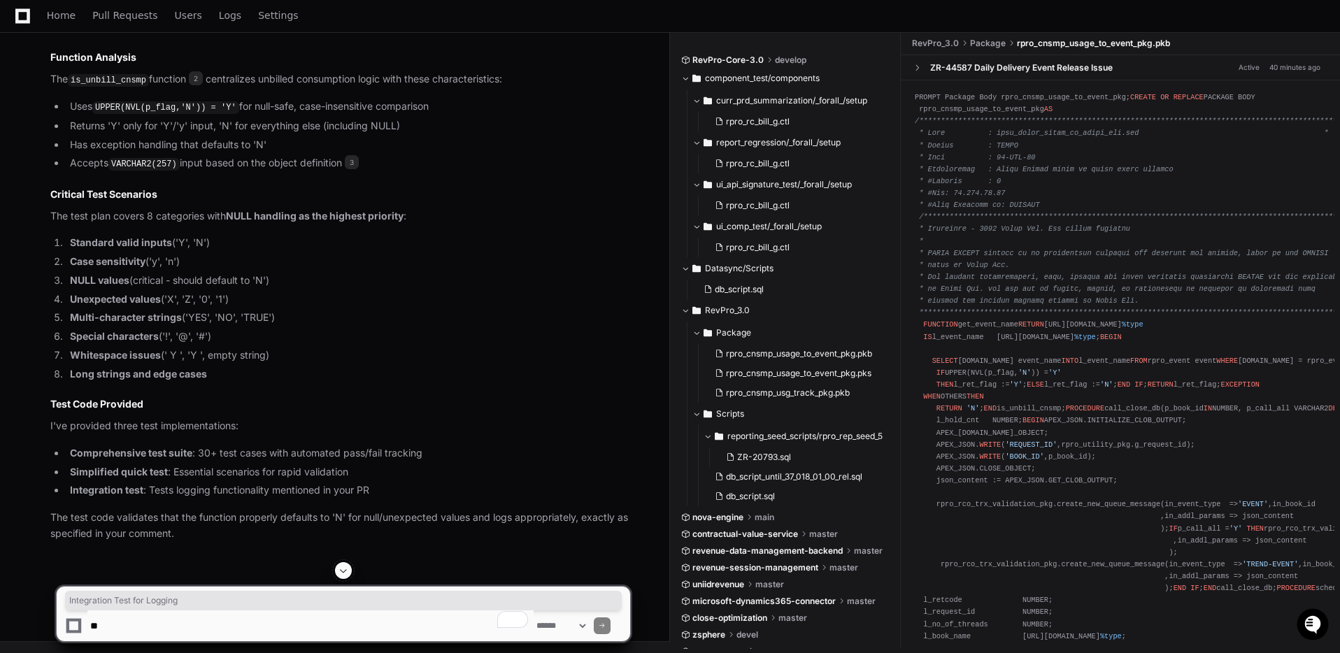
drag, startPoint x: 73, startPoint y: 141, endPoint x: 250, endPoint y: 149, distance: 176.4
click at [588, 628] on select "**********" at bounding box center [561, 626] width 55 height 10
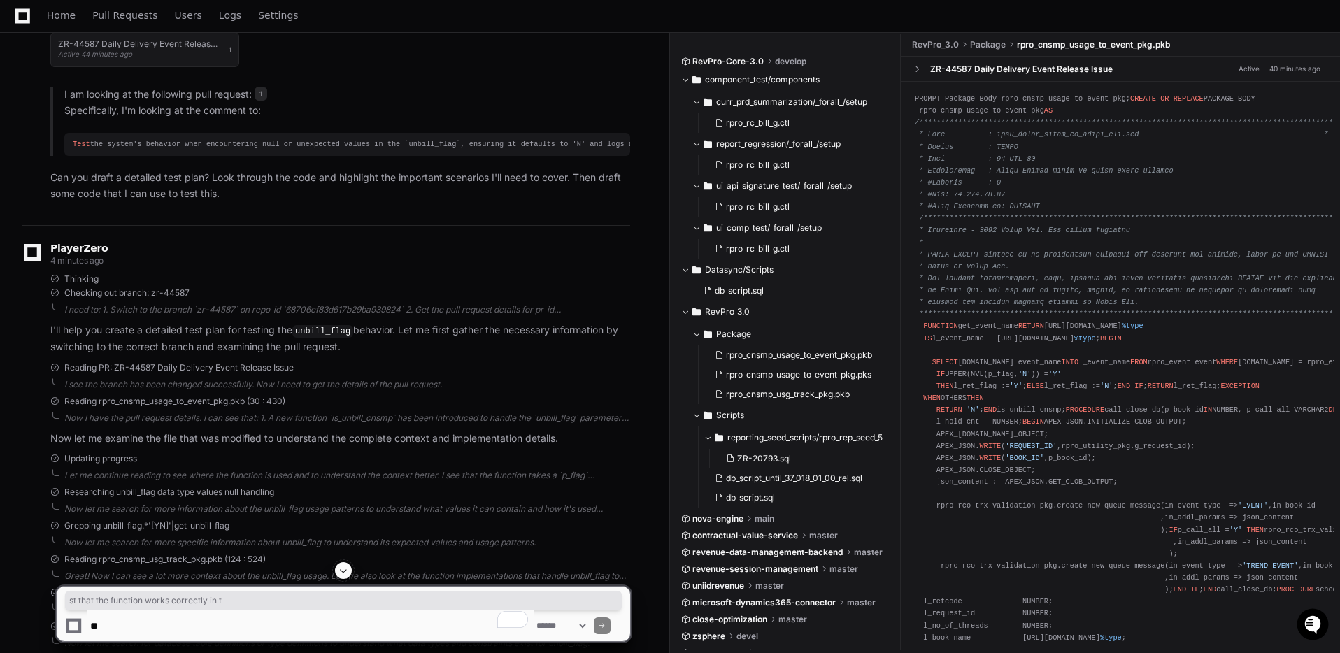
scroll to position [0, 0]
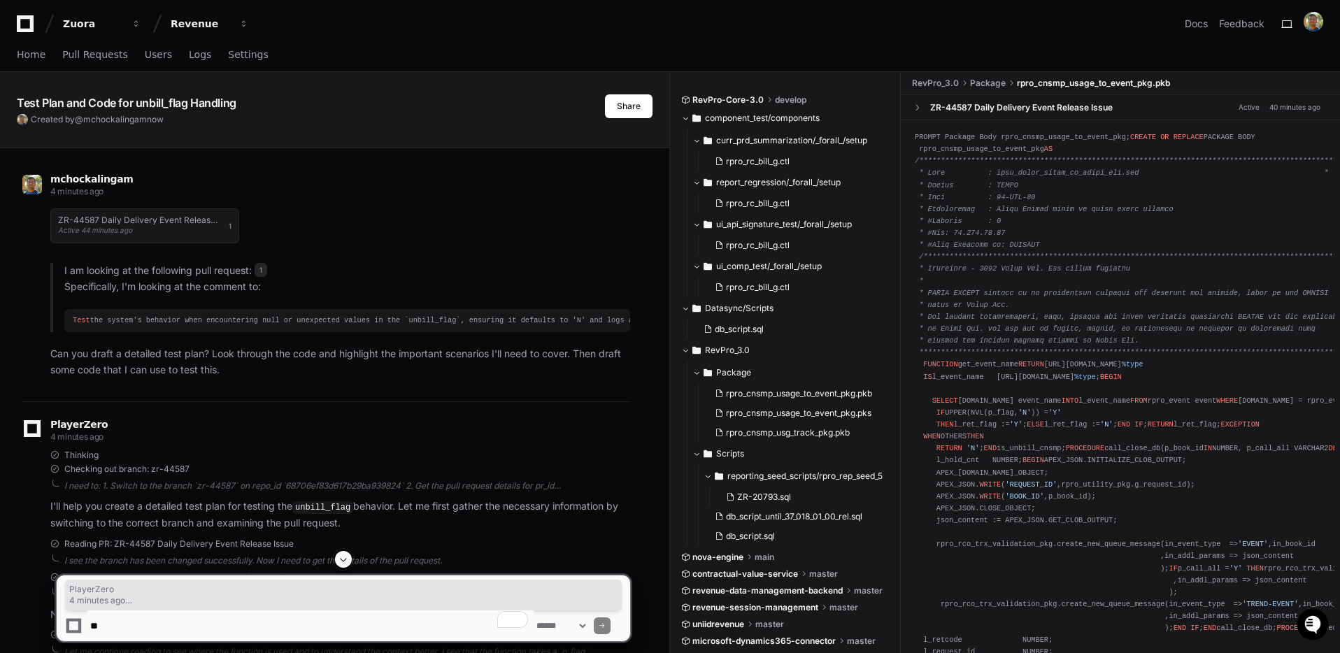
drag, startPoint x: 52, startPoint y: 425, endPoint x: 371, endPoint y: 534, distance: 337.5
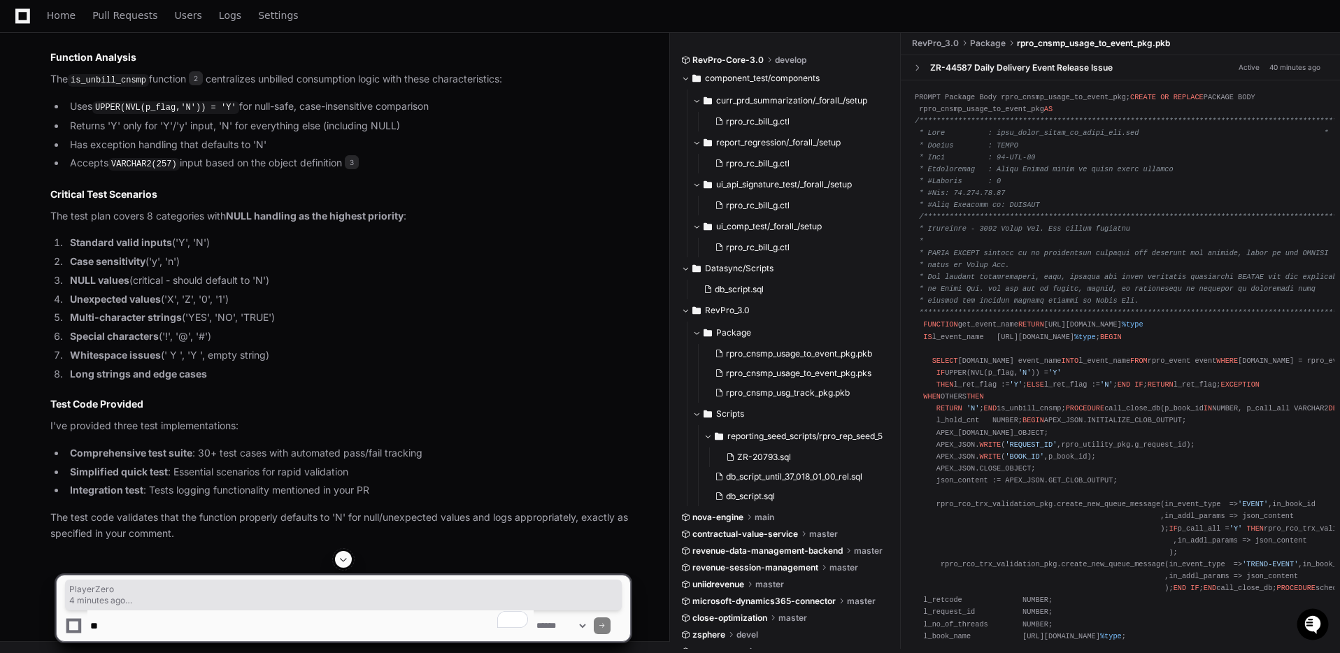
scroll to position [5642, 0]
click at [183, 528] on p "The test code validates that the function properly defaults to 'N' for null/une…" at bounding box center [340, 526] width 580 height 32
copy div "PlayerZero 4 minutes ago Thinking Checking out branch: zr-44587 I need to: 1. S…"
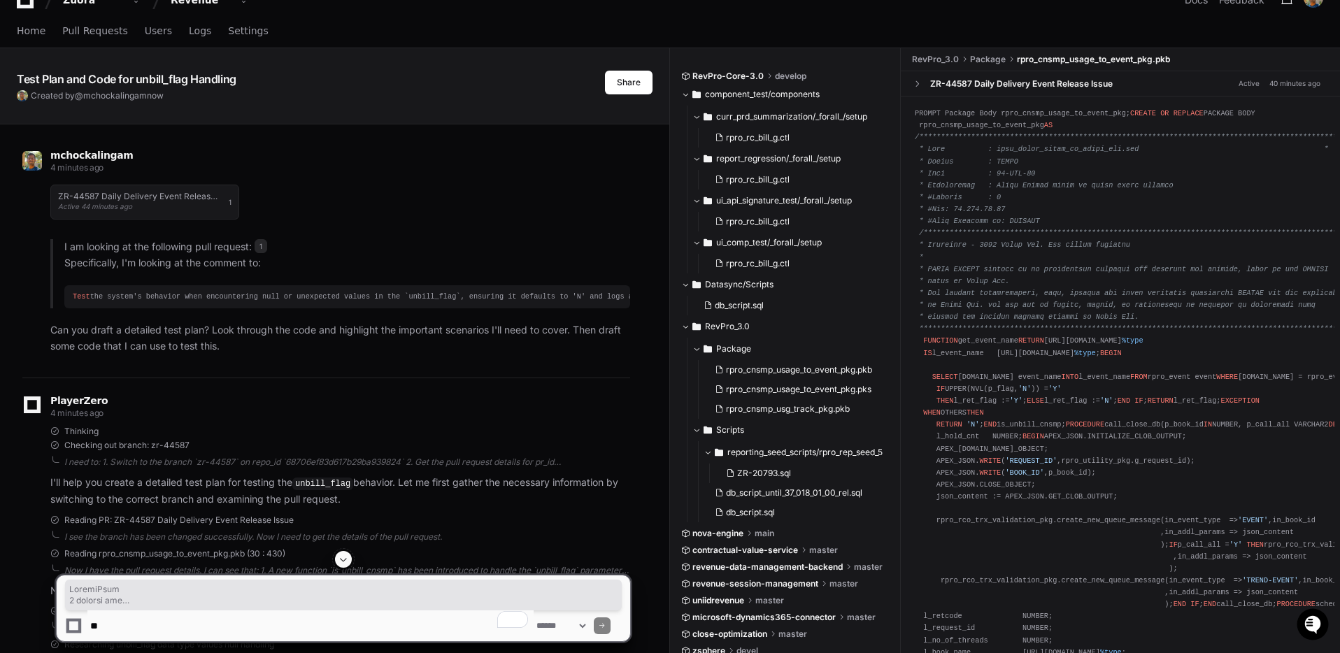
scroll to position [0, 0]
